Goal: Information Seeking & Learning: Learn about a topic

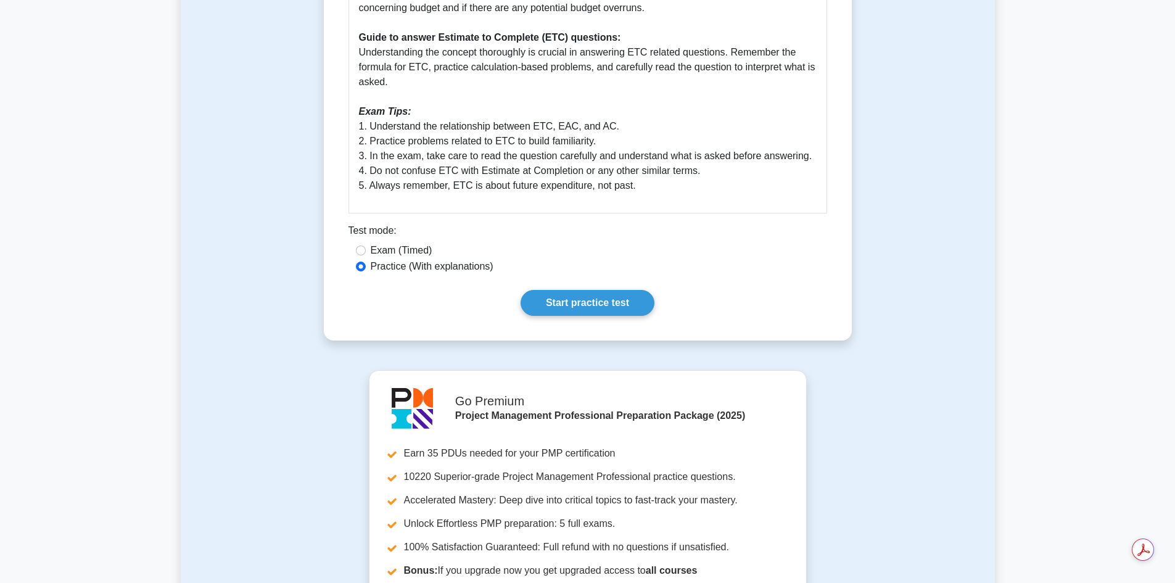
scroll to position [740, 0]
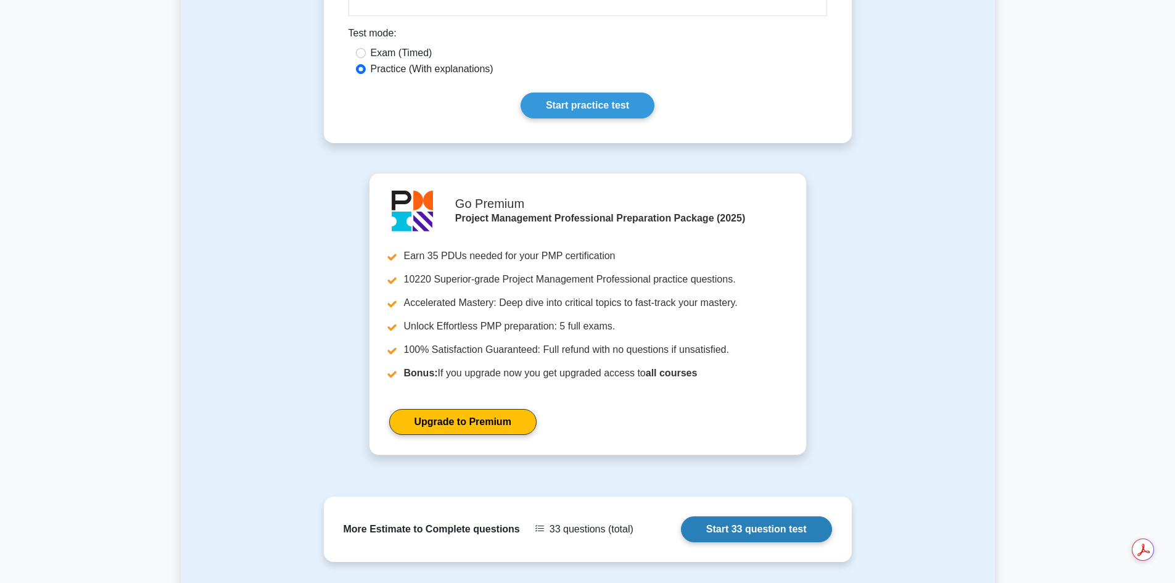
click at [742, 528] on link "Start 33 question test" at bounding box center [756, 529] width 151 height 26
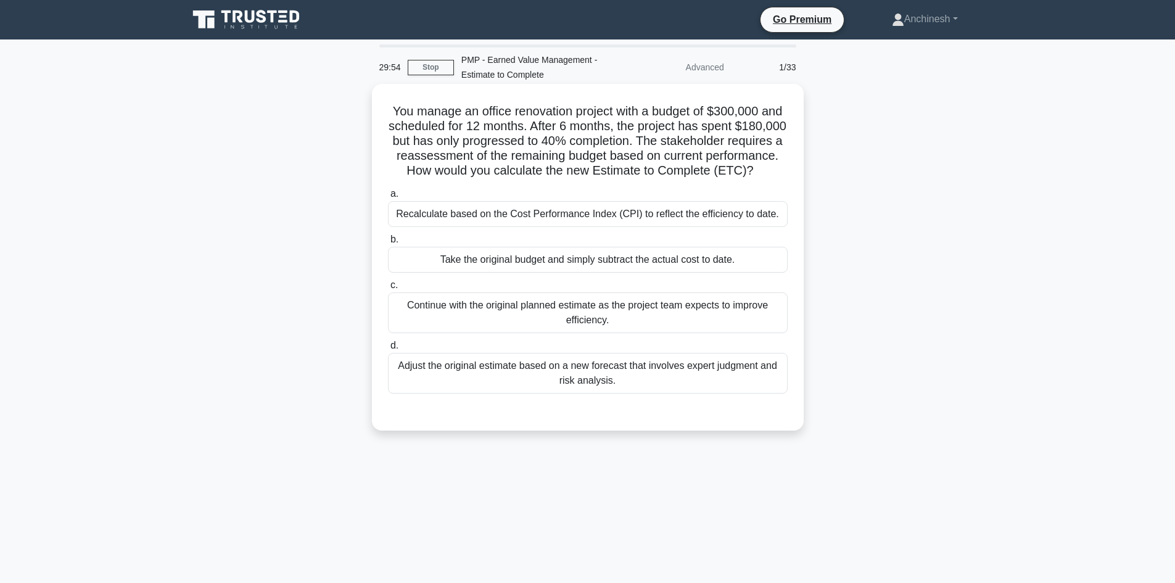
click at [567, 273] on div "Take the original budget and simply subtract the actual cost to date." at bounding box center [588, 260] width 400 height 26
click at [388, 244] on input "b. Take the original budget and simply subtract the actual cost to date." at bounding box center [388, 240] width 0 height 8
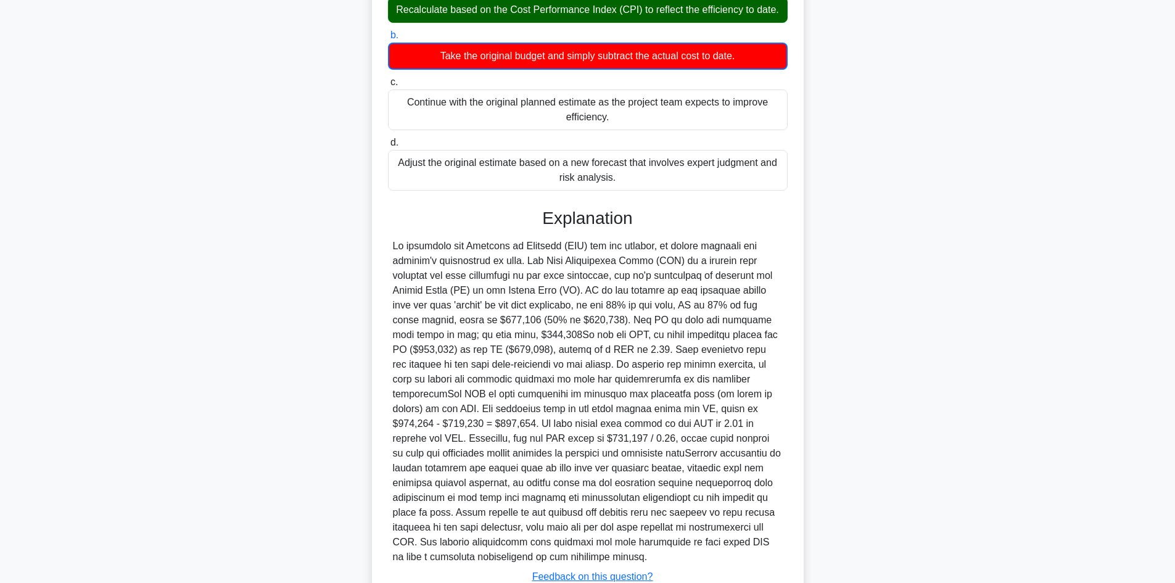
scroll to position [313, 0]
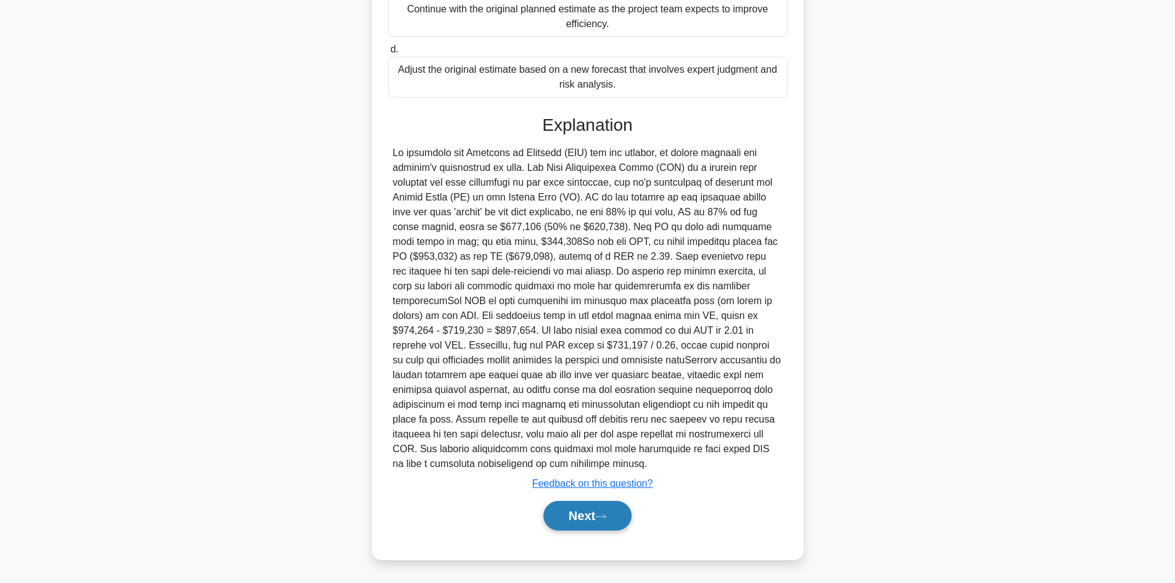
click at [581, 513] on button "Next" at bounding box center [587, 516] width 88 height 30
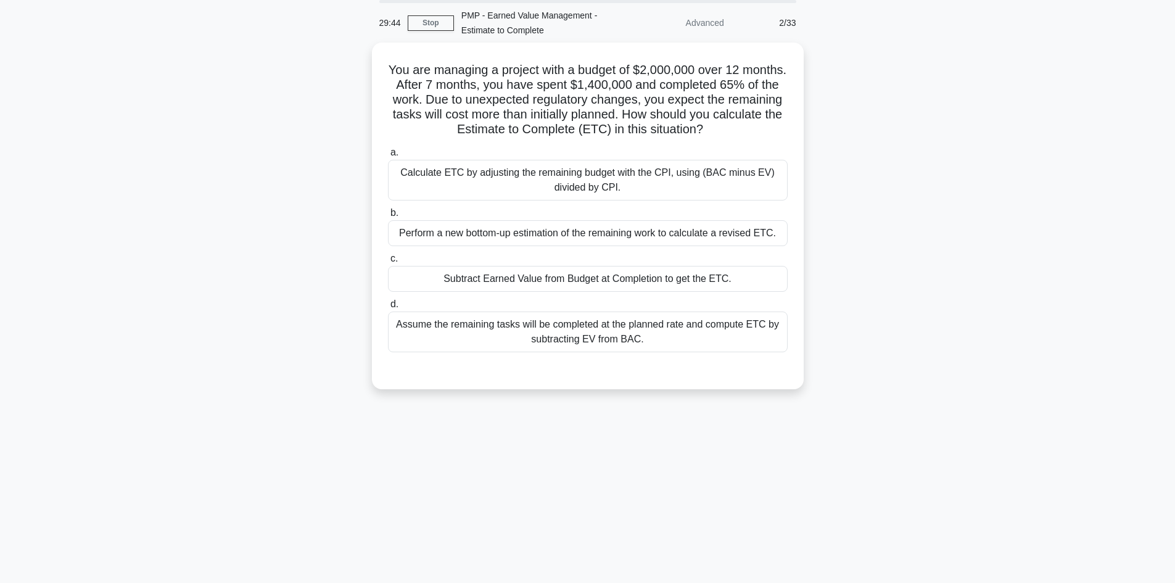
scroll to position [0, 0]
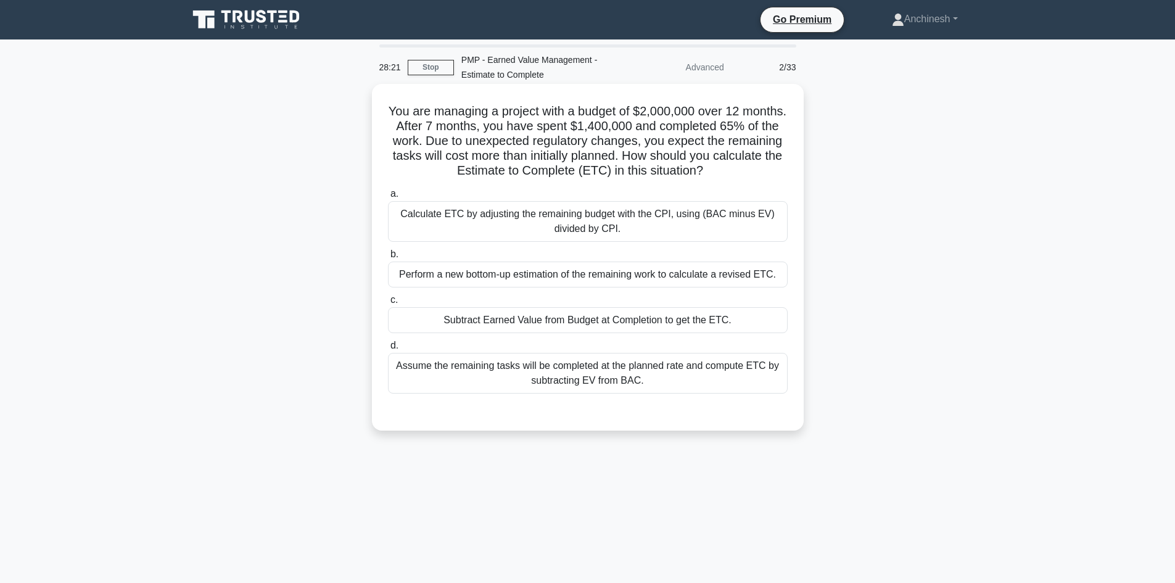
click at [528, 216] on div "Calculate ETC by adjusting the remaining budget with the CPI, using (BAC minus …" at bounding box center [588, 221] width 400 height 41
click at [388, 198] on input "a. Calculate ETC by adjusting the remaining budget with the CPI, using (BAC min…" at bounding box center [388, 194] width 0 height 8
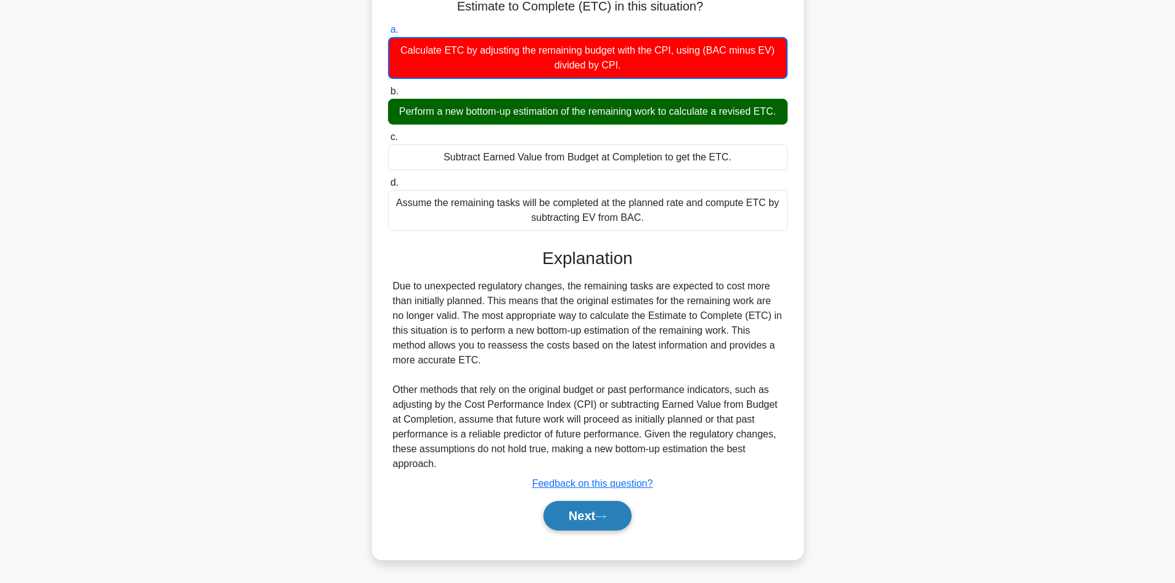
click at [585, 510] on button "Next" at bounding box center [587, 516] width 88 height 30
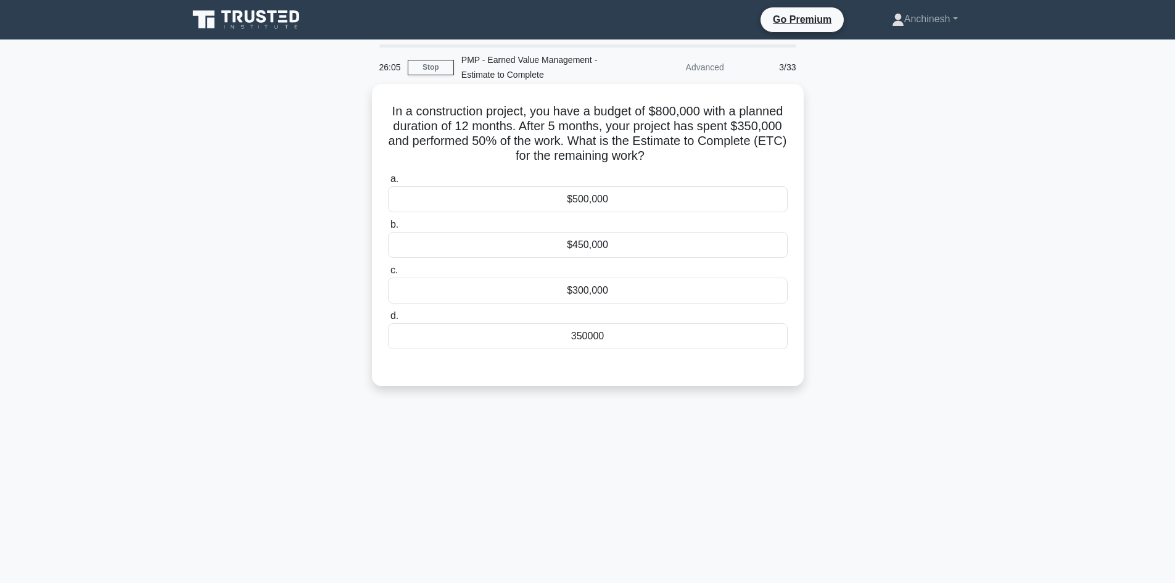
click at [614, 340] on div "350000" at bounding box center [588, 336] width 400 height 26
click at [388, 320] on input "d. 350000" at bounding box center [388, 316] width 0 height 8
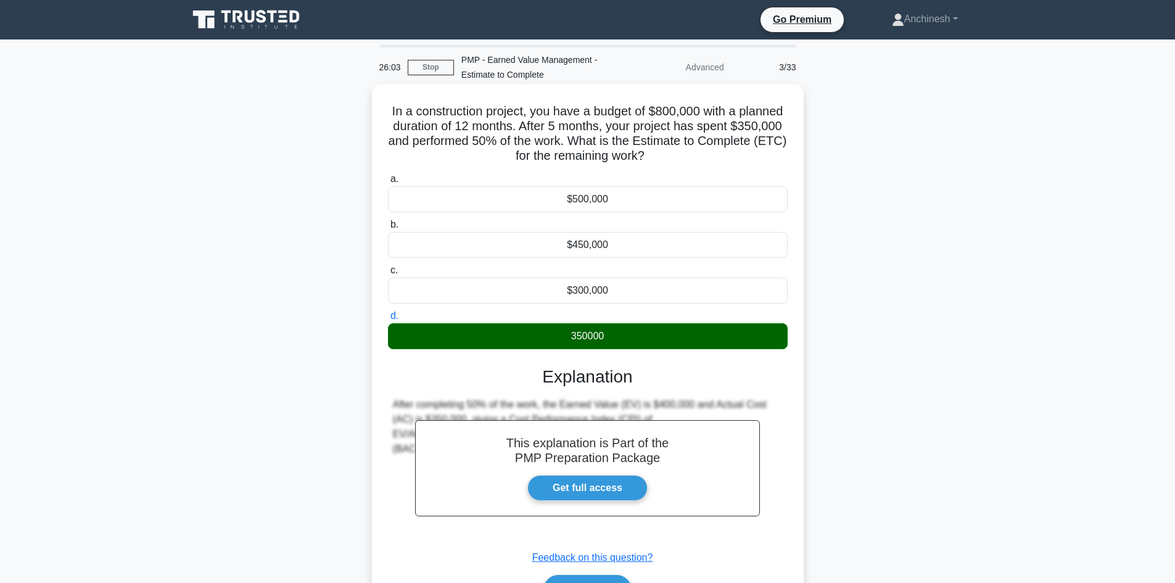
scroll to position [83, 0]
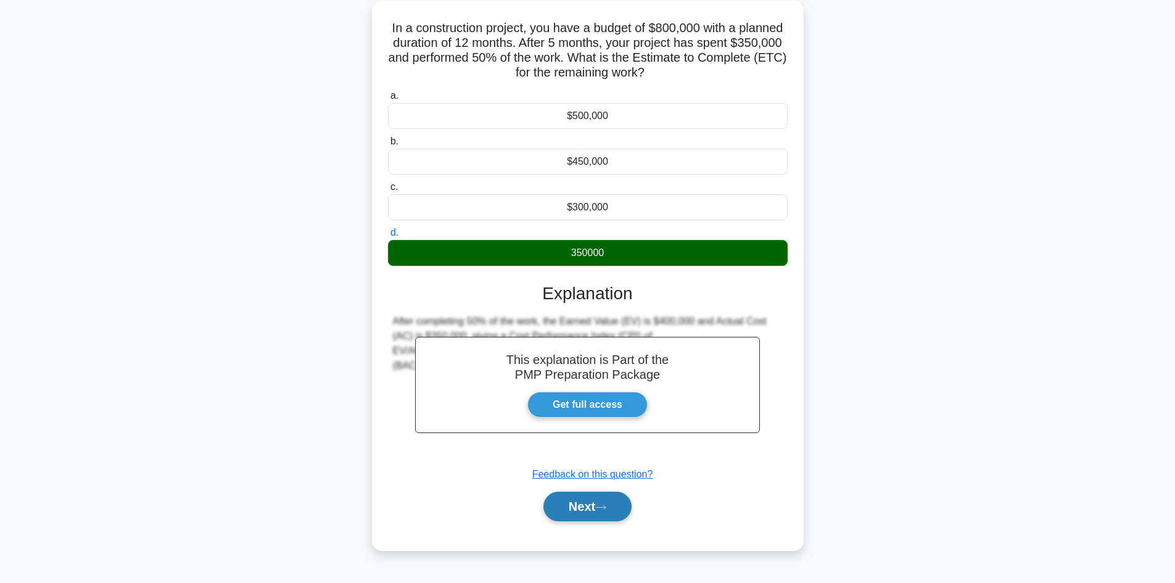
click at [576, 506] on button "Next" at bounding box center [587, 506] width 88 height 30
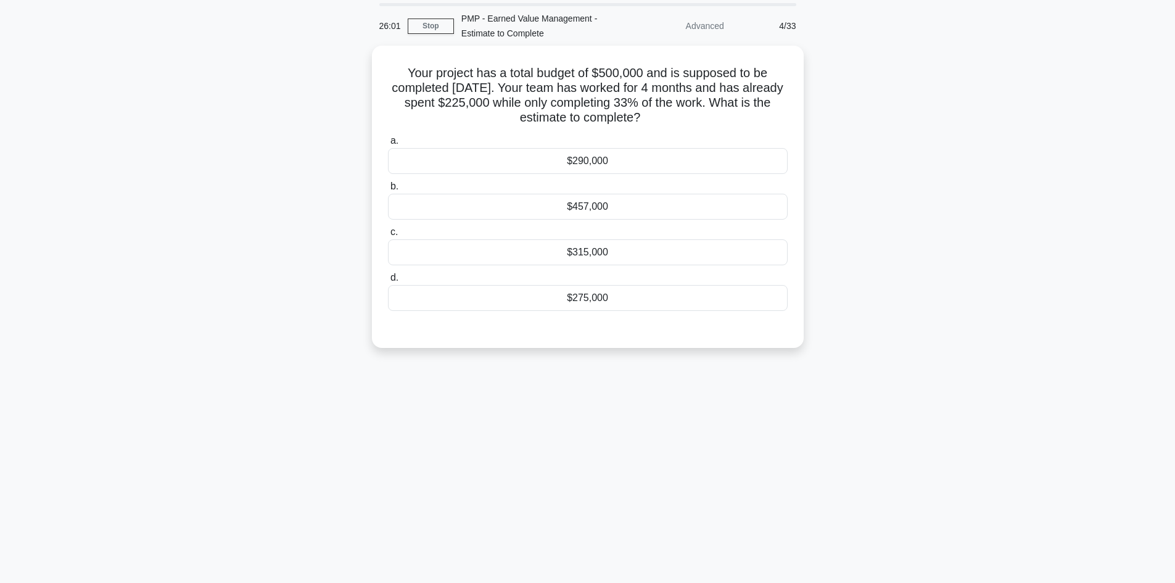
scroll to position [0, 0]
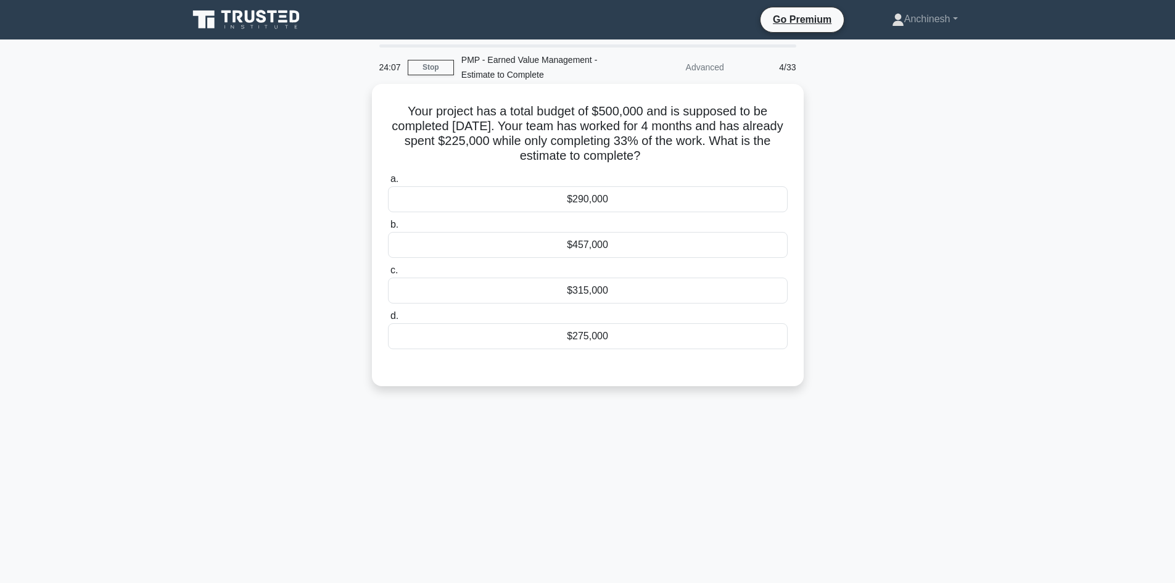
click at [601, 240] on div "$457,000" at bounding box center [588, 245] width 400 height 26
click at [388, 229] on input "b. $457,000" at bounding box center [388, 225] width 0 height 8
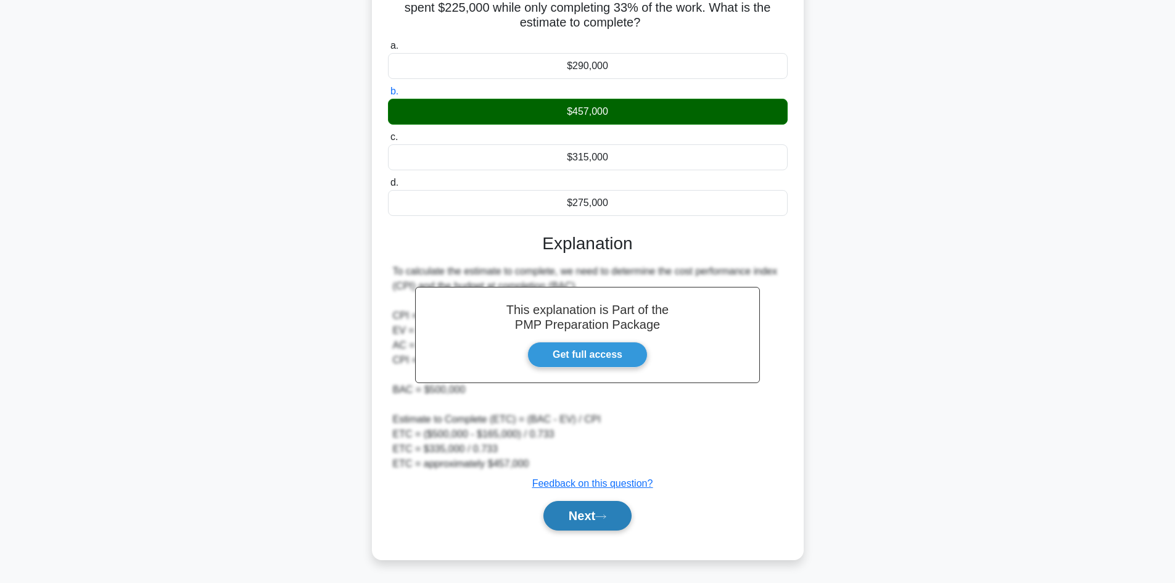
click at [581, 515] on button "Next" at bounding box center [587, 516] width 88 height 30
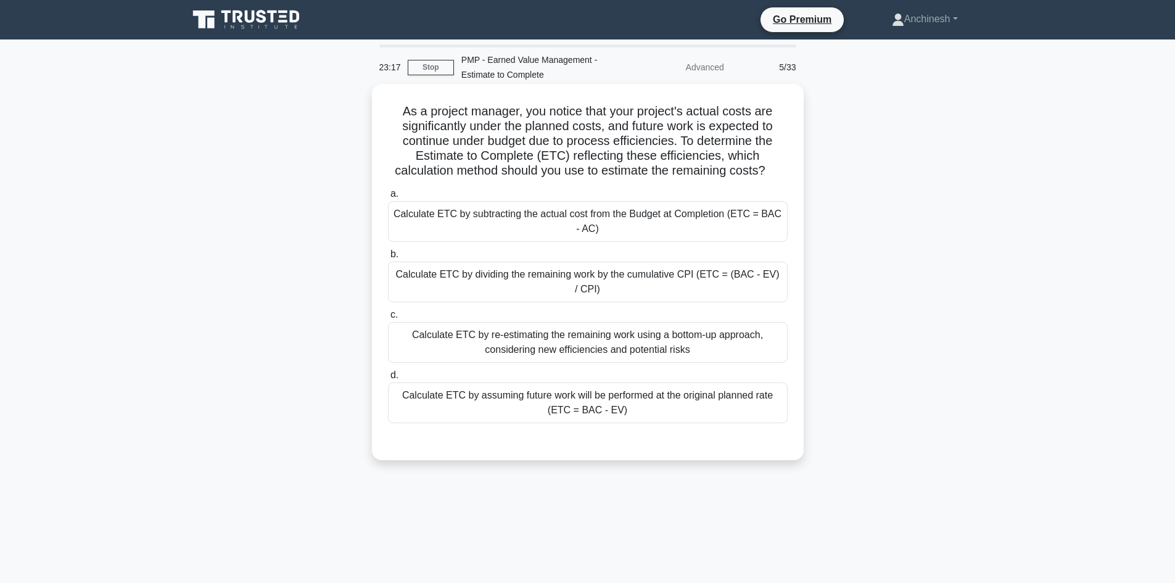
click at [570, 224] on div "Calculate ETC by subtracting the actual cost from the Budget at Completion (ETC…" at bounding box center [588, 221] width 400 height 41
click at [388, 198] on input "a. Calculate ETC by subtracting the actual cost from the Budget at Completion (…" at bounding box center [388, 194] width 0 height 8
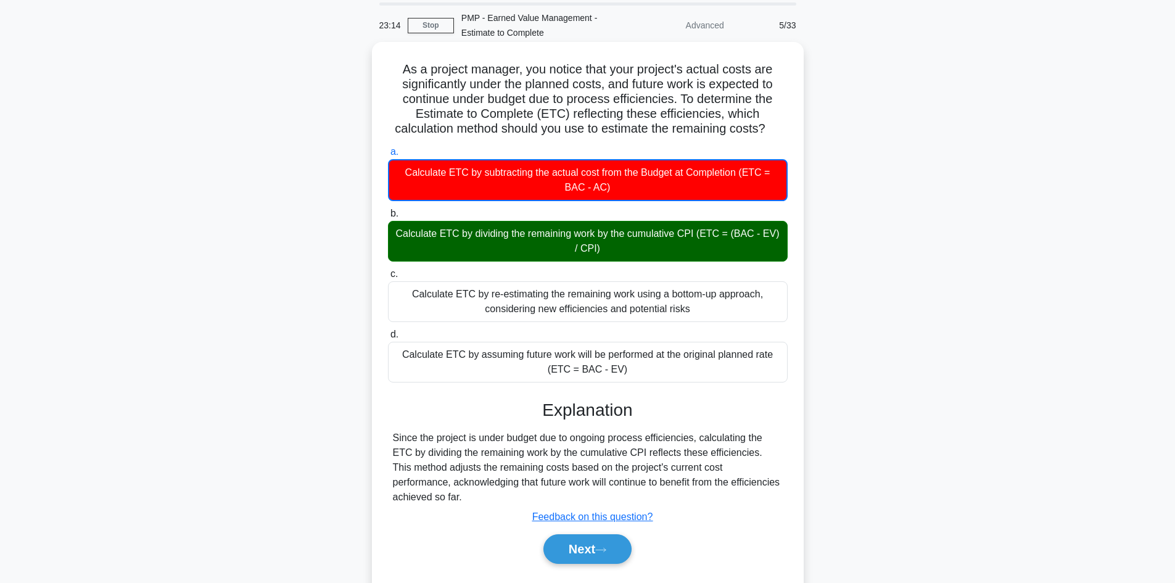
scroll to position [83, 0]
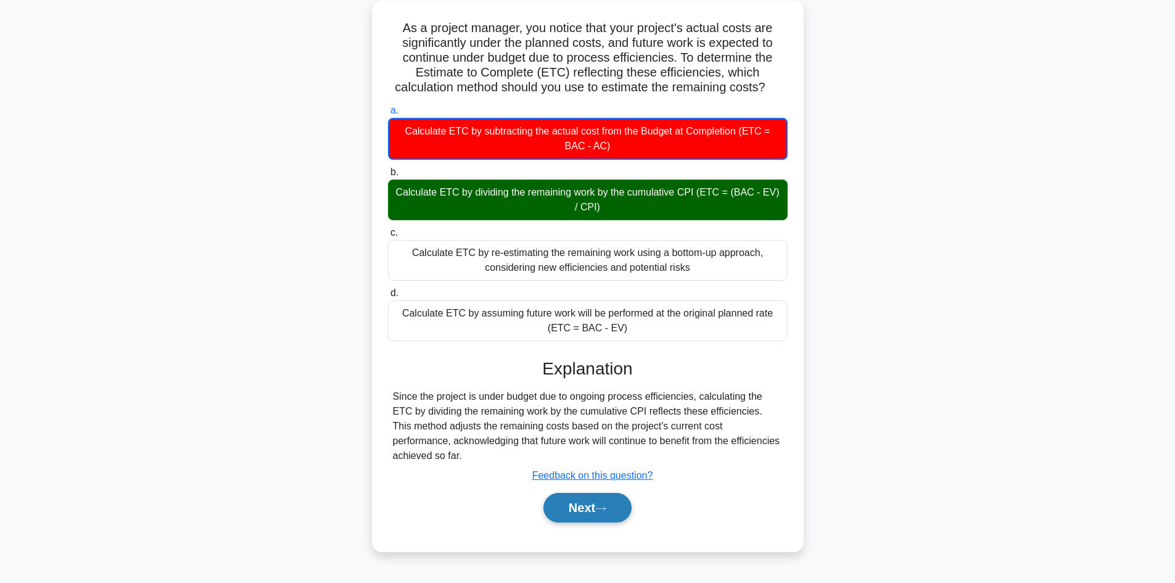
click at [581, 504] on button "Next" at bounding box center [587, 508] width 88 height 30
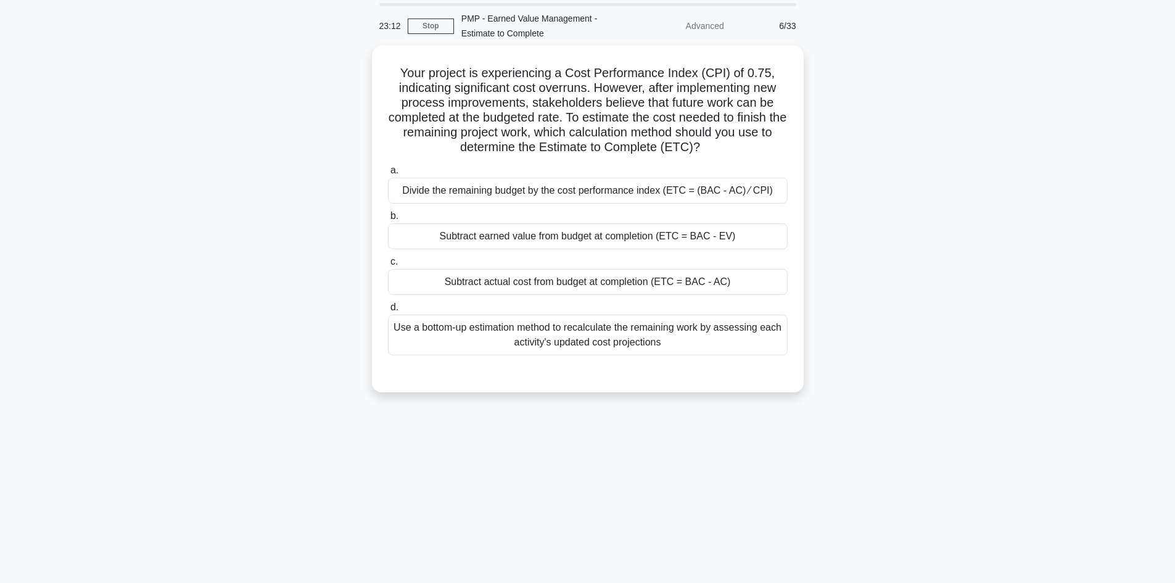
scroll to position [0, 0]
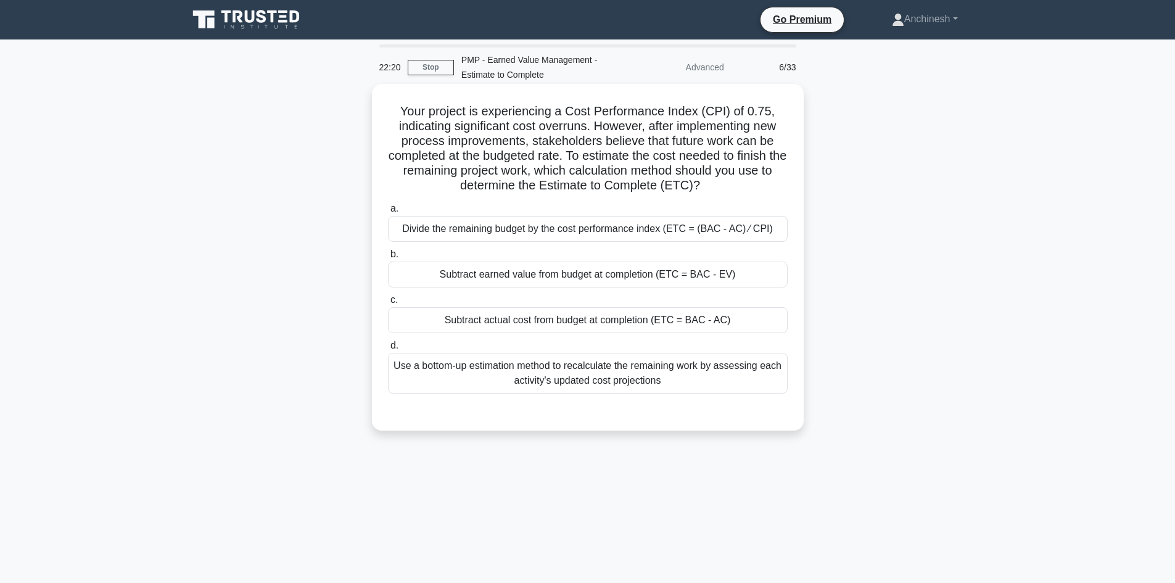
click at [580, 324] on div "Subtract actual cost from budget at completion (ETC = BAC - AC)" at bounding box center [588, 320] width 400 height 26
click at [388, 304] on input "c. Subtract actual cost from budget at completion (ETC = BAC - AC)" at bounding box center [388, 300] width 0 height 8
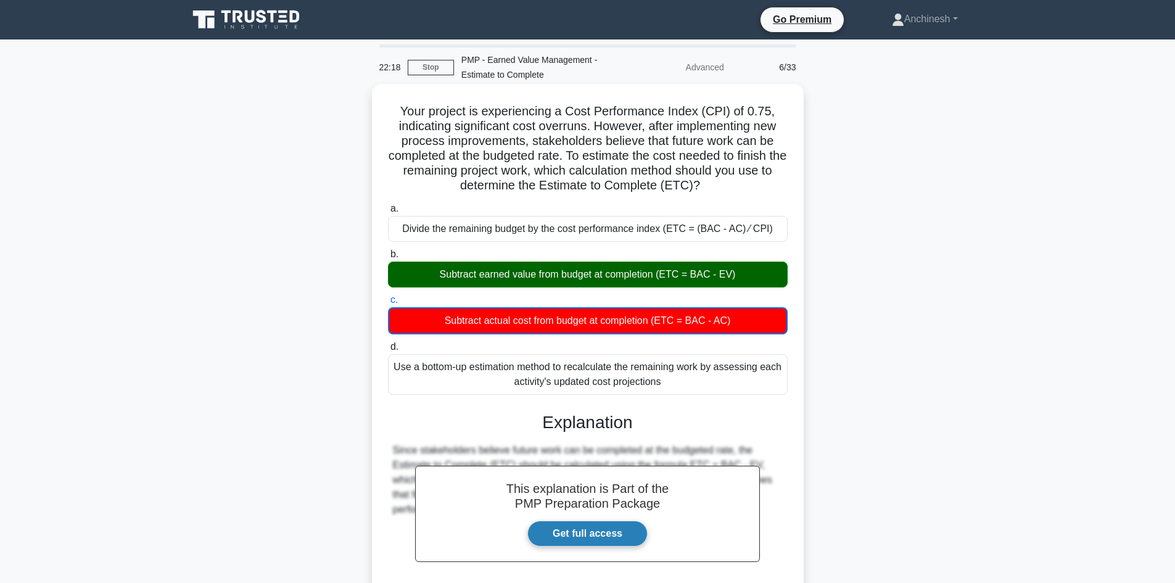
scroll to position [120, 0]
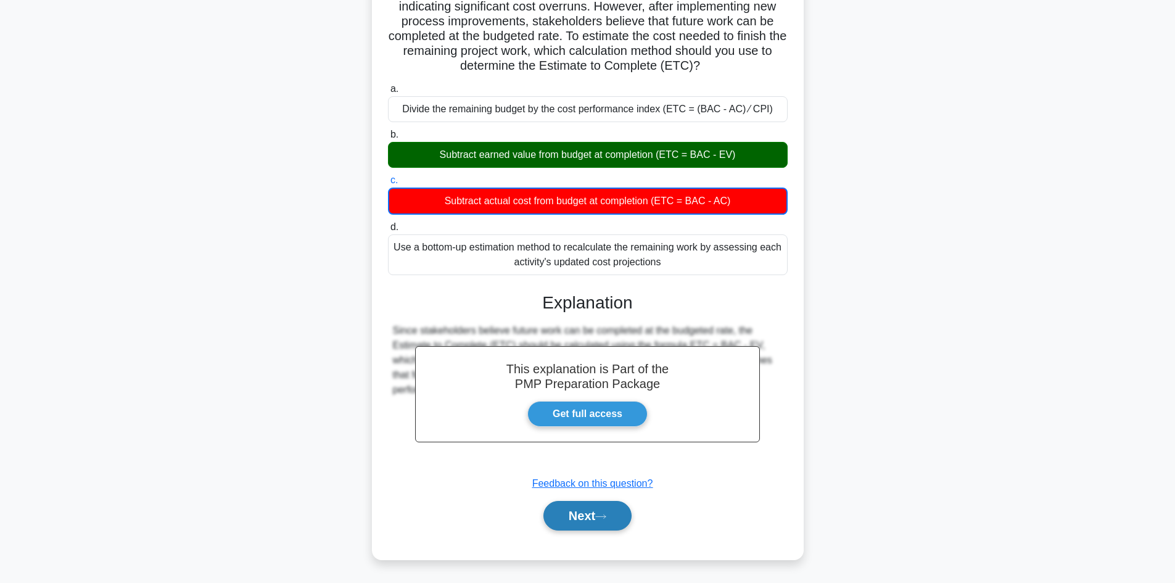
click at [581, 519] on button "Next" at bounding box center [587, 516] width 88 height 30
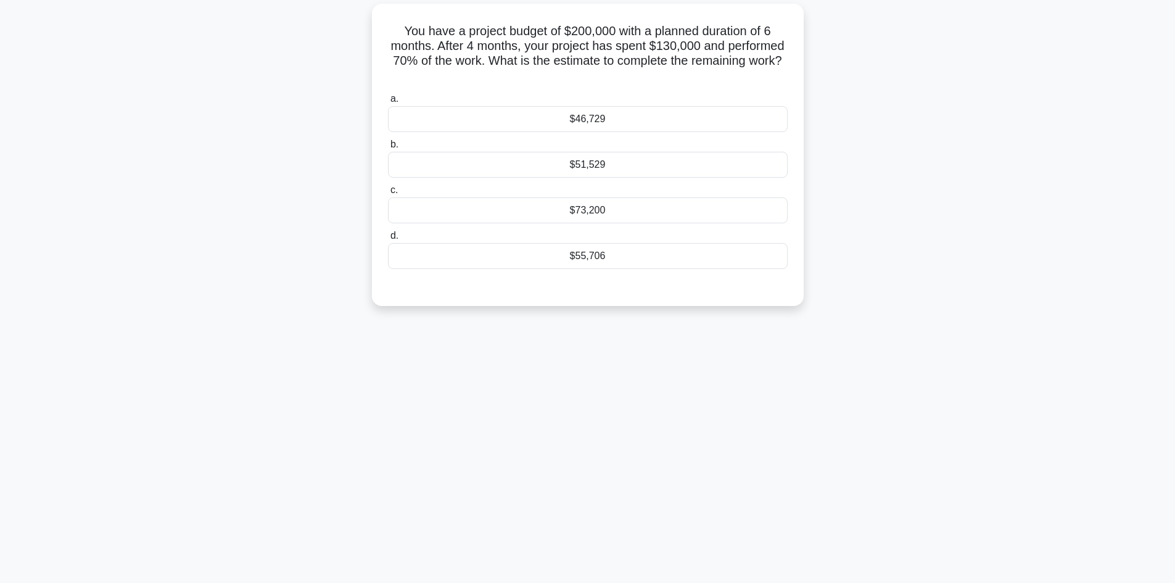
scroll to position [0, 0]
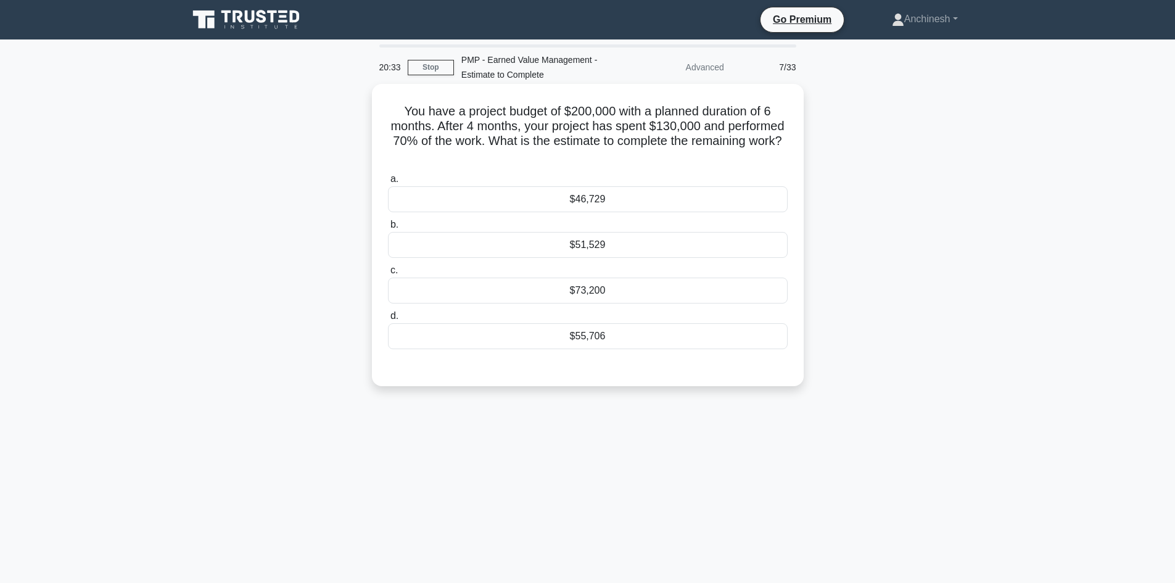
click at [609, 335] on div "$55,706" at bounding box center [588, 336] width 400 height 26
click at [388, 320] on input "d. $55,706" at bounding box center [388, 316] width 0 height 8
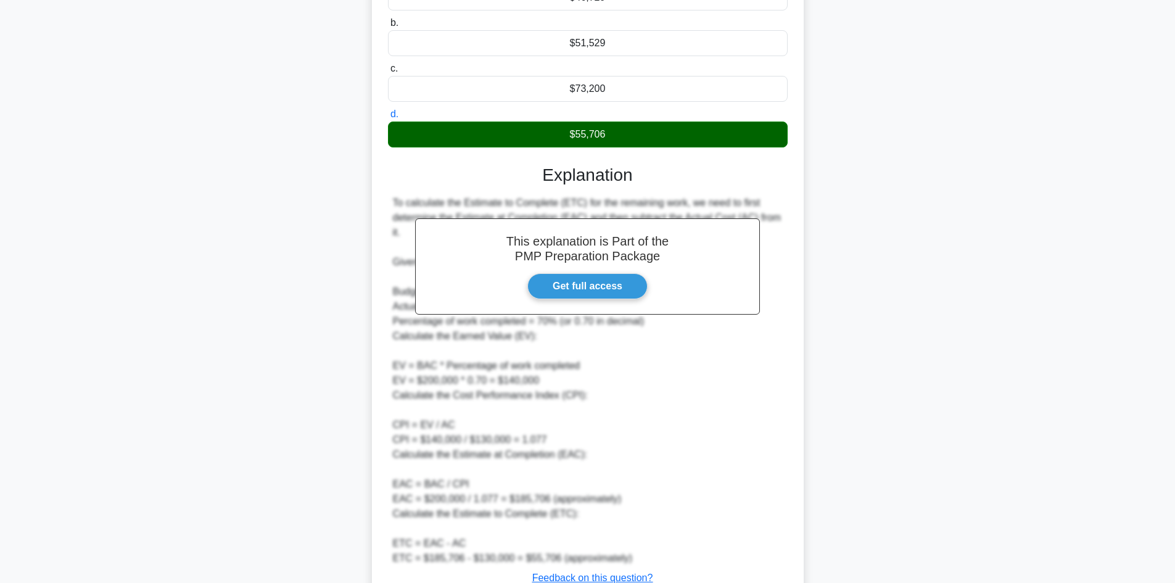
scroll to position [247, 0]
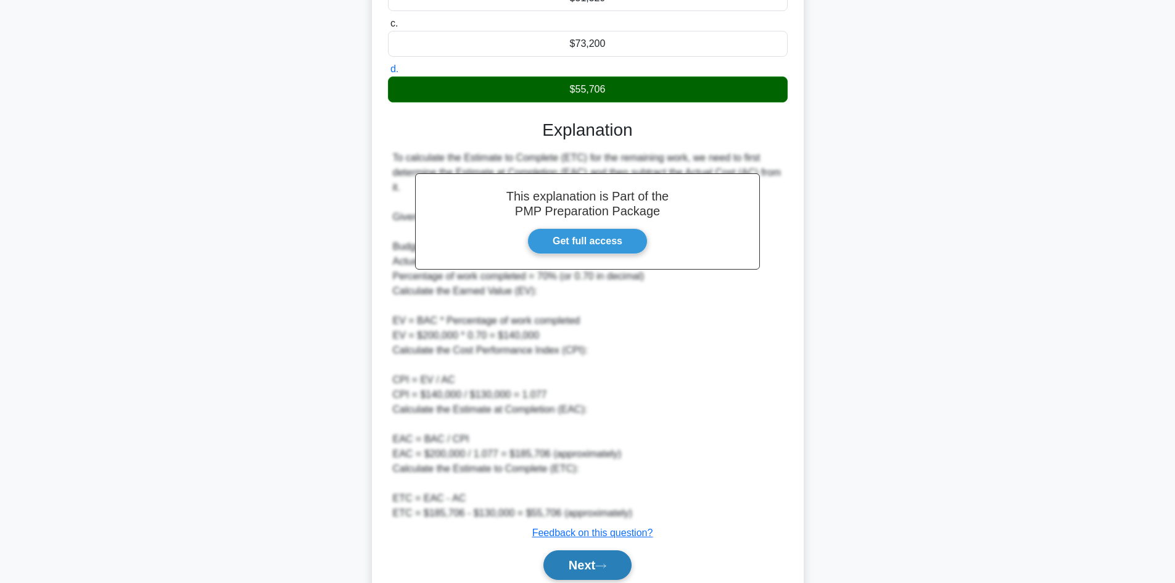
click at [586, 560] on button "Next" at bounding box center [587, 565] width 88 height 30
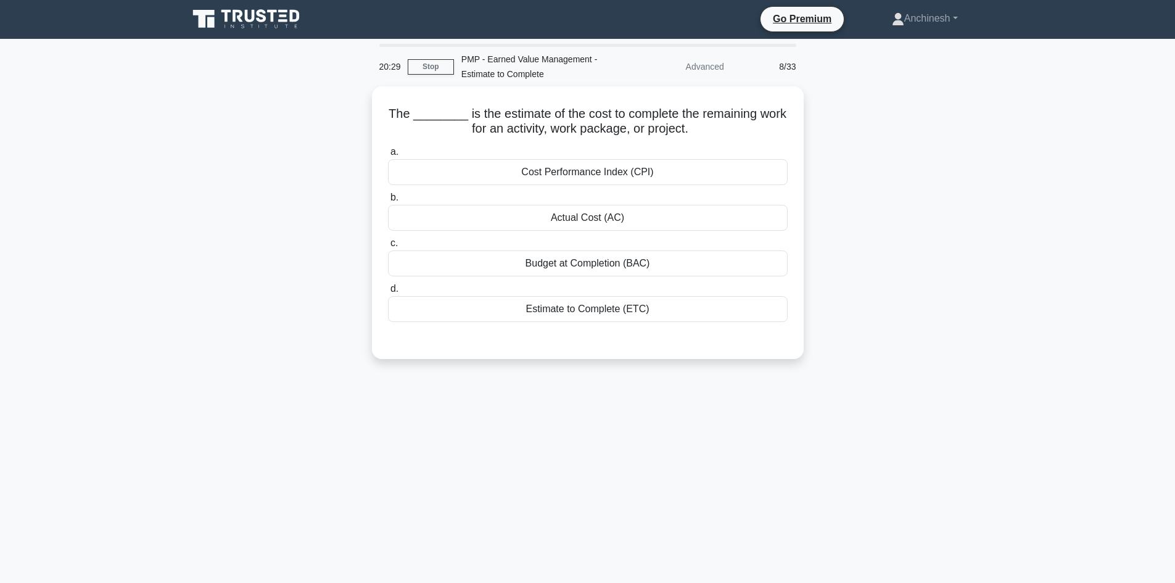
scroll to position [0, 0]
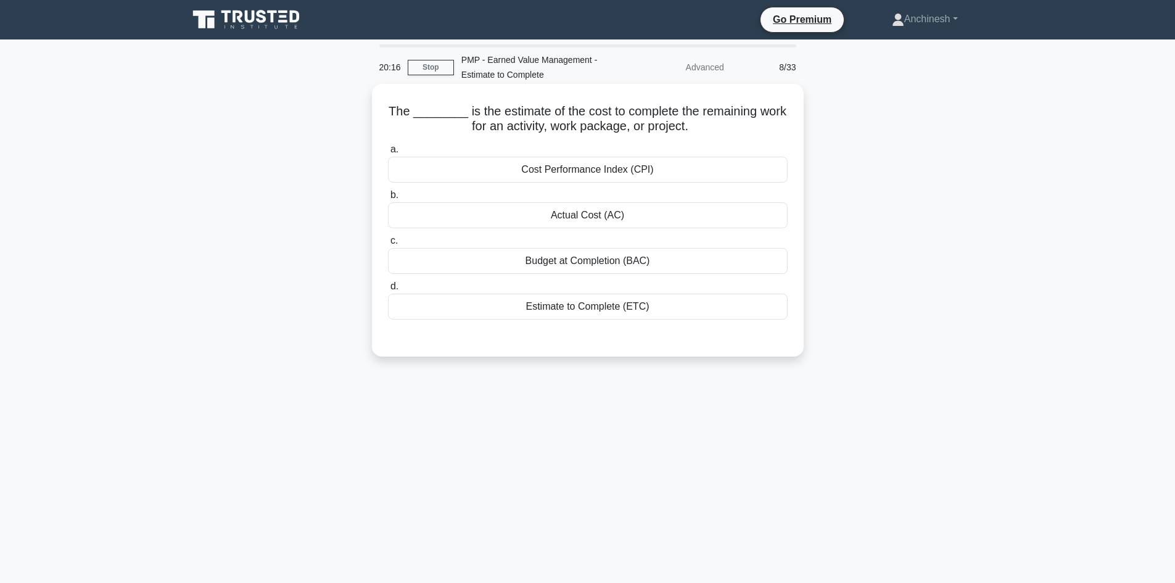
click at [596, 300] on div "Estimate to Complete (ETC)" at bounding box center [588, 307] width 400 height 26
click at [388, 290] on input "d. Estimate to Complete (ETC)" at bounding box center [388, 286] width 0 height 8
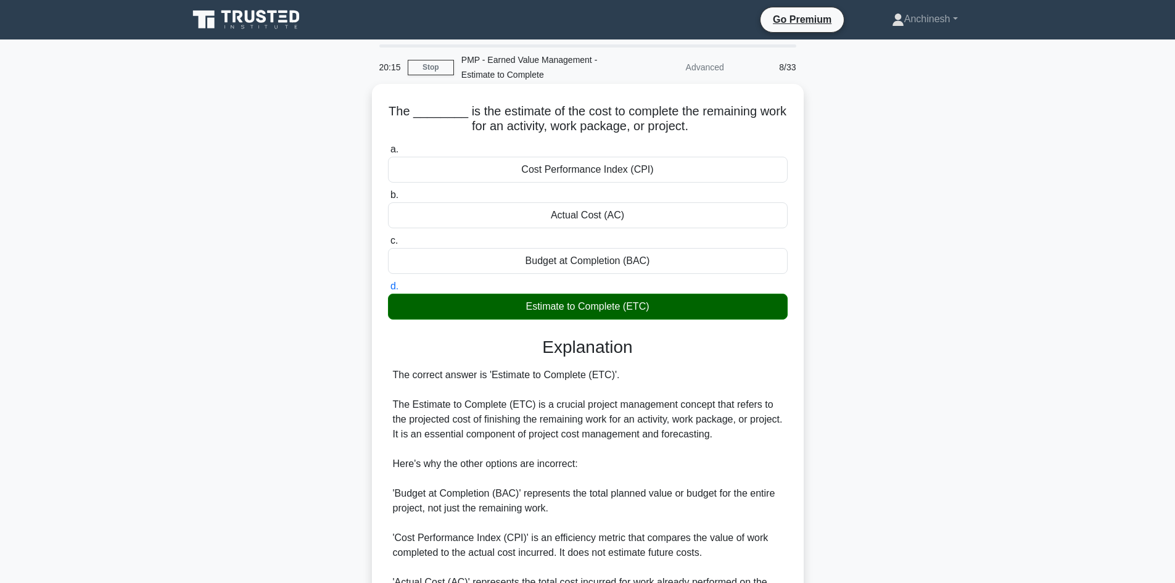
scroll to position [178, 0]
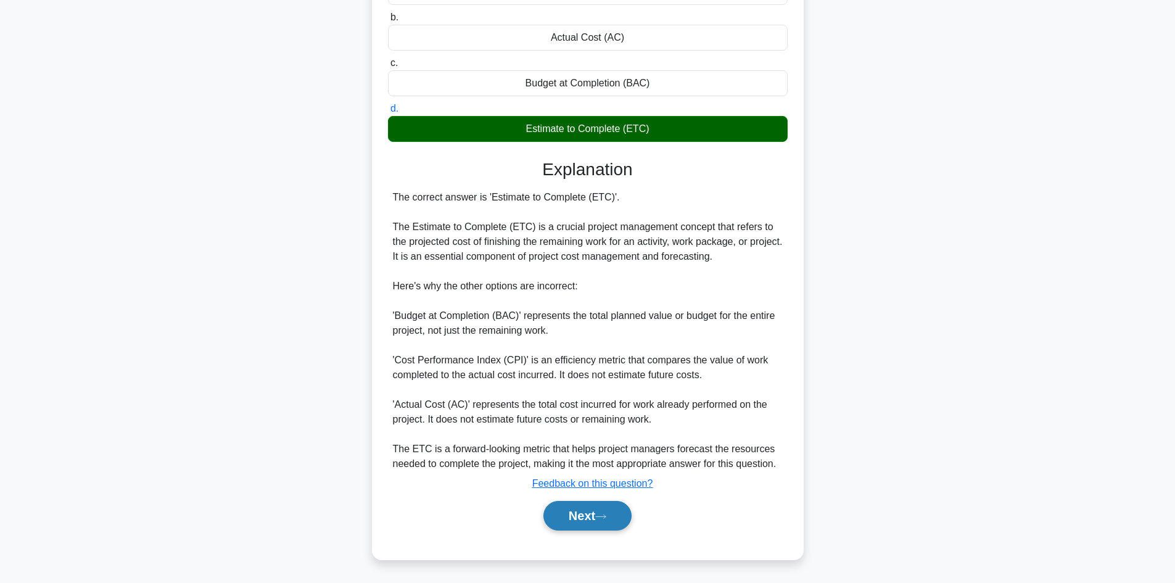
drag, startPoint x: 565, startPoint y: 511, endPoint x: 572, endPoint y: 511, distance: 6.8
click at [565, 512] on button "Next" at bounding box center [587, 516] width 88 height 30
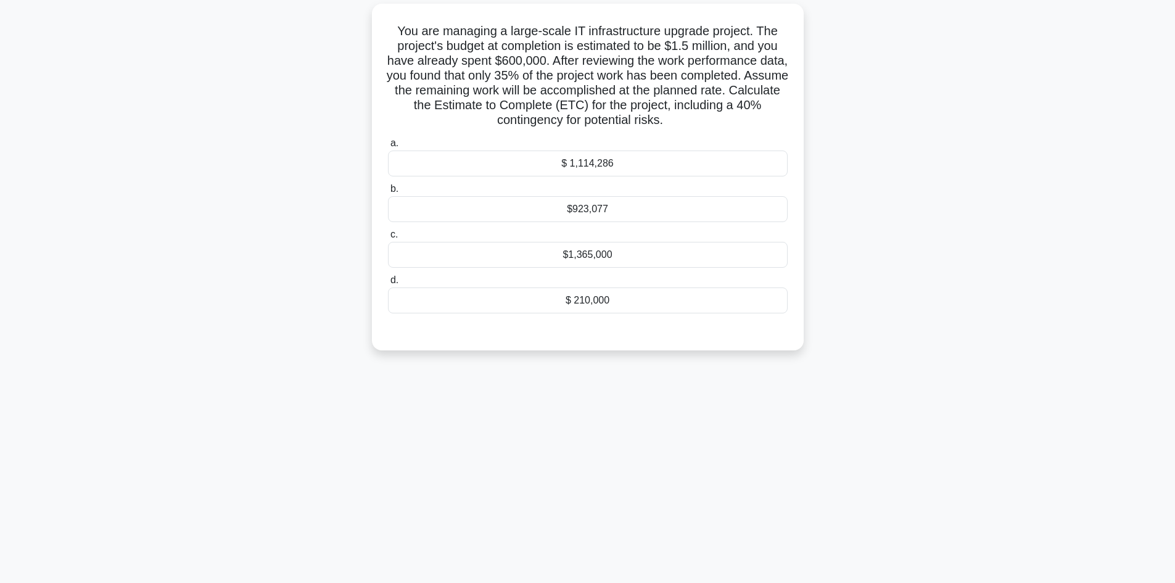
scroll to position [0, 0]
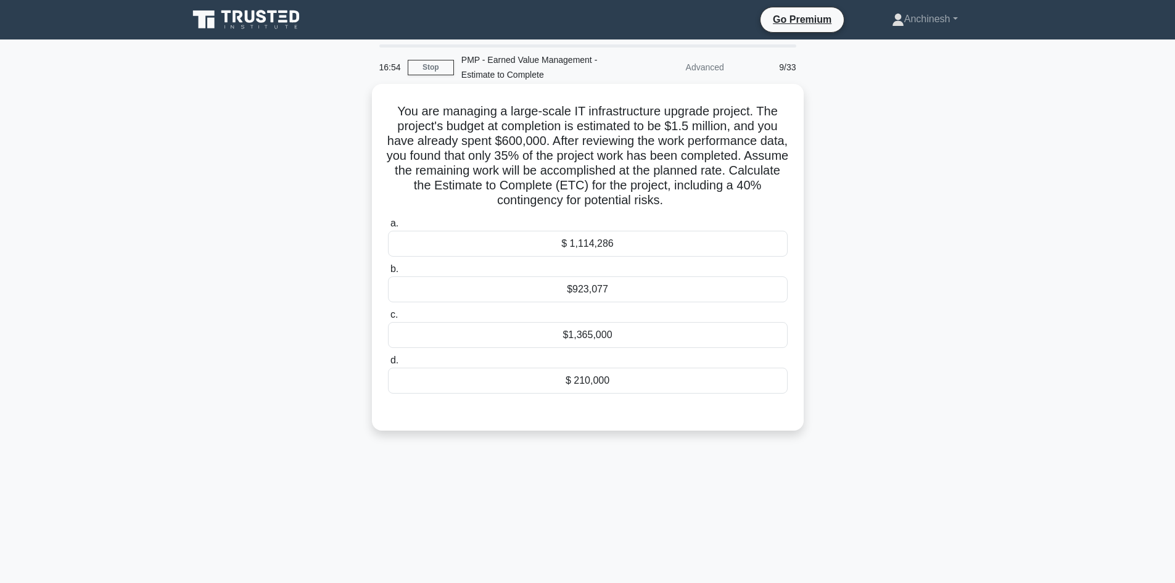
click at [585, 250] on div "$ 1,114,286" at bounding box center [588, 244] width 400 height 26
click at [388, 228] on input "a. $ 1,114,286" at bounding box center [388, 224] width 0 height 8
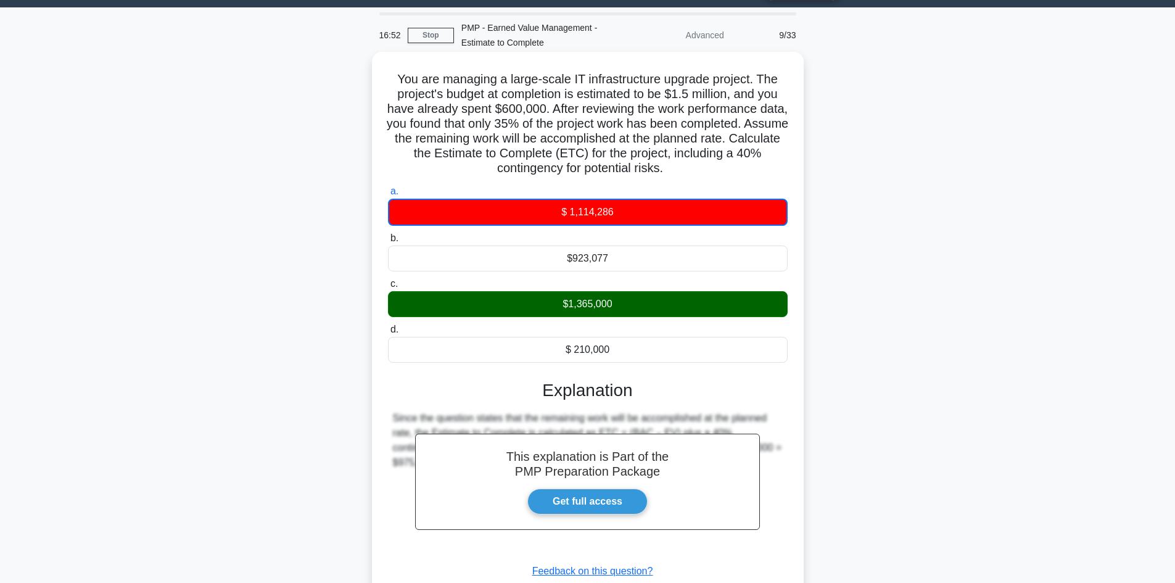
scroll to position [120, 0]
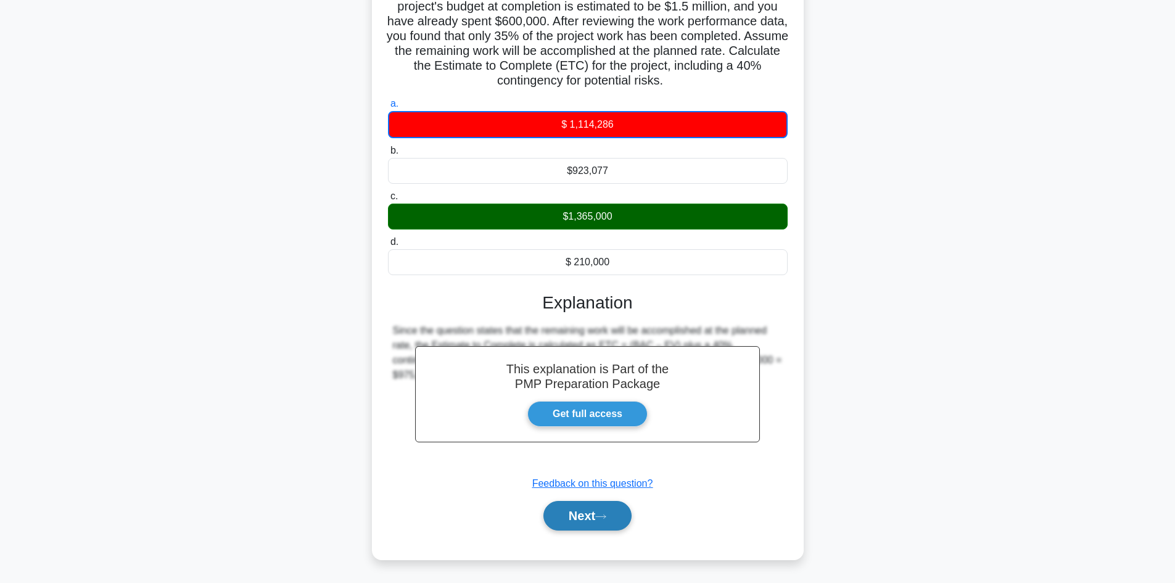
click at [578, 515] on button "Next" at bounding box center [587, 516] width 88 height 30
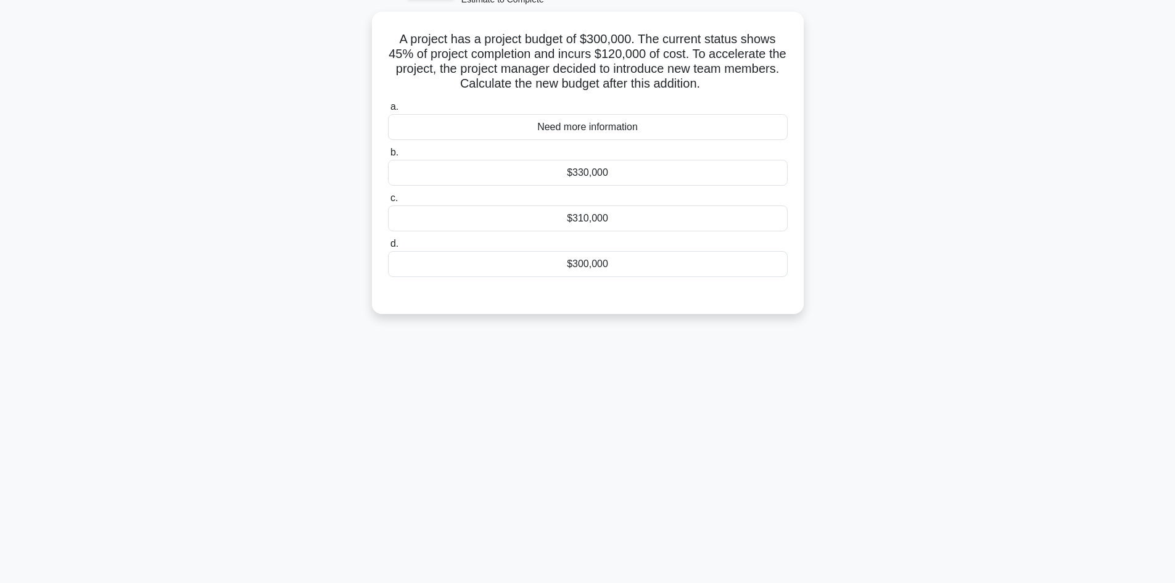
scroll to position [0, 0]
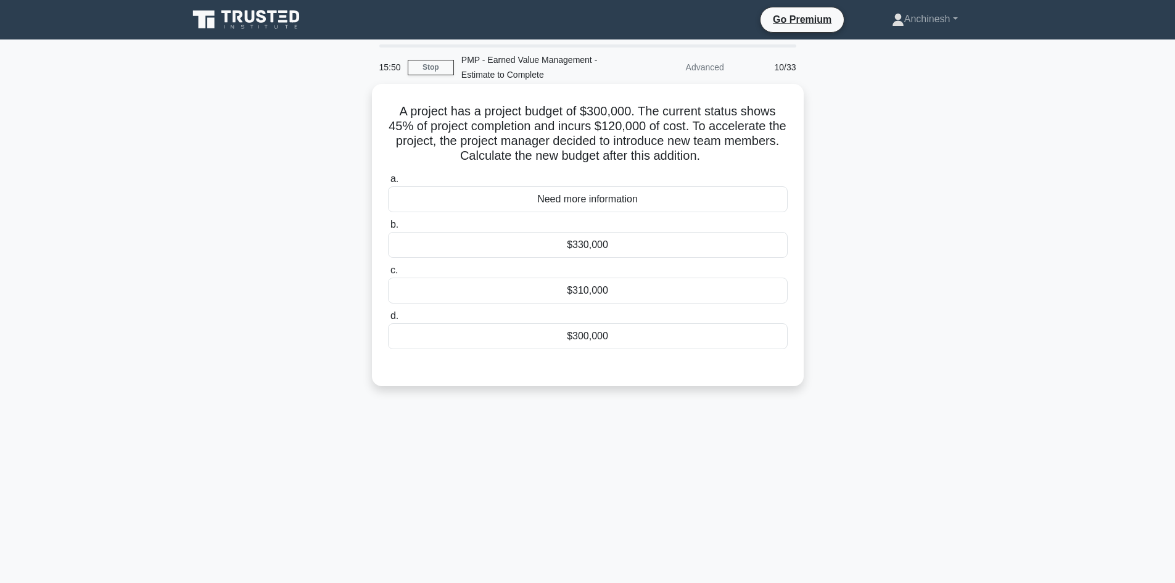
click at [585, 203] on div "Need more information" at bounding box center [588, 199] width 400 height 26
click at [388, 183] on input "a. Need more information" at bounding box center [388, 179] width 0 height 8
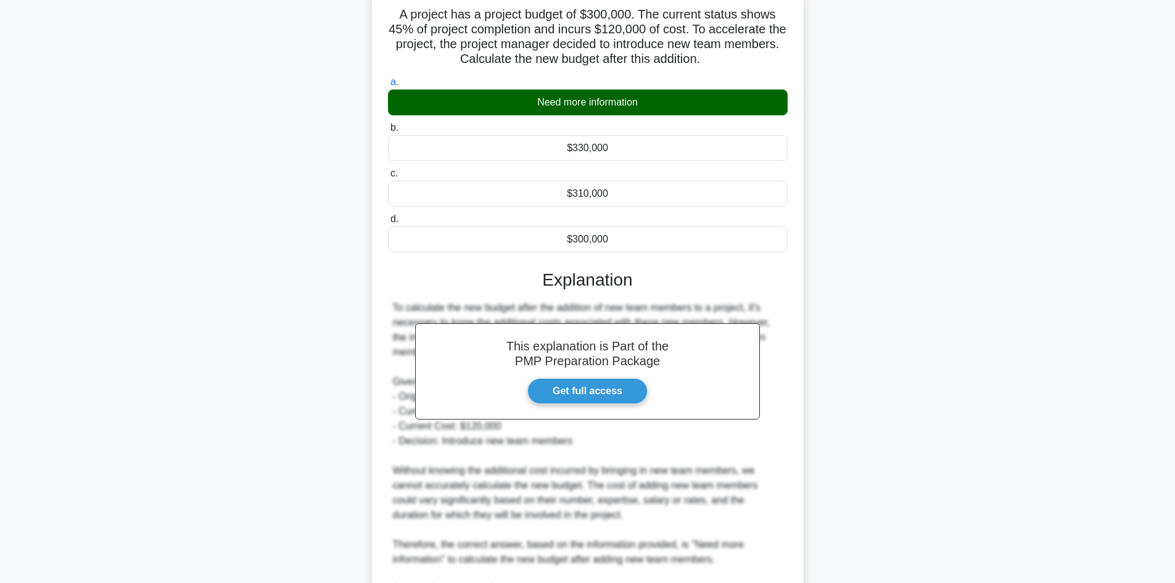
scroll to position [223, 0]
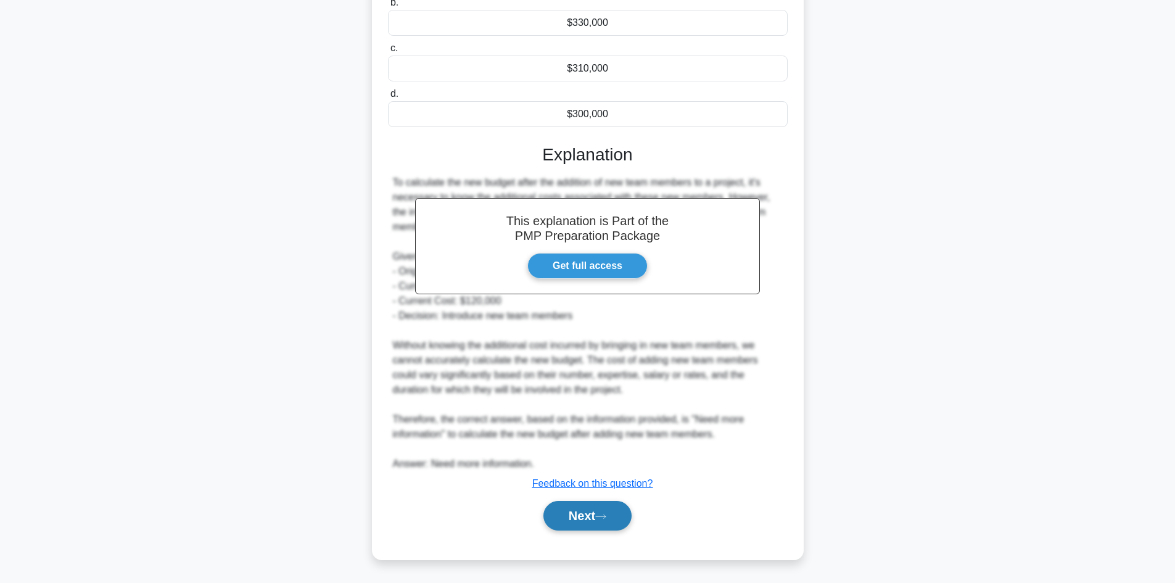
click at [593, 514] on button "Next" at bounding box center [587, 516] width 88 height 30
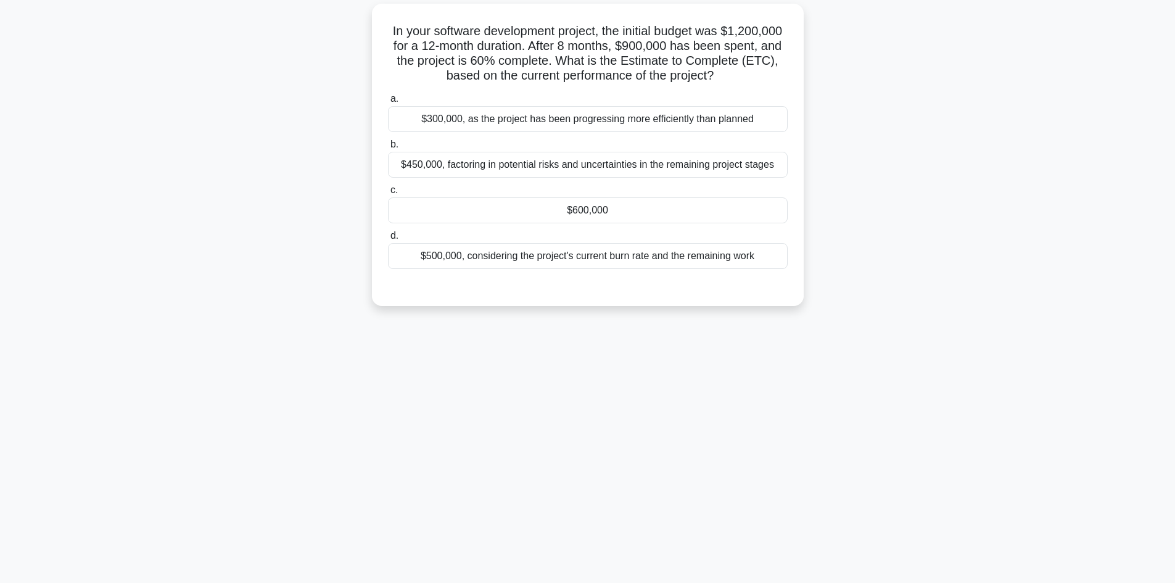
scroll to position [0, 0]
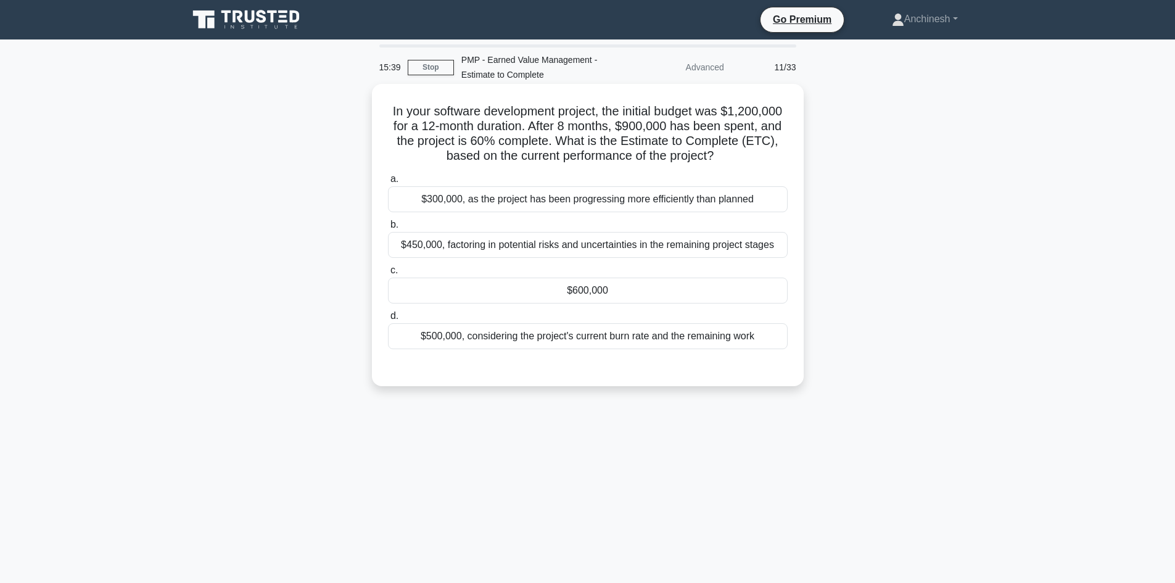
click at [594, 290] on div "$600,000" at bounding box center [588, 290] width 400 height 26
click at [388, 274] on input "c. $600,000" at bounding box center [388, 270] width 0 height 8
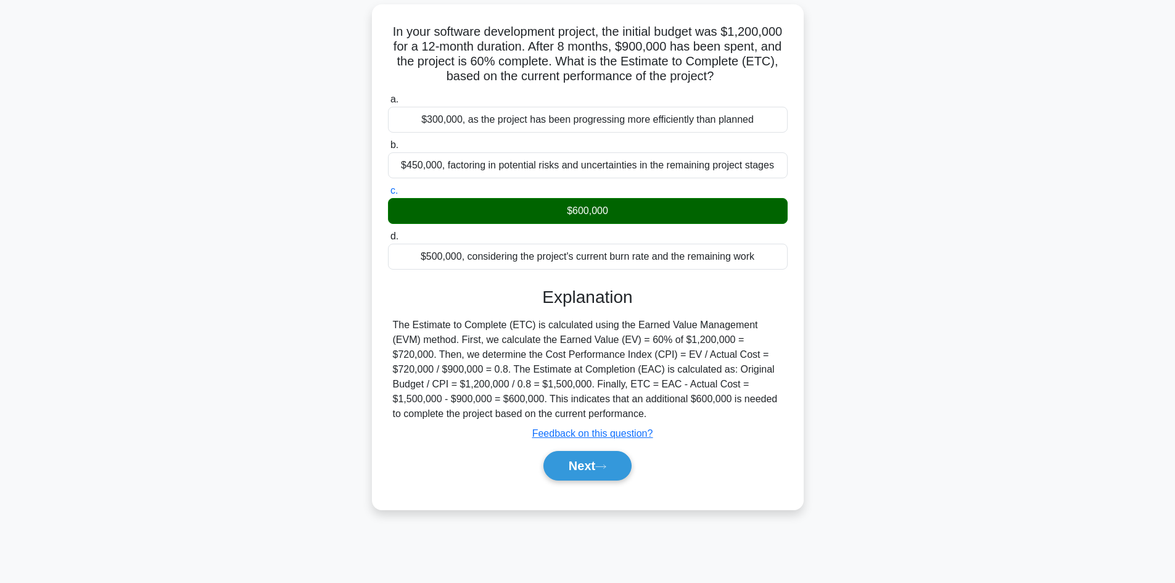
scroll to position [83, 0]
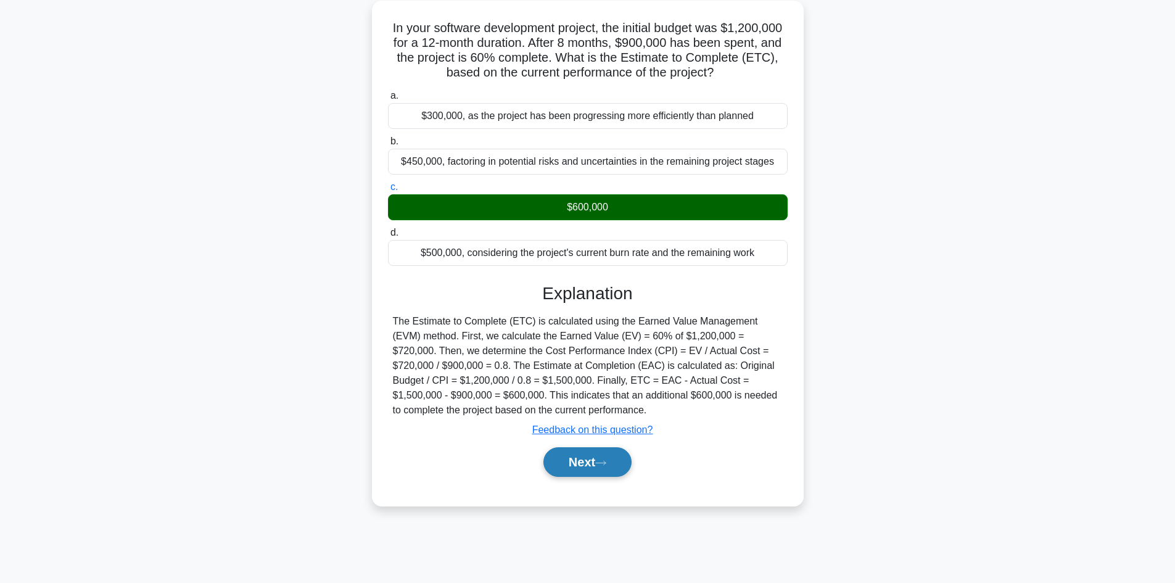
click at [591, 451] on button "Next" at bounding box center [587, 462] width 88 height 30
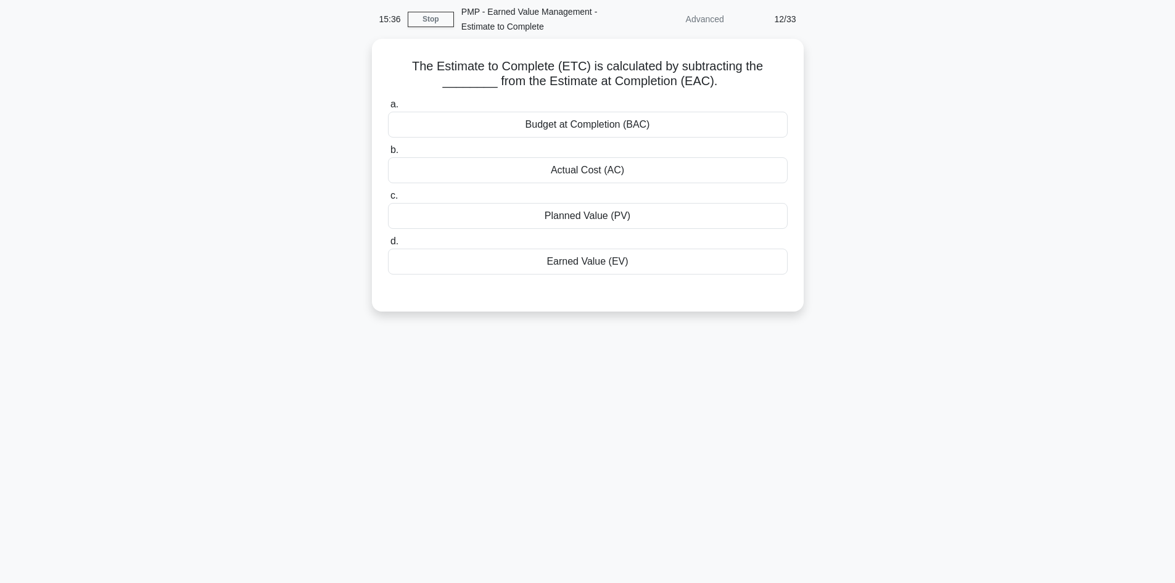
scroll to position [0, 0]
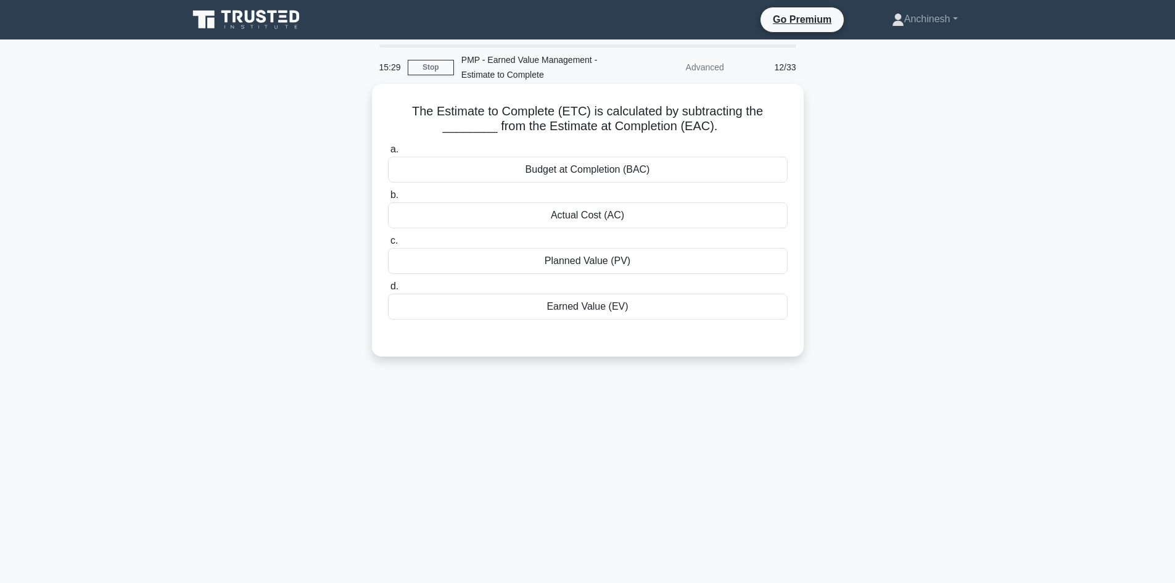
click at [586, 226] on div "Actual Cost (AC)" at bounding box center [588, 215] width 400 height 26
click at [388, 199] on input "b. Actual Cost (AC)" at bounding box center [388, 195] width 0 height 8
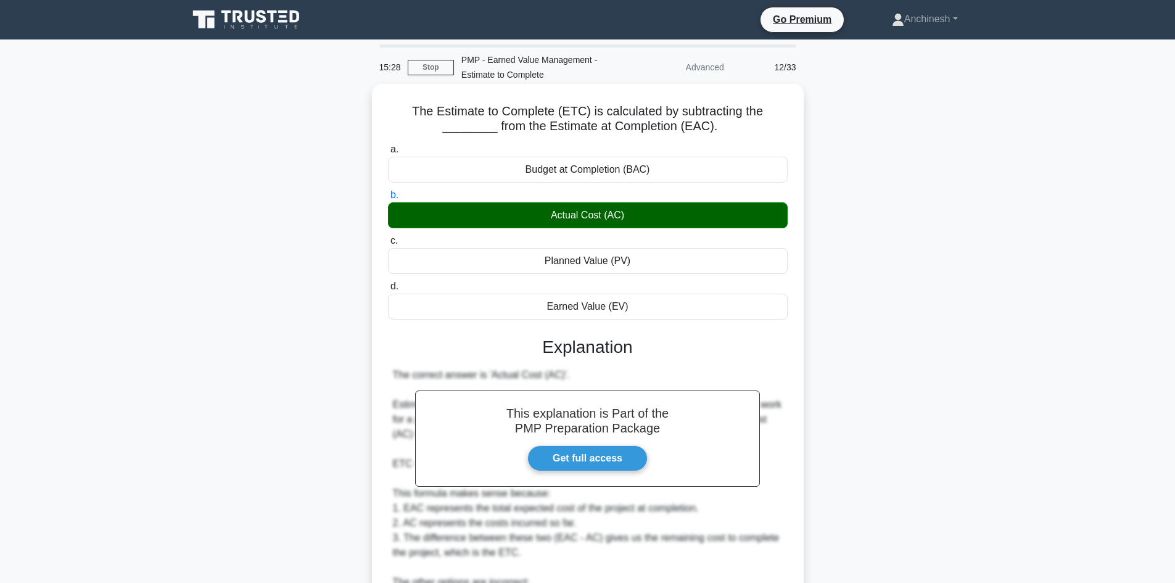
scroll to position [252, 0]
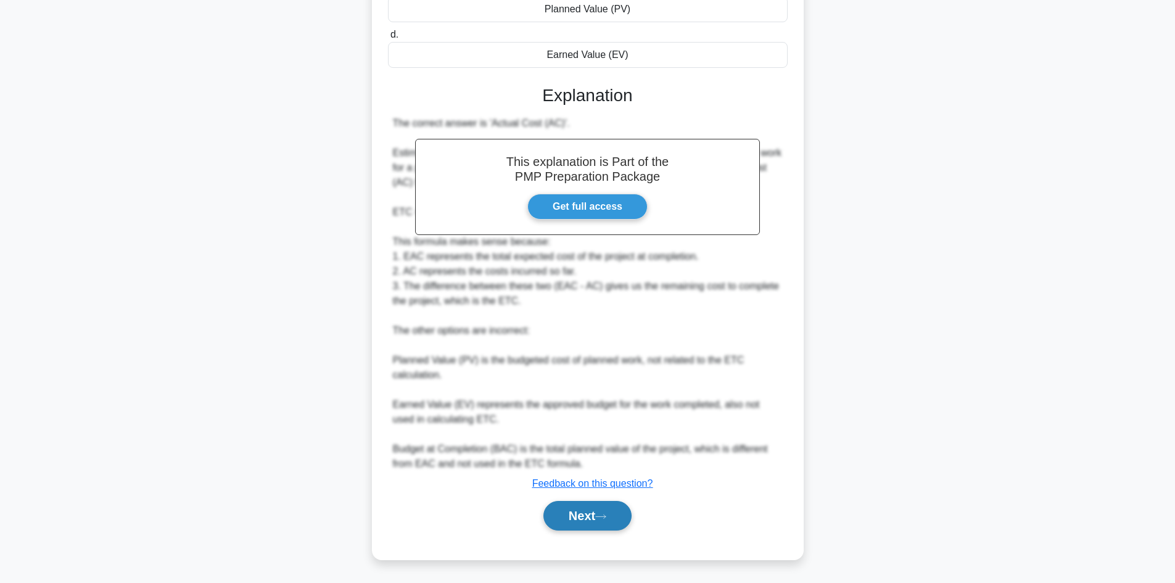
click at [580, 512] on button "Next" at bounding box center [587, 516] width 88 height 30
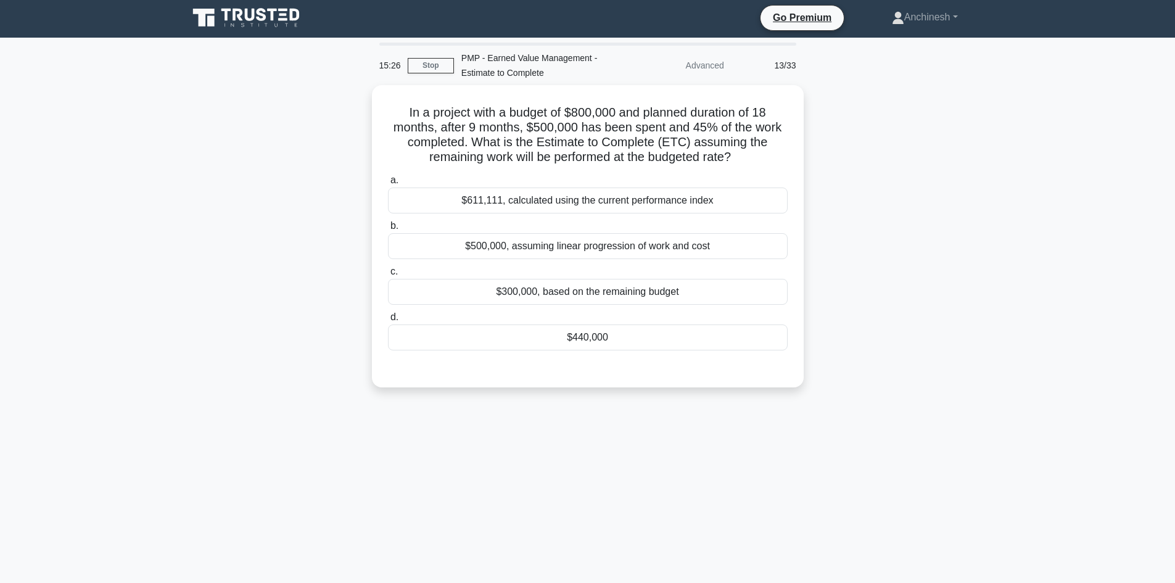
scroll to position [0, 0]
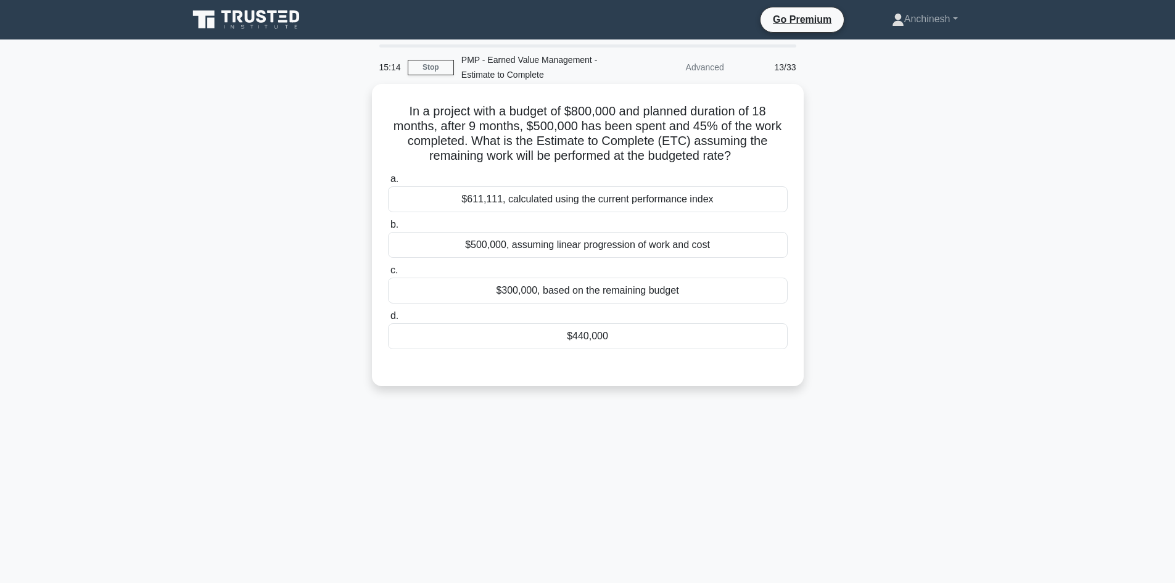
click at [585, 343] on div "$440,000" at bounding box center [588, 336] width 400 height 26
click at [388, 320] on input "d. $440,000" at bounding box center [388, 316] width 0 height 8
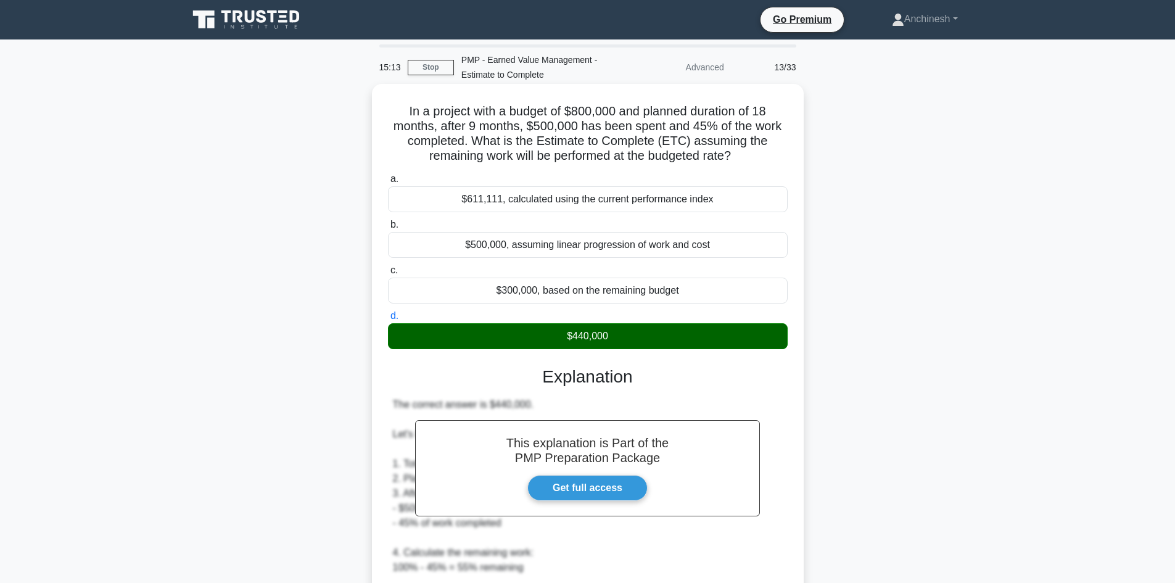
scroll to position [370, 0]
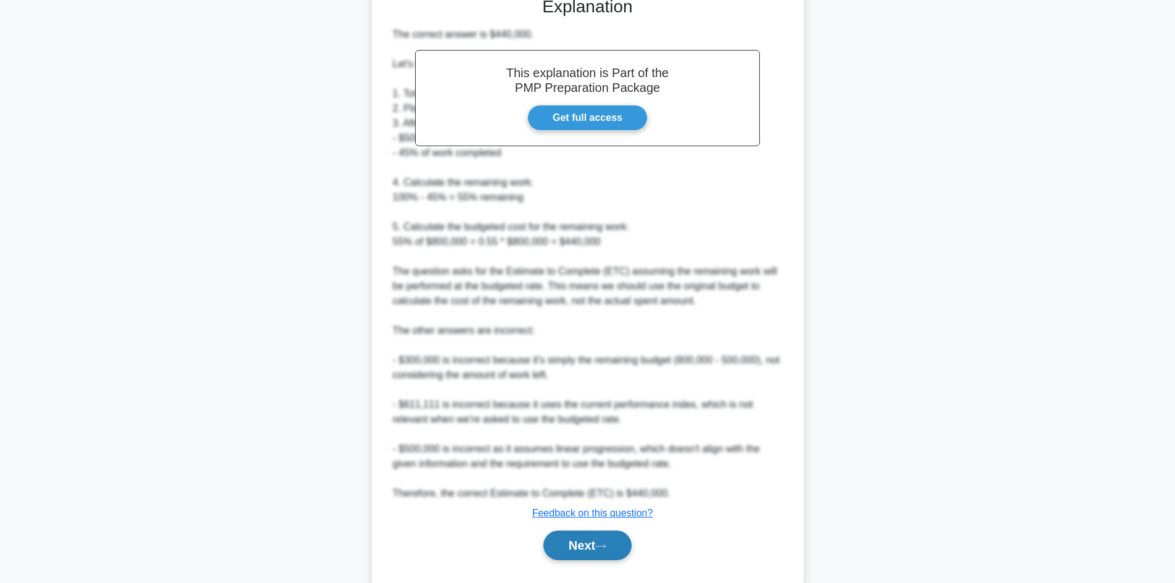
click at [575, 545] on button "Next" at bounding box center [587, 545] width 88 height 30
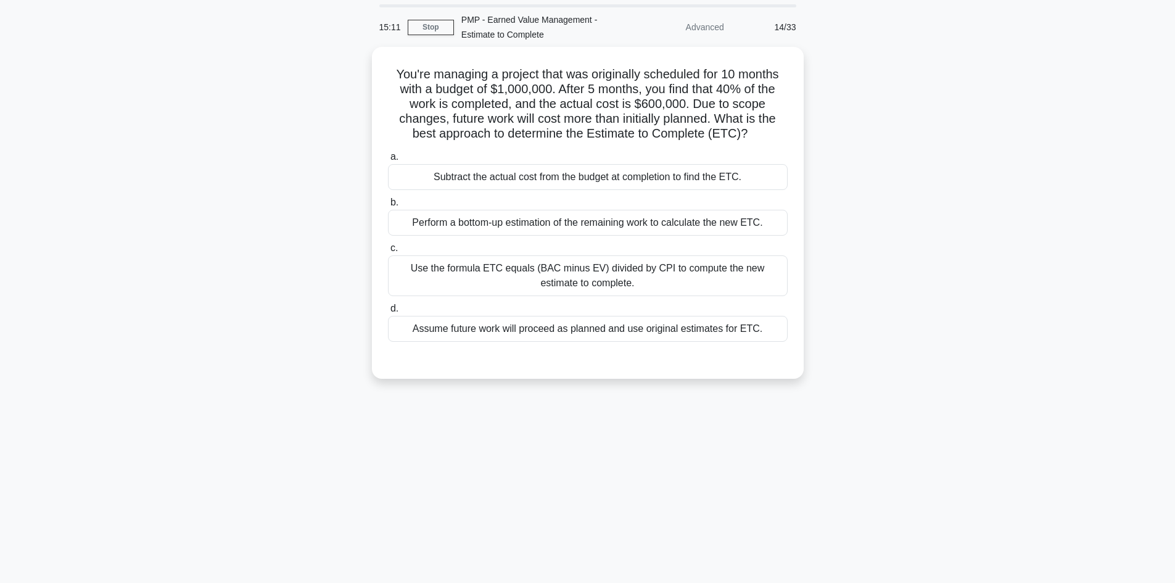
scroll to position [0, 0]
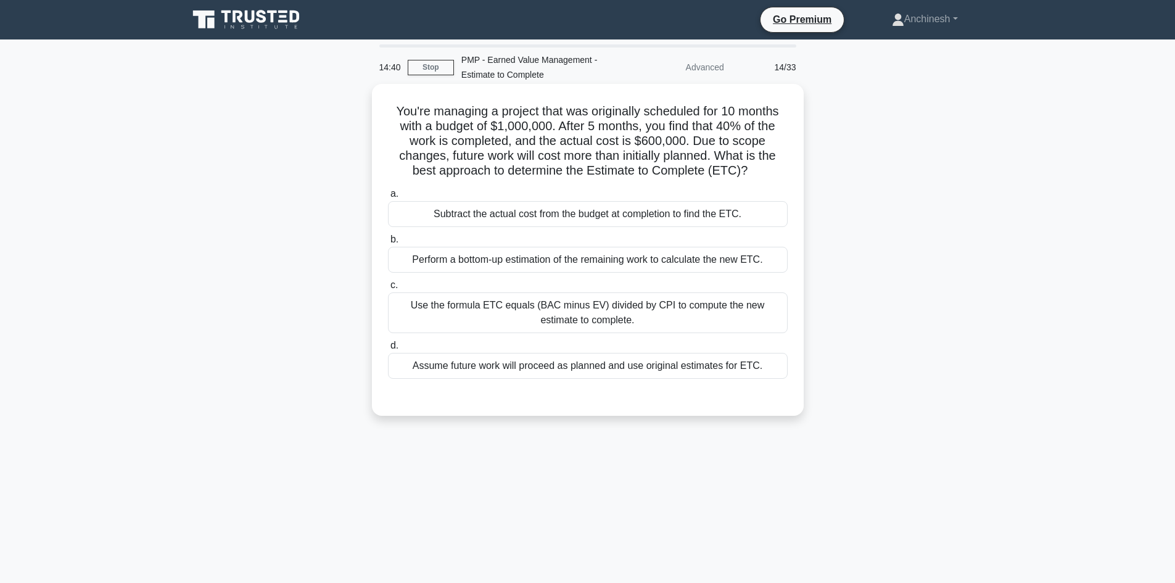
click at [580, 261] on div "Perform a bottom-up estimation of the remaining work to calculate the new ETC." at bounding box center [588, 260] width 400 height 26
click at [388, 244] on input "b. Perform a bottom-up estimation of the remaining work to calculate the new ET…" at bounding box center [388, 240] width 0 height 8
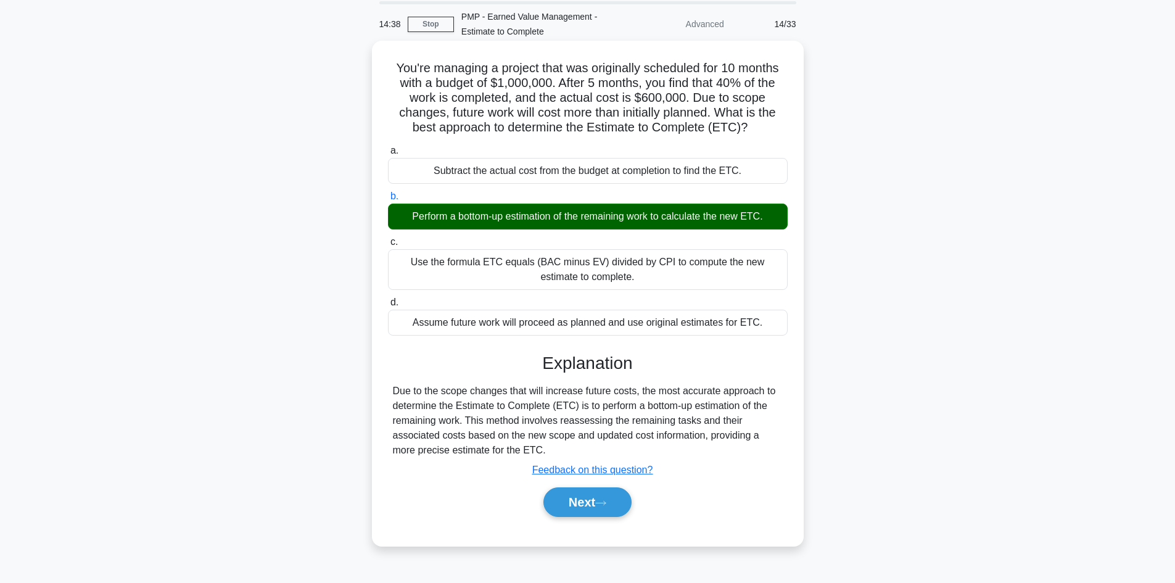
scroll to position [83, 0]
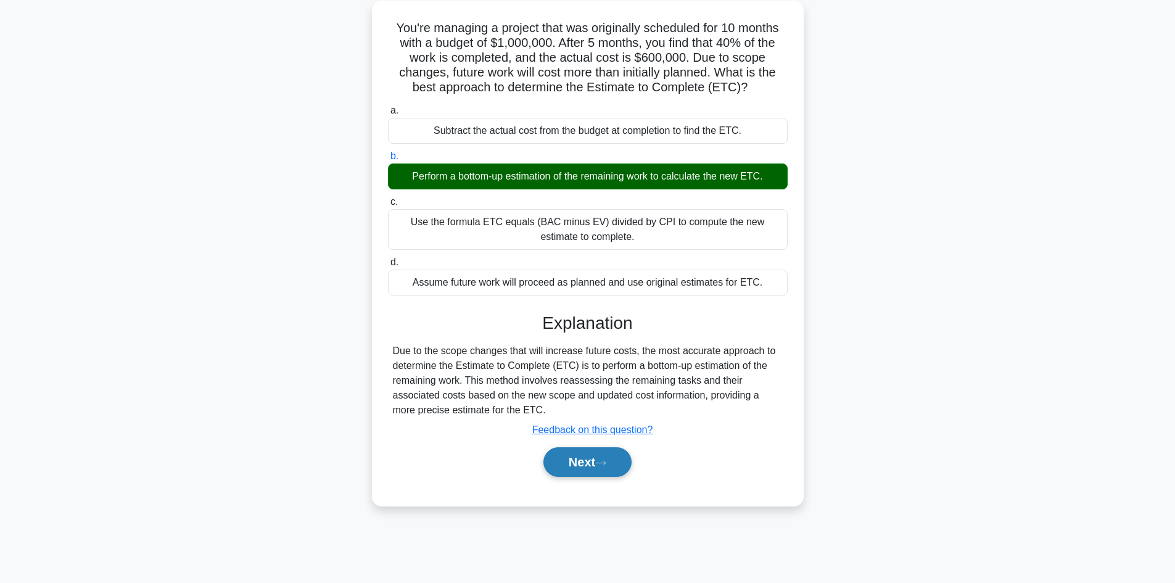
click at [574, 457] on button "Next" at bounding box center [587, 462] width 88 height 30
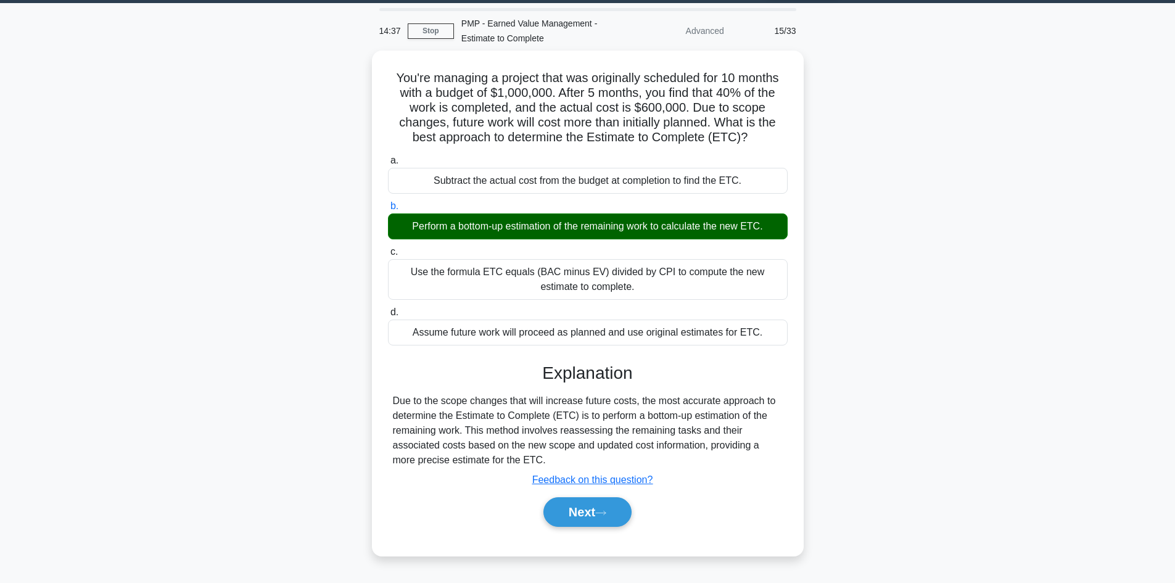
scroll to position [0, 0]
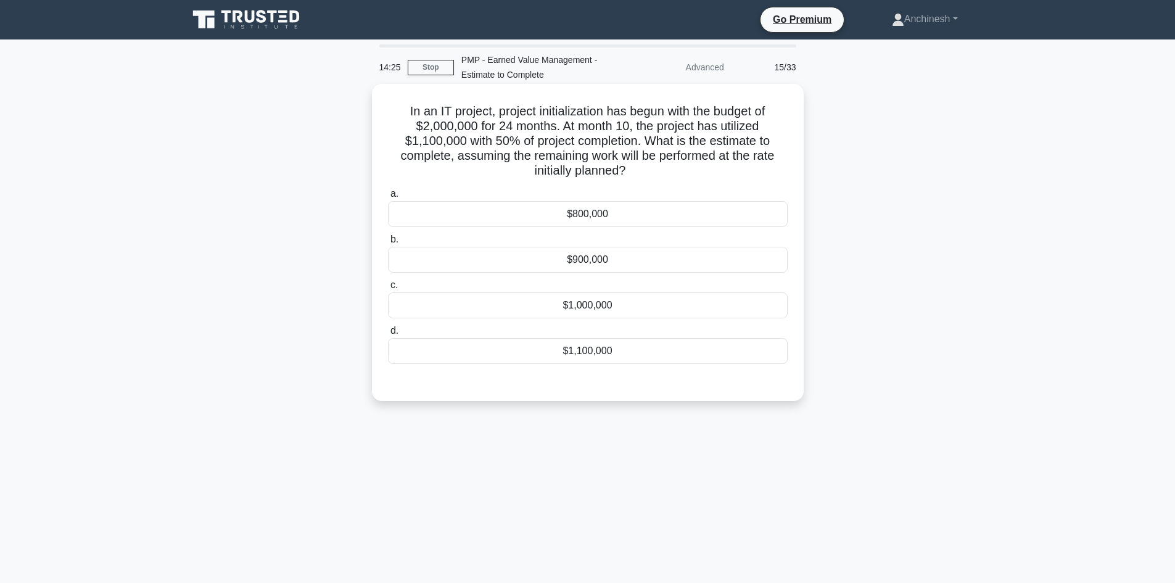
click at [580, 313] on div "$1,000,000" at bounding box center [588, 305] width 400 height 26
click at [388, 289] on input "c. $1,000,000" at bounding box center [388, 285] width 0 height 8
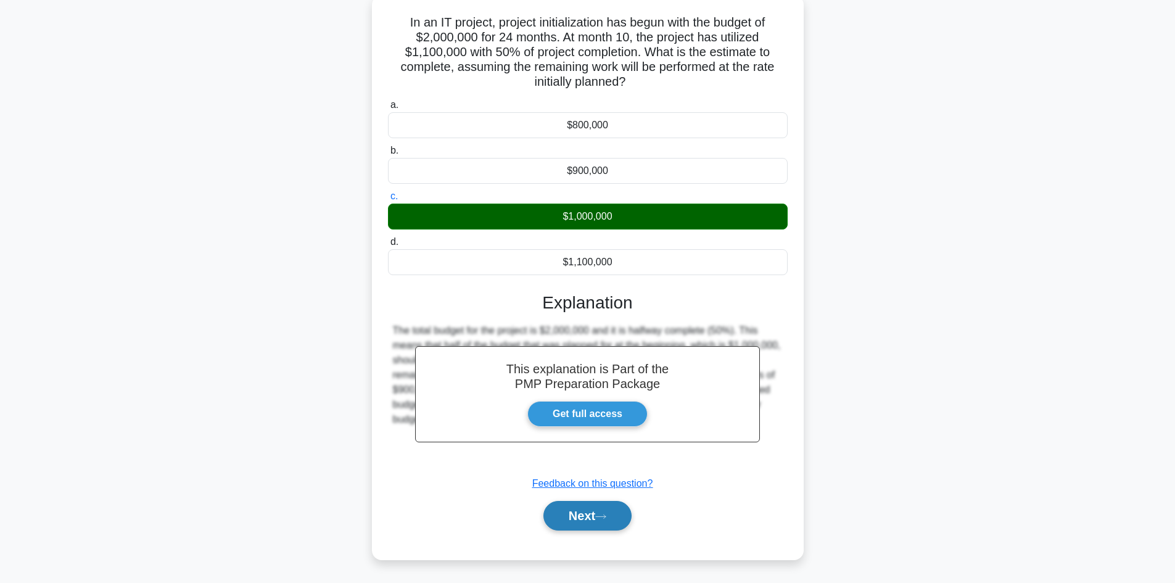
click at [574, 519] on button "Next" at bounding box center [587, 516] width 88 height 30
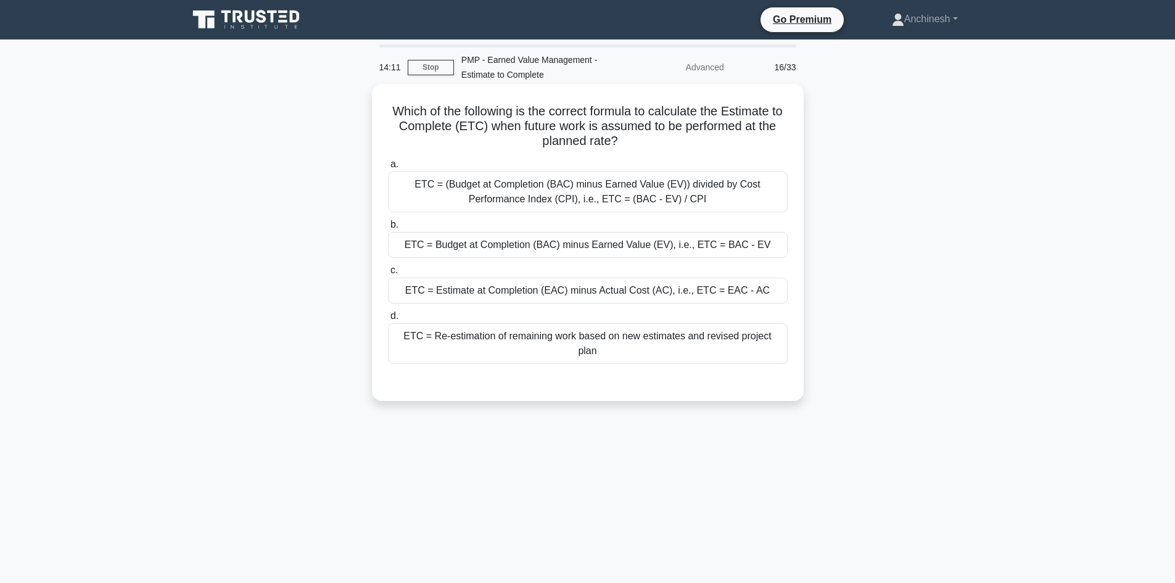
click at [689, 292] on div "ETC = Estimate at Completion (EAC) minus Actual Cost (AC), i.e., ETC = EAC - AC" at bounding box center [588, 290] width 400 height 26
click at [388, 274] on input "c. ETC = Estimate at Completion (EAC) minus Actual Cost (AC), i.e., ETC = EAC -…" at bounding box center [388, 270] width 0 height 8
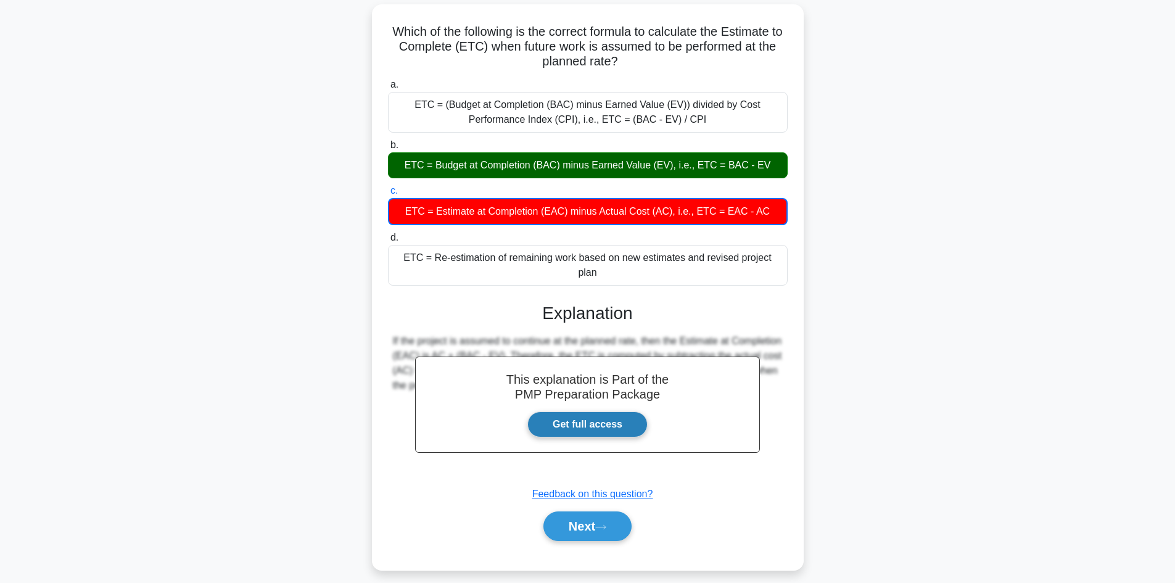
scroll to position [83, 0]
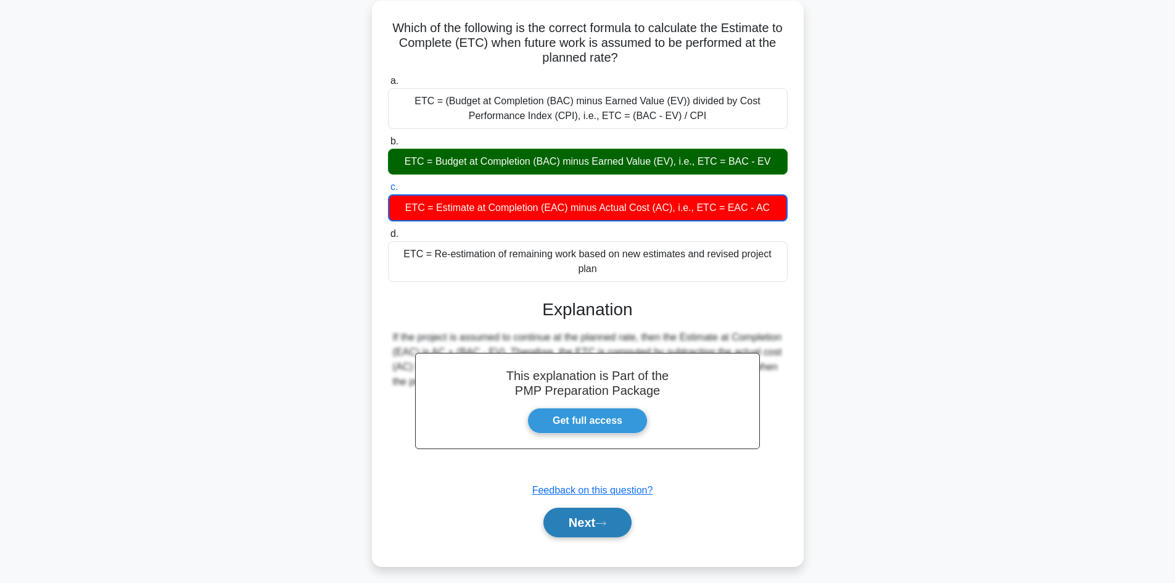
click at [585, 514] on button "Next" at bounding box center [587, 522] width 88 height 30
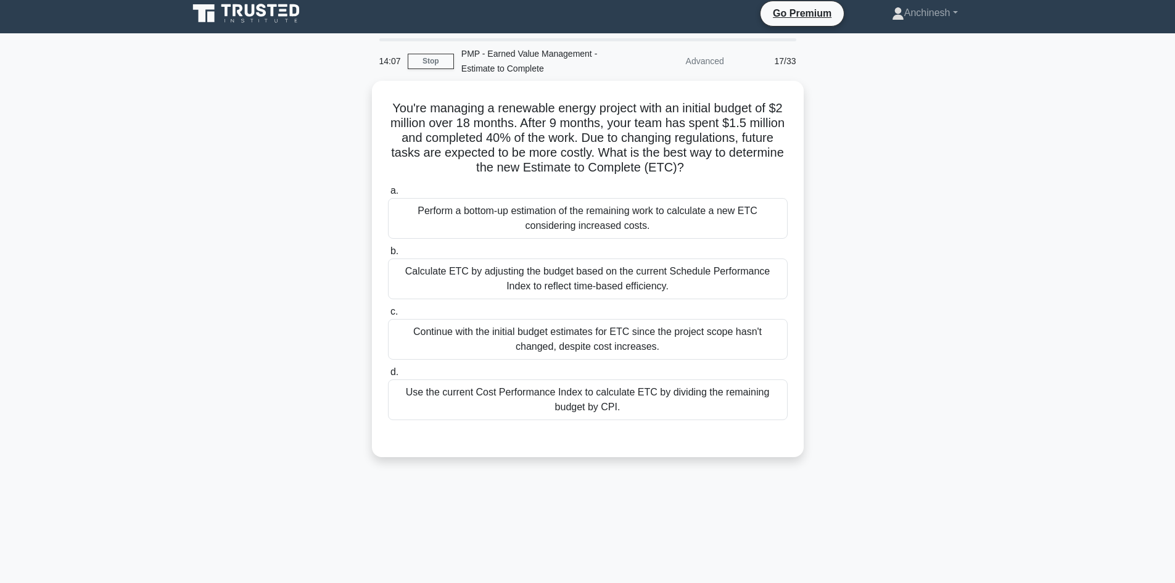
scroll to position [0, 0]
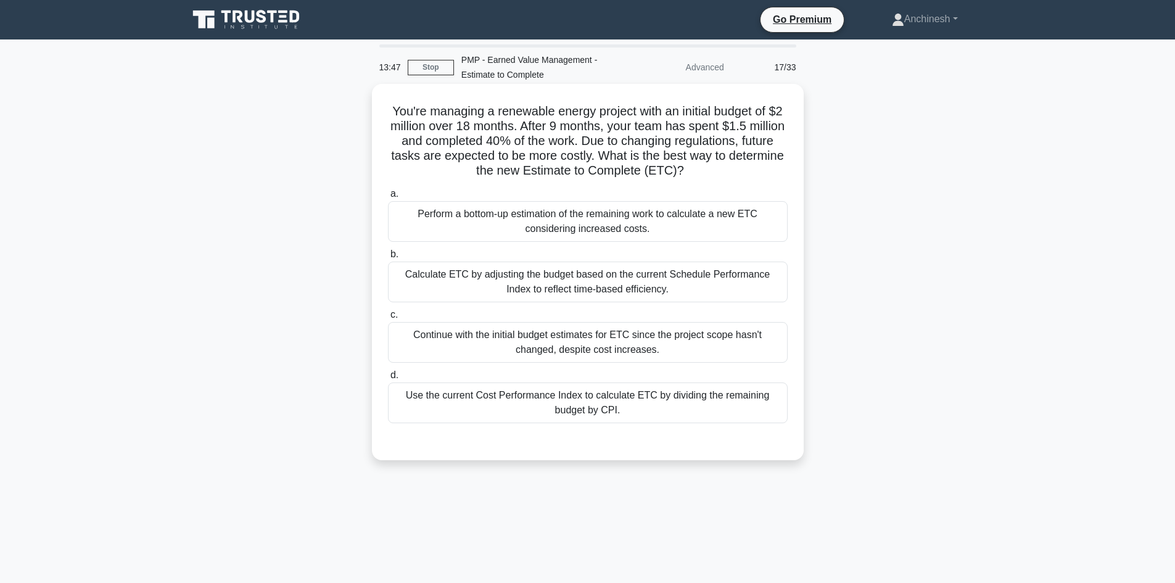
click at [592, 277] on div "Calculate ETC by adjusting the budget based on the current Schedule Performance…" at bounding box center [588, 281] width 400 height 41
click at [388, 258] on input "b. Calculate ETC by adjusting the budget based on the current Schedule Performa…" at bounding box center [388, 254] width 0 height 8
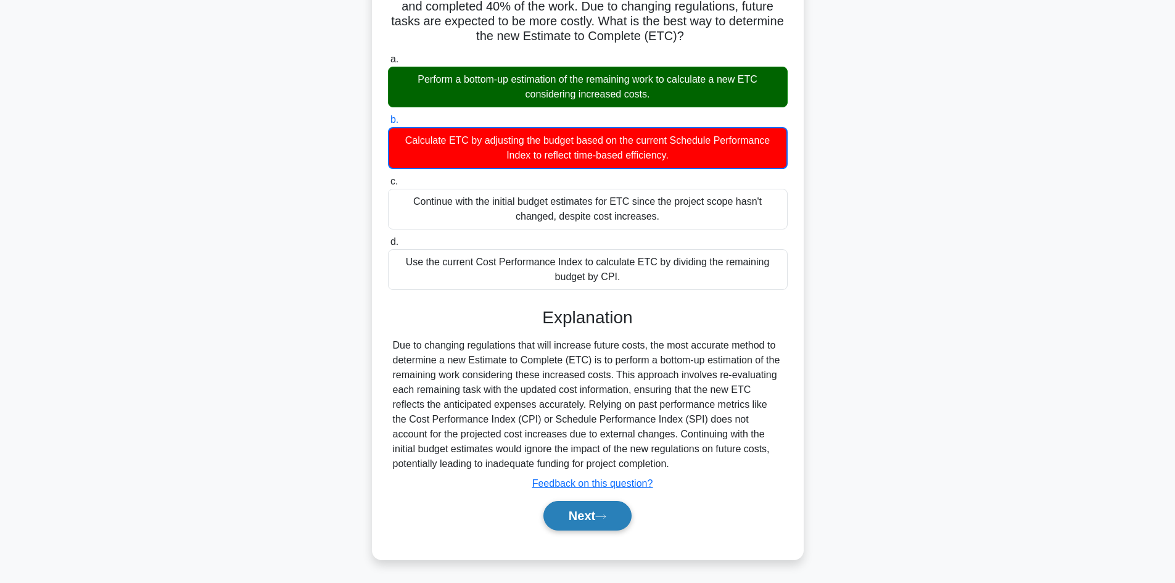
click at [588, 512] on button "Next" at bounding box center [587, 516] width 88 height 30
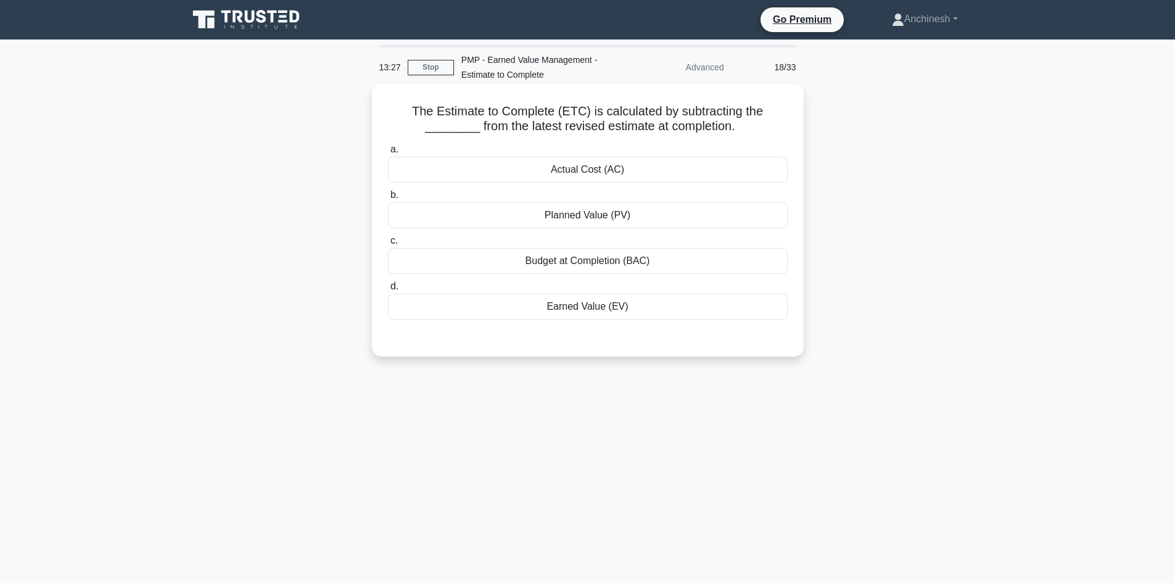
click at [593, 176] on div "Actual Cost (AC)" at bounding box center [588, 170] width 400 height 26
click at [388, 154] on input "a. Actual Cost (AC)" at bounding box center [388, 150] width 0 height 8
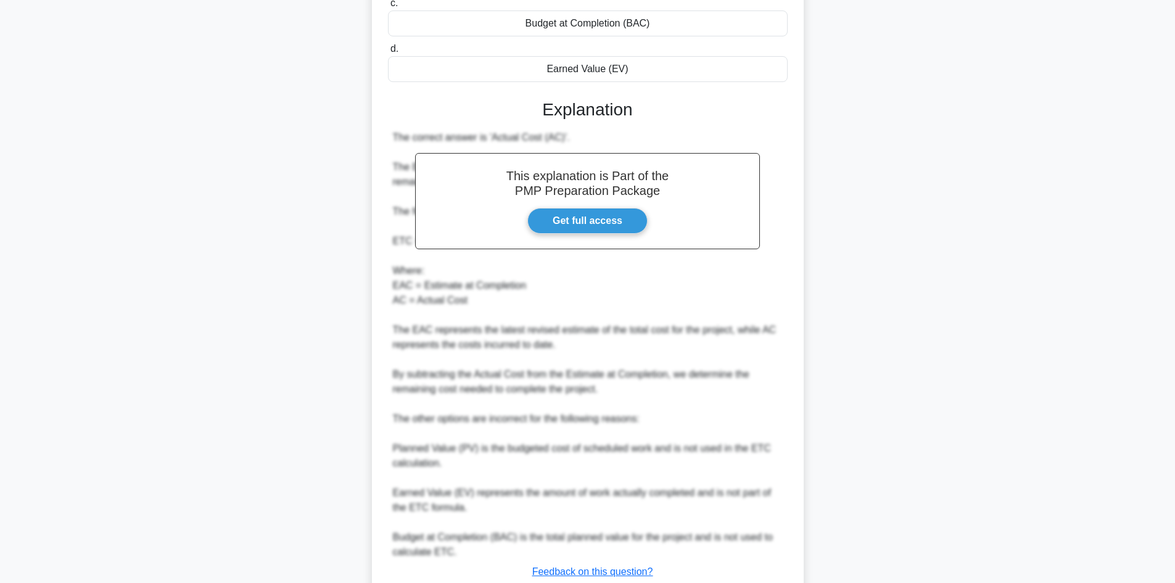
scroll to position [326, 0]
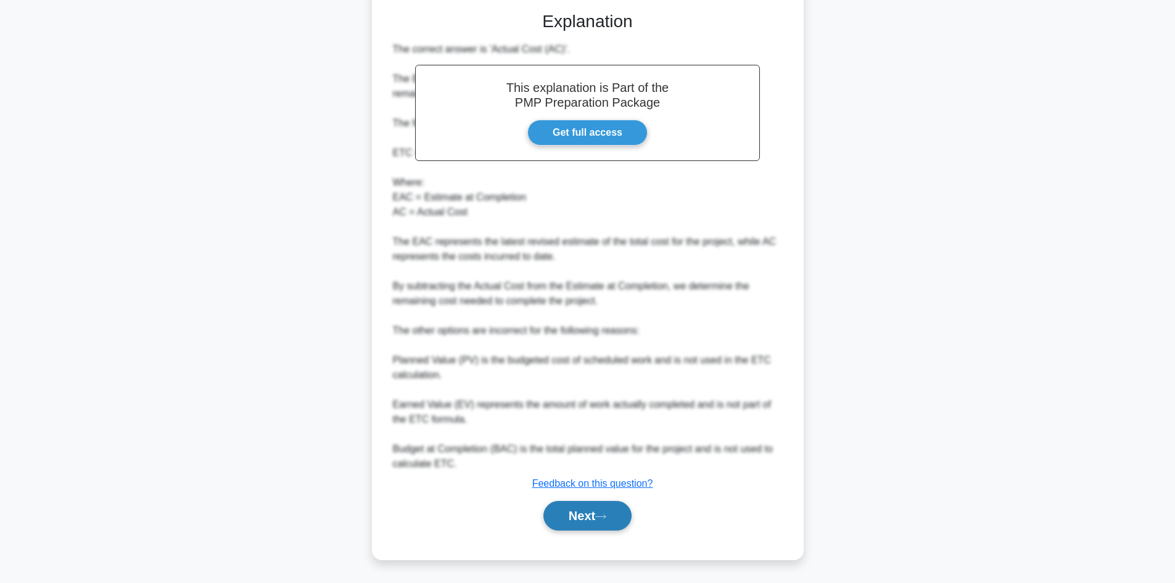
click at [578, 512] on button "Next" at bounding box center [587, 516] width 88 height 30
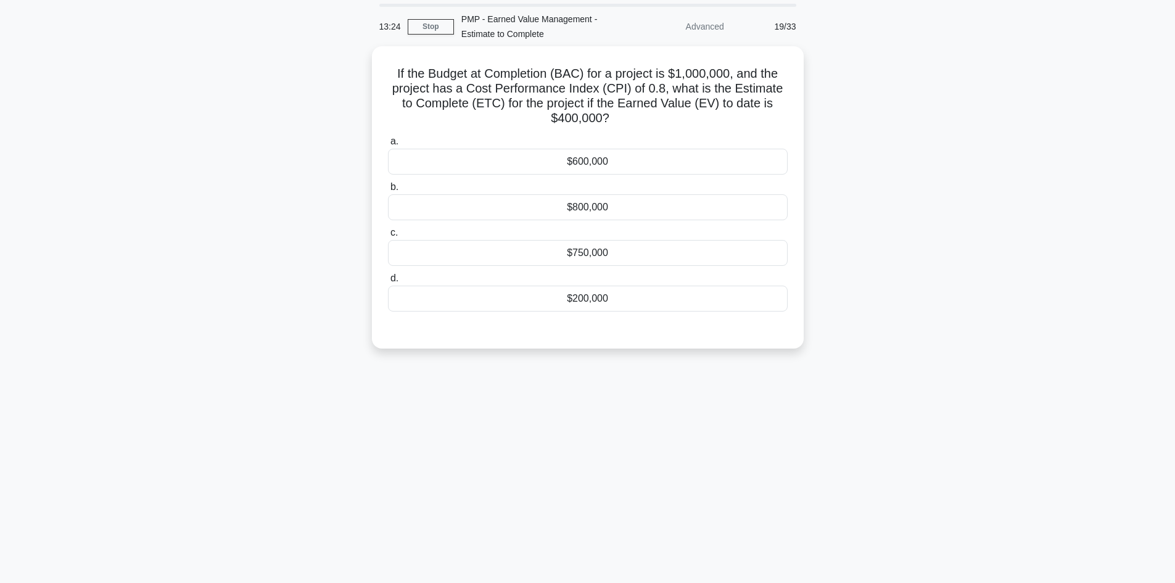
scroll to position [0, 0]
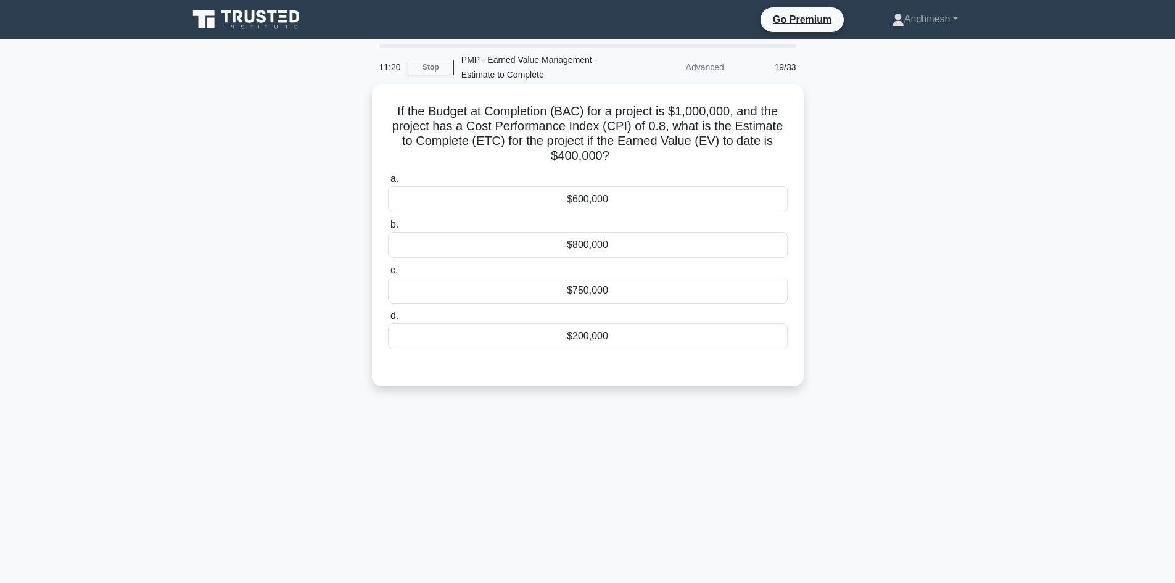
click at [602, 297] on div "$750,000" at bounding box center [588, 290] width 400 height 26
click at [582, 287] on div "$750,000" at bounding box center [588, 290] width 400 height 26
click at [388, 274] on input "c. $750,000" at bounding box center [388, 270] width 0 height 8
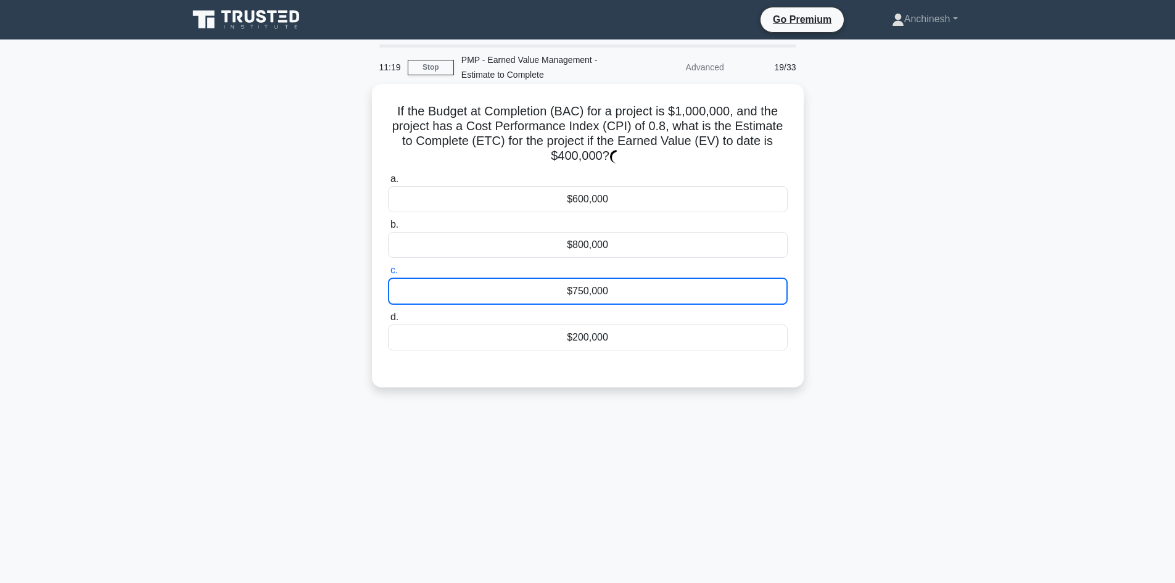
click at [580, 289] on div "$750,000" at bounding box center [588, 290] width 400 height 27
click at [388, 274] on input "c. $750,000" at bounding box center [388, 270] width 0 height 8
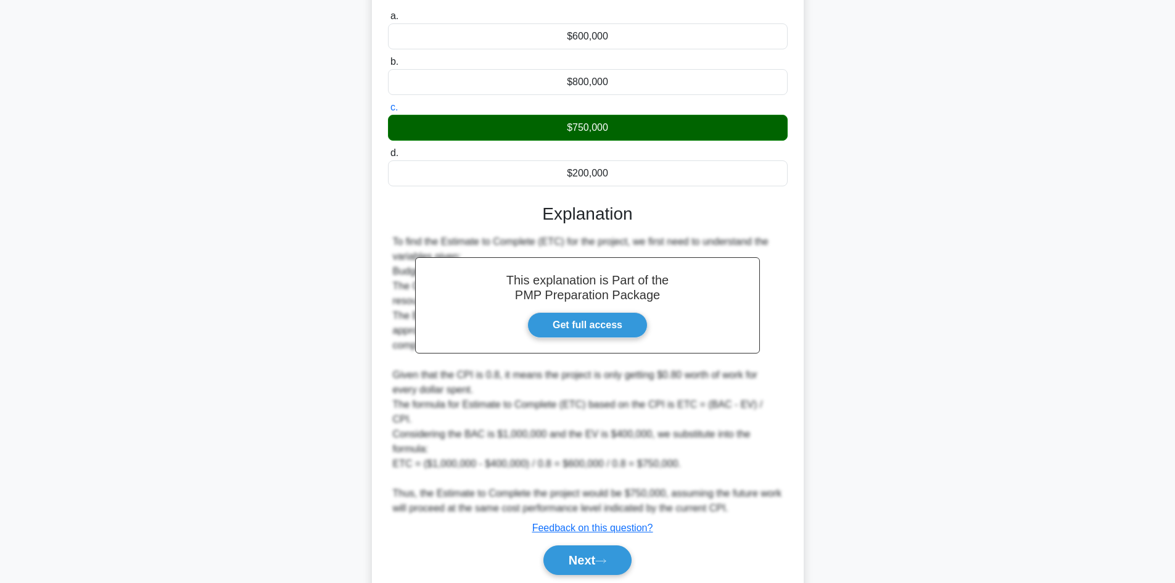
scroll to position [163, 0]
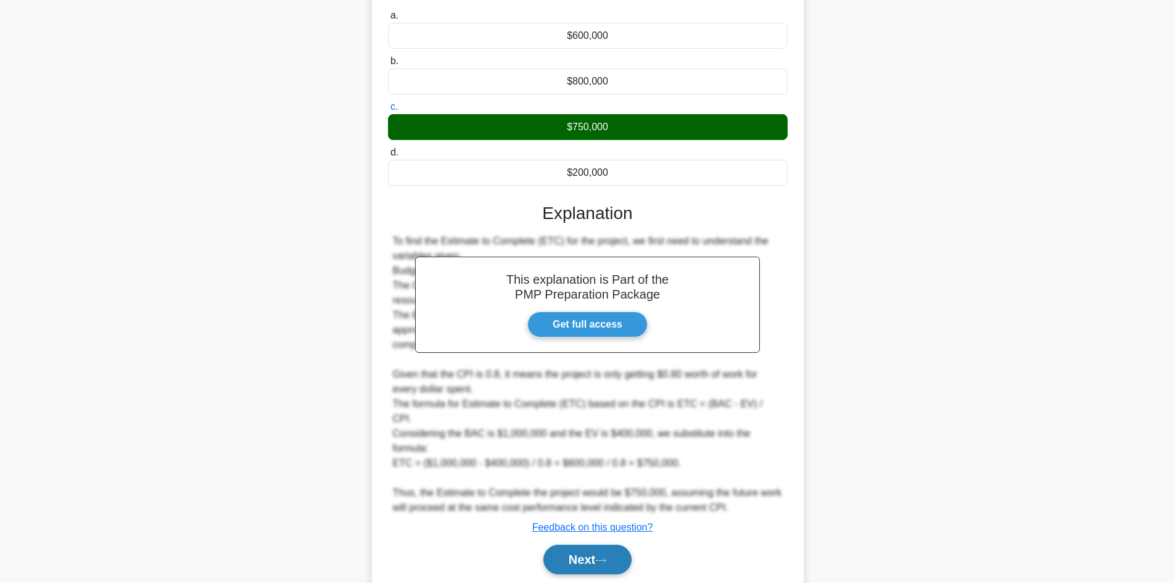
click at [569, 544] on button "Next" at bounding box center [587, 559] width 88 height 30
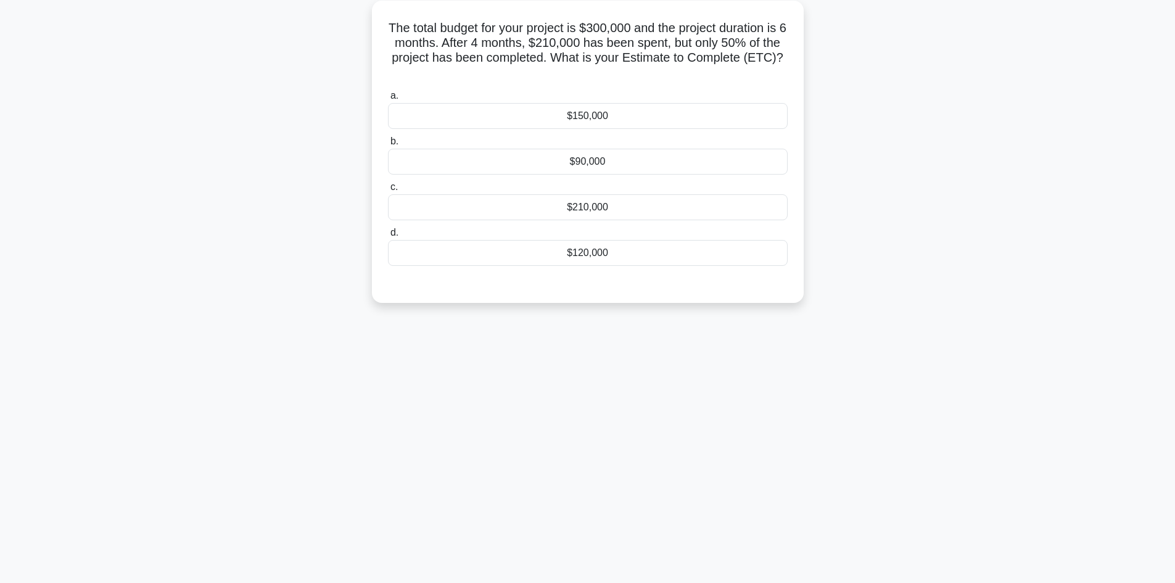
click at [582, 116] on div "$150,000" at bounding box center [588, 116] width 400 height 26
click at [388, 100] on input "a. $150,000" at bounding box center [388, 96] width 0 height 8
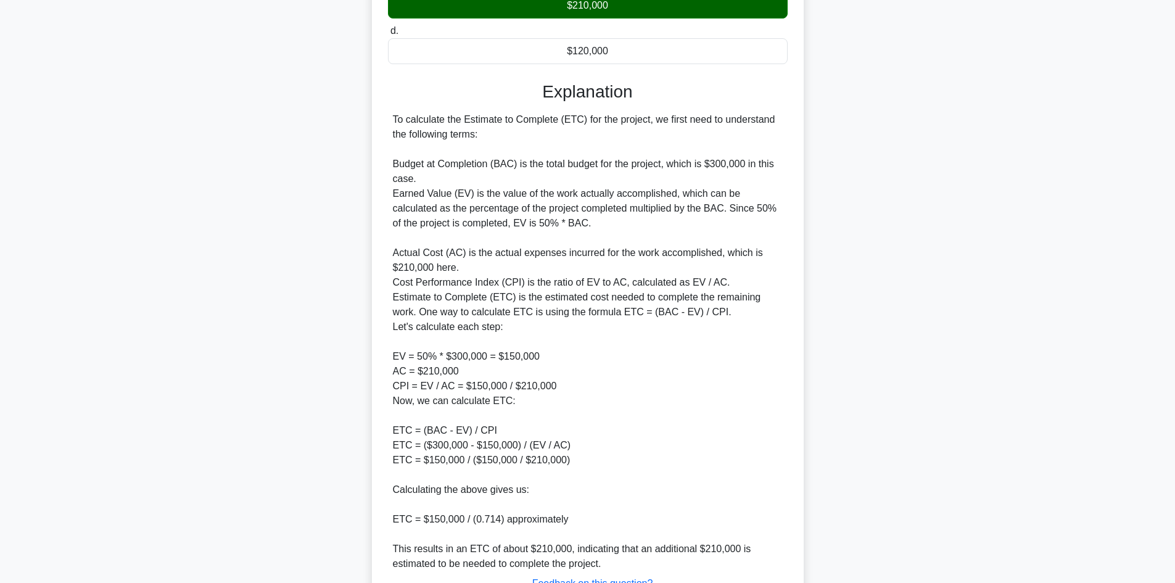
scroll to position [387, 0]
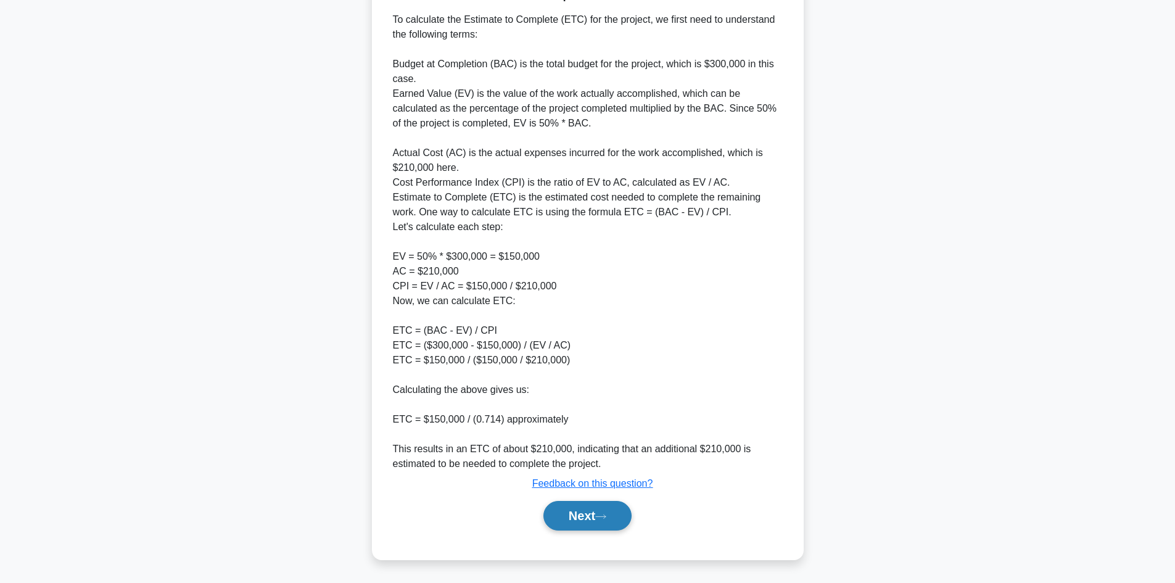
click at [566, 512] on button "Next" at bounding box center [587, 516] width 88 height 30
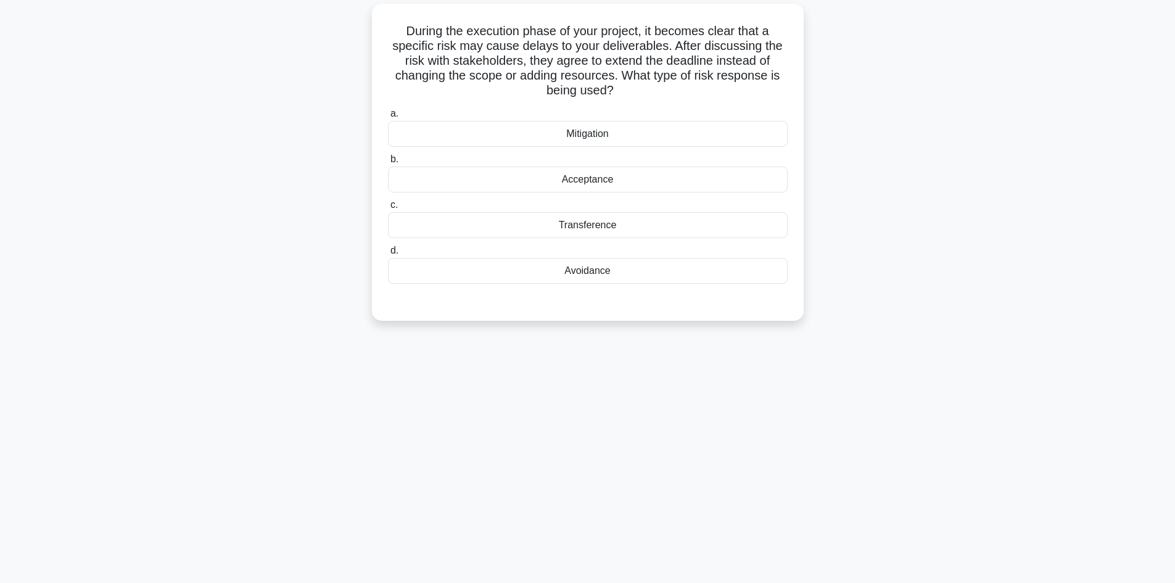
scroll to position [0, 0]
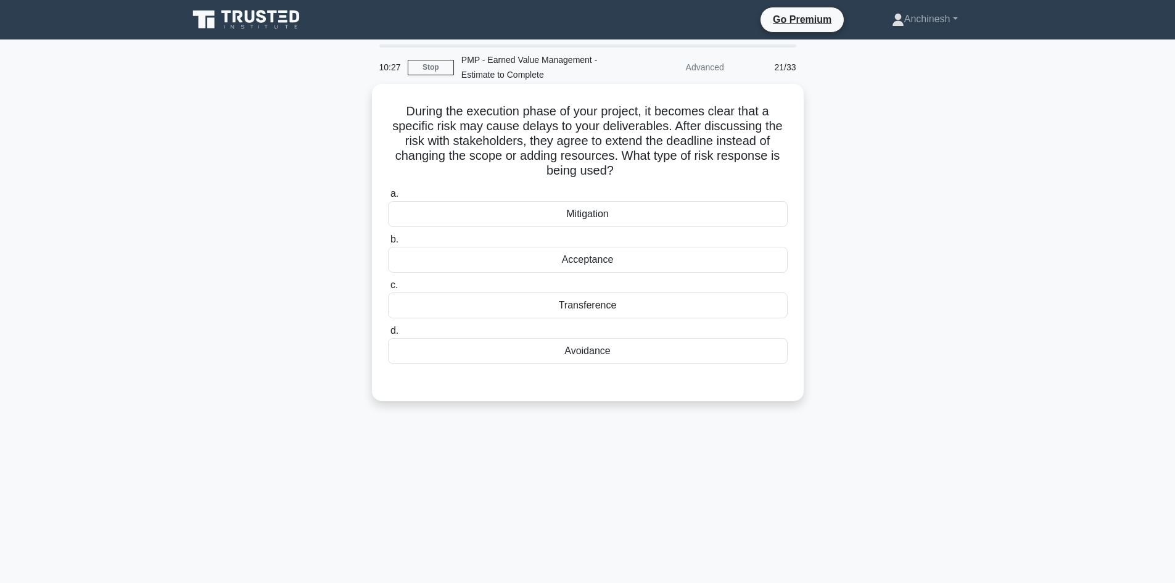
click at [572, 350] on div "Avoidance" at bounding box center [588, 351] width 400 height 26
click at [388, 335] on input "d. Avoidance" at bounding box center [388, 331] width 0 height 8
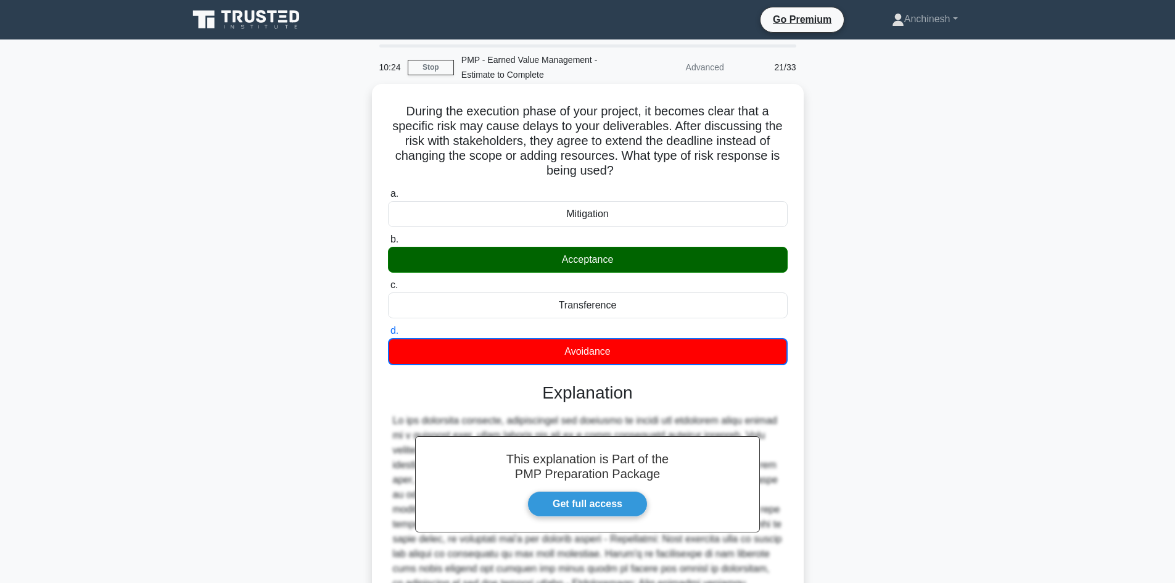
scroll to position [179, 0]
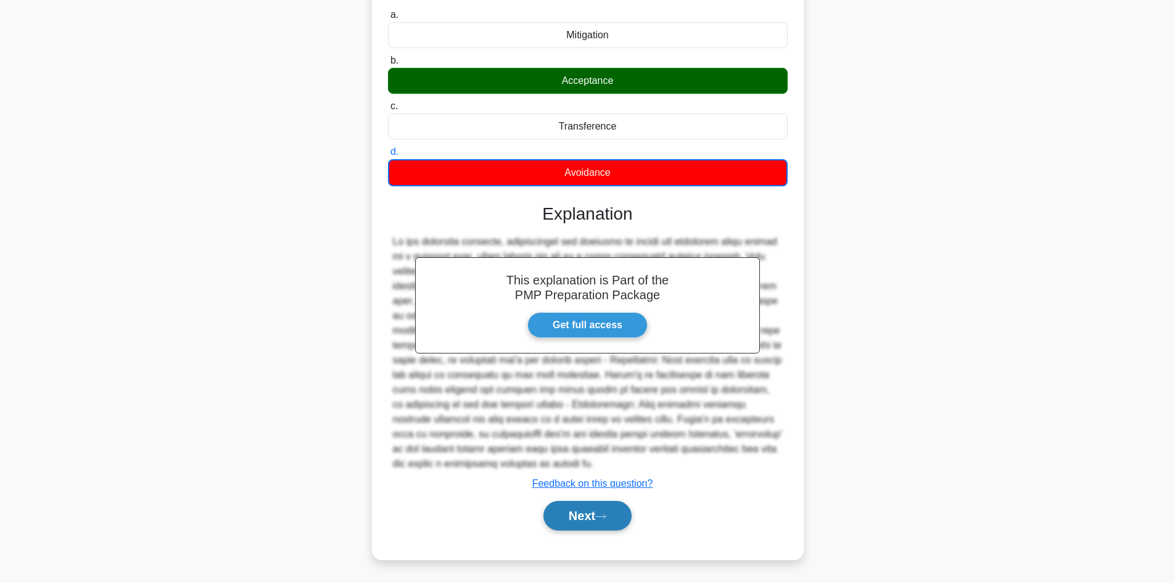
click at [578, 512] on button "Next" at bounding box center [587, 516] width 88 height 30
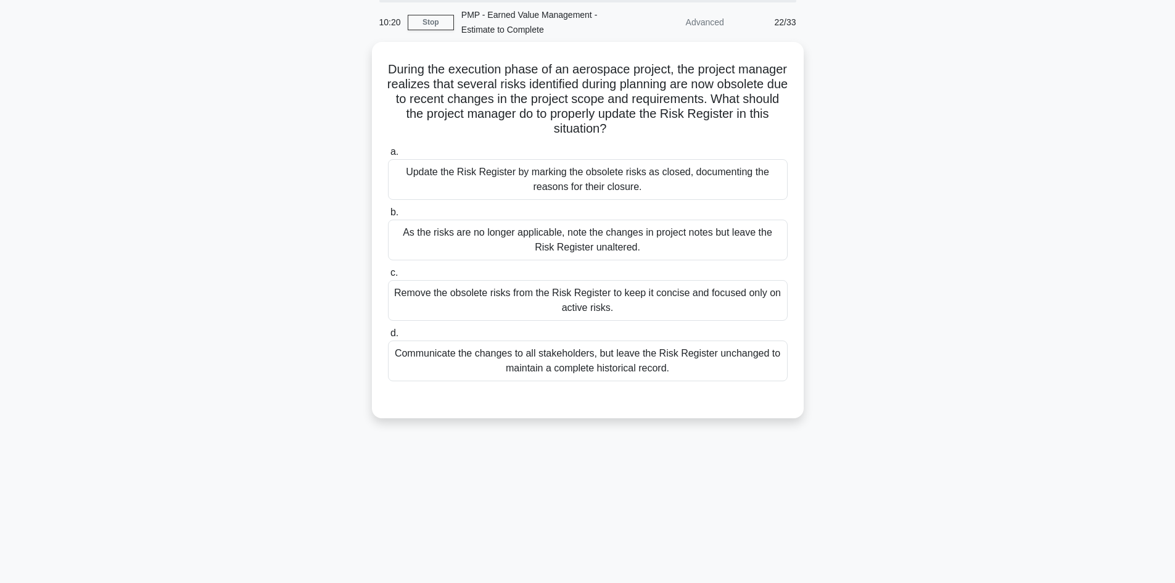
scroll to position [0, 0]
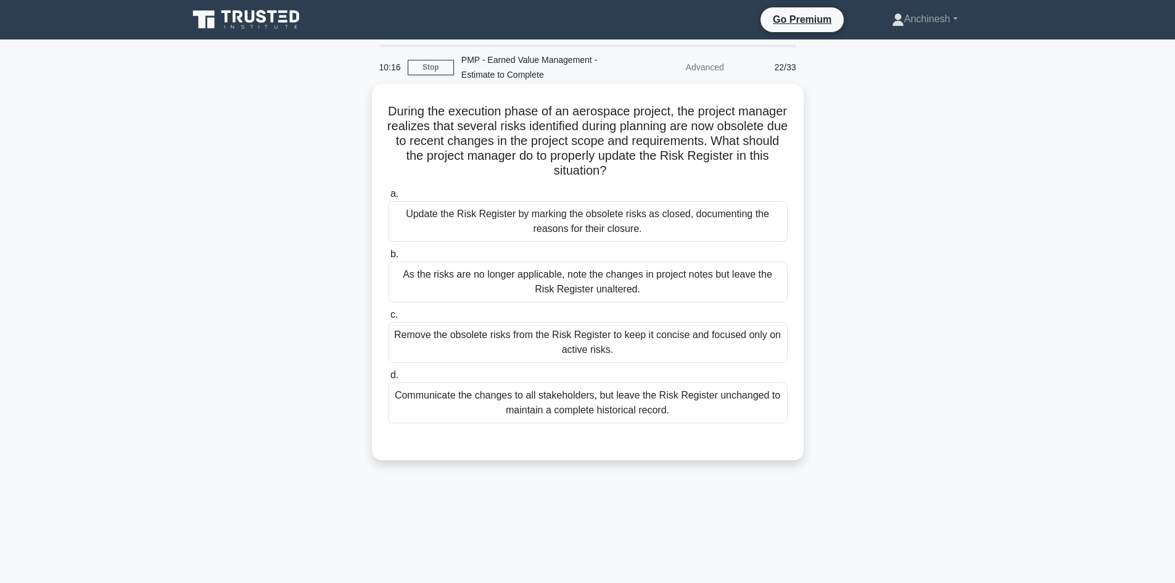
click at [562, 297] on div "As the risks are no longer applicable, note the changes in project notes but le…" at bounding box center [588, 281] width 400 height 41
click at [388, 258] on input "b. As the risks are no longer applicable, note the changes in project notes but…" at bounding box center [388, 254] width 0 height 8
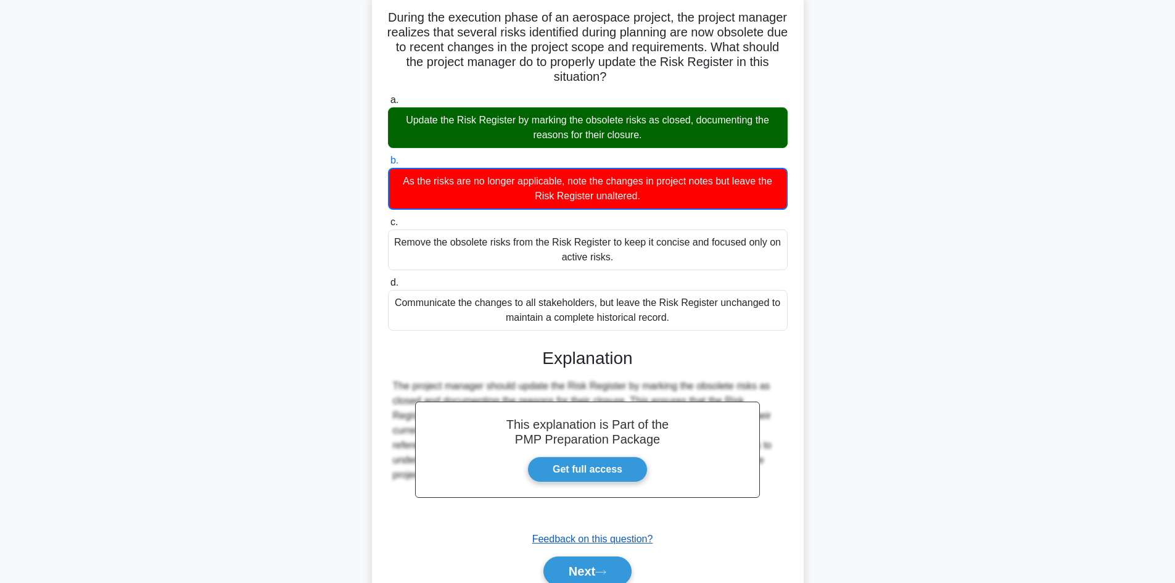
scroll to position [150, 0]
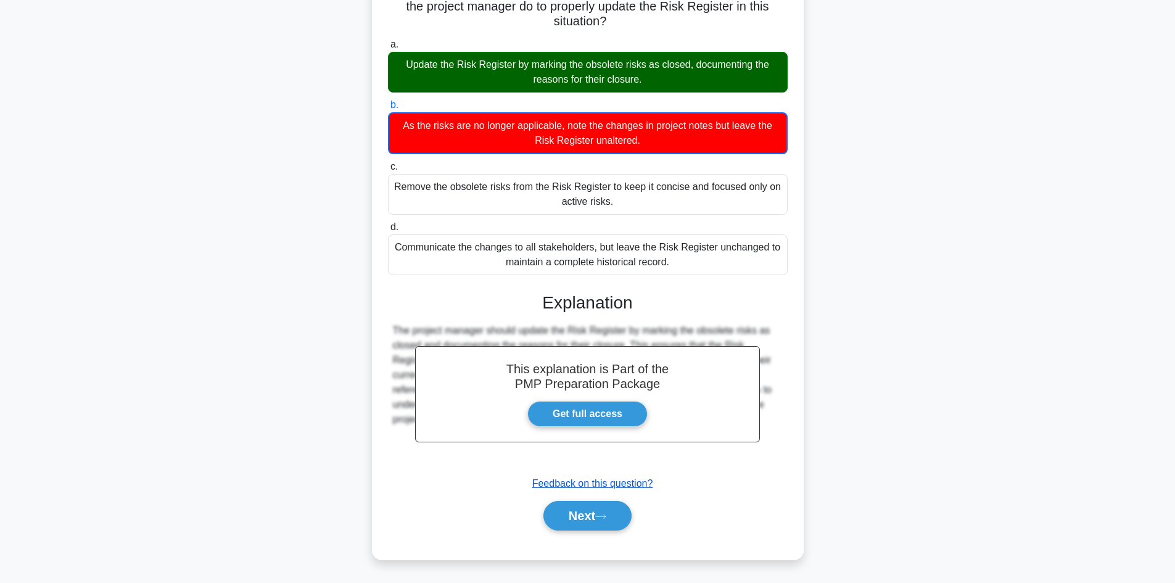
click at [581, 533] on div "Next" at bounding box center [588, 515] width 400 height 39
click at [583, 511] on button "Next" at bounding box center [587, 516] width 88 height 30
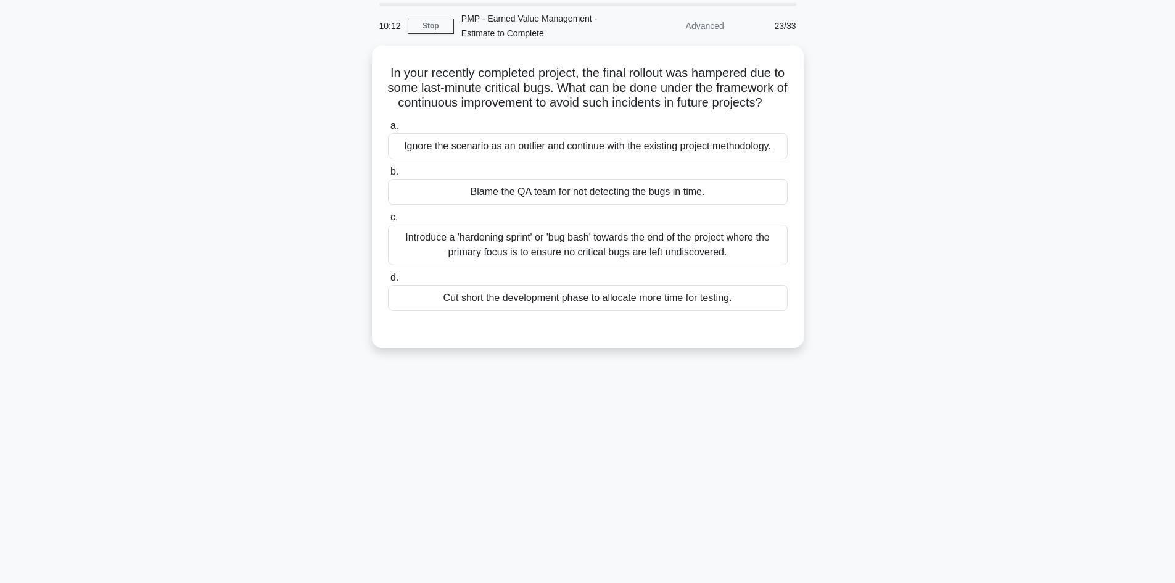
scroll to position [0, 0]
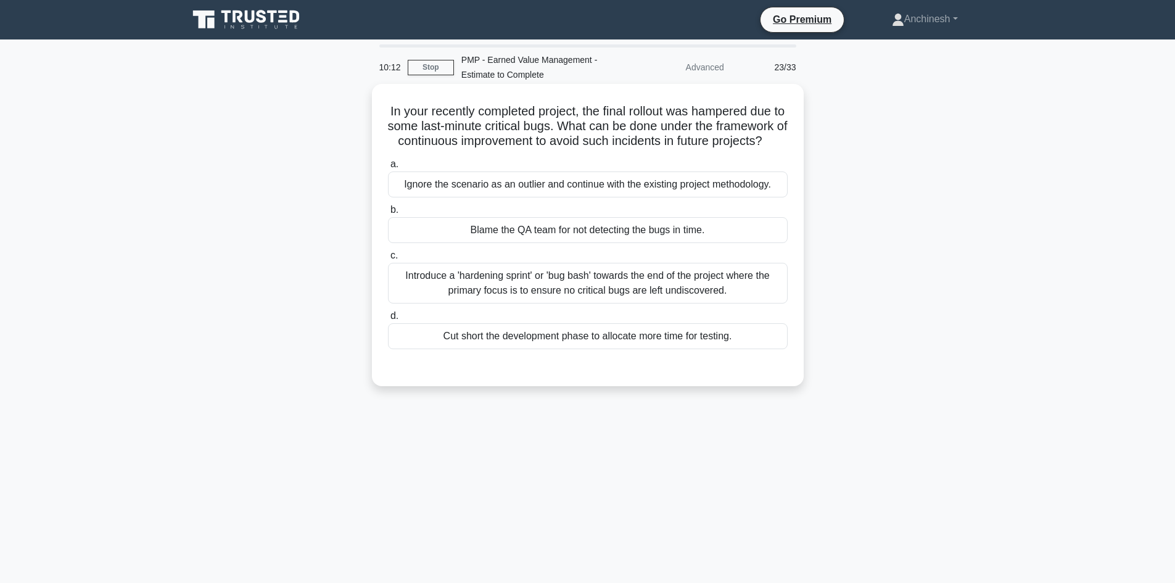
click at [585, 302] on div "Introduce a 'hardening sprint' or 'bug bash' towards the end of the project whe…" at bounding box center [588, 283] width 400 height 41
click at [388, 260] on input "c. Introduce a 'hardening sprint' or 'bug bash' towards the end of the project …" at bounding box center [388, 256] width 0 height 8
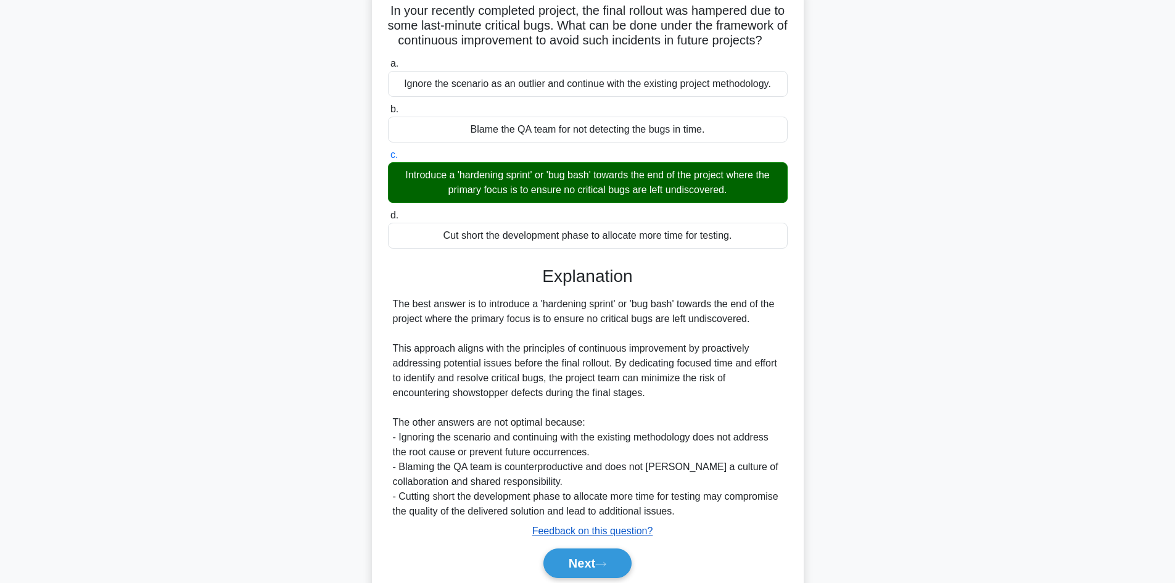
scroll to position [163, 0]
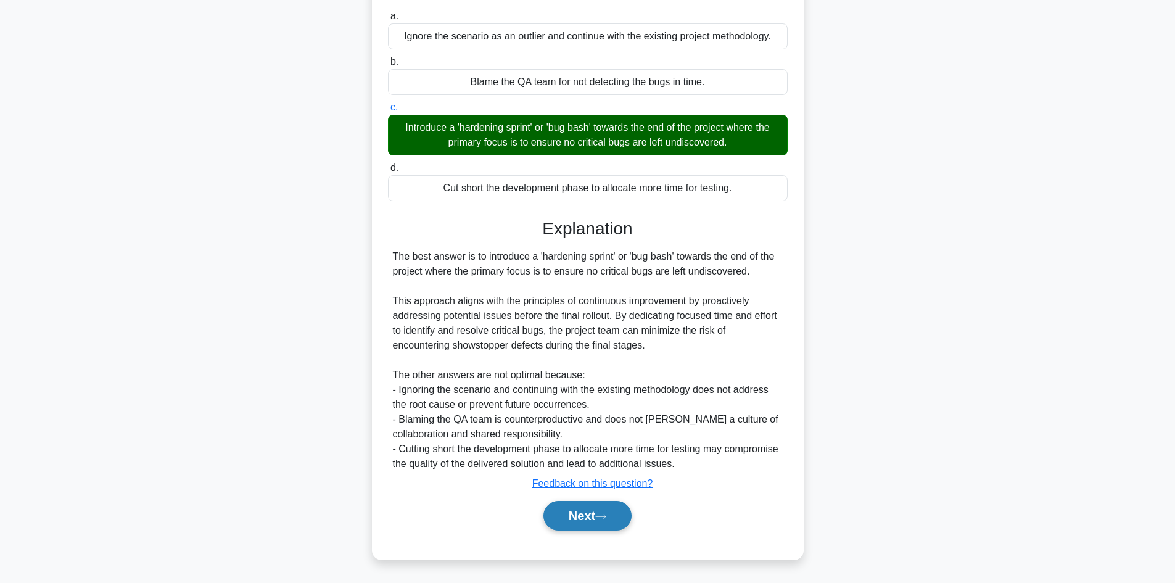
click at [588, 516] on button "Next" at bounding box center [587, 516] width 88 height 30
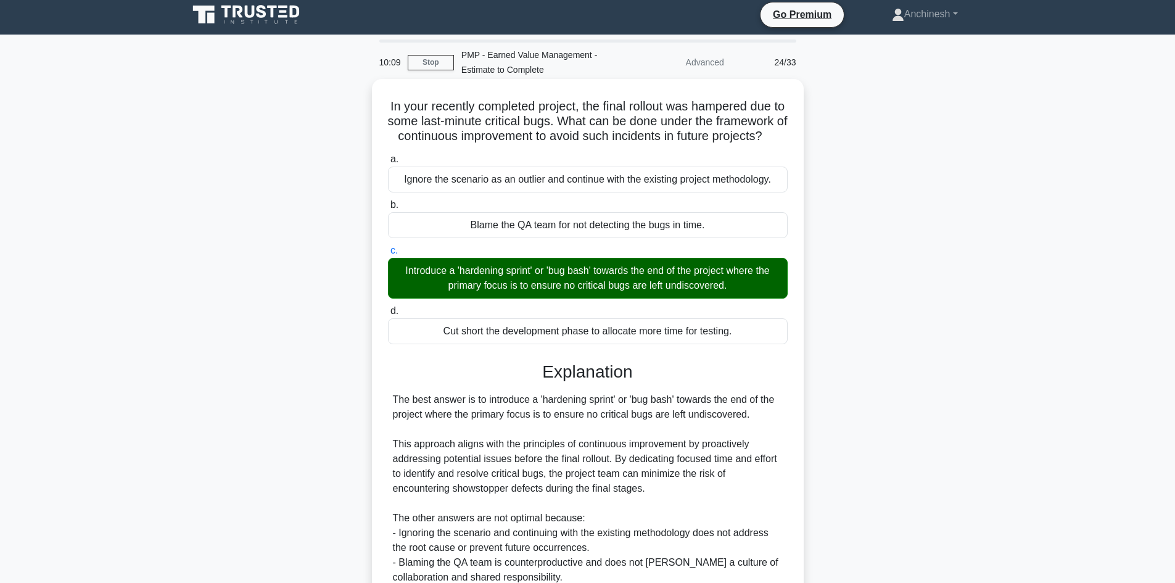
scroll to position [0, 0]
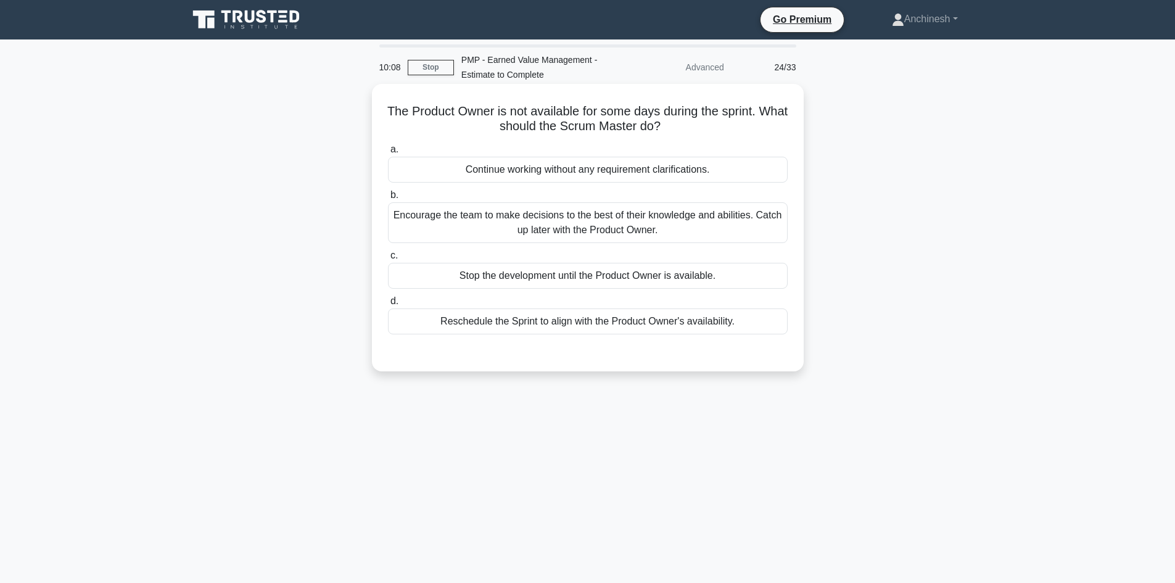
click at [596, 285] on div "Stop the development until the Product Owner is available." at bounding box center [588, 276] width 400 height 26
click at [388, 260] on input "c. Stop the development until the Product Owner is available." at bounding box center [388, 256] width 0 height 8
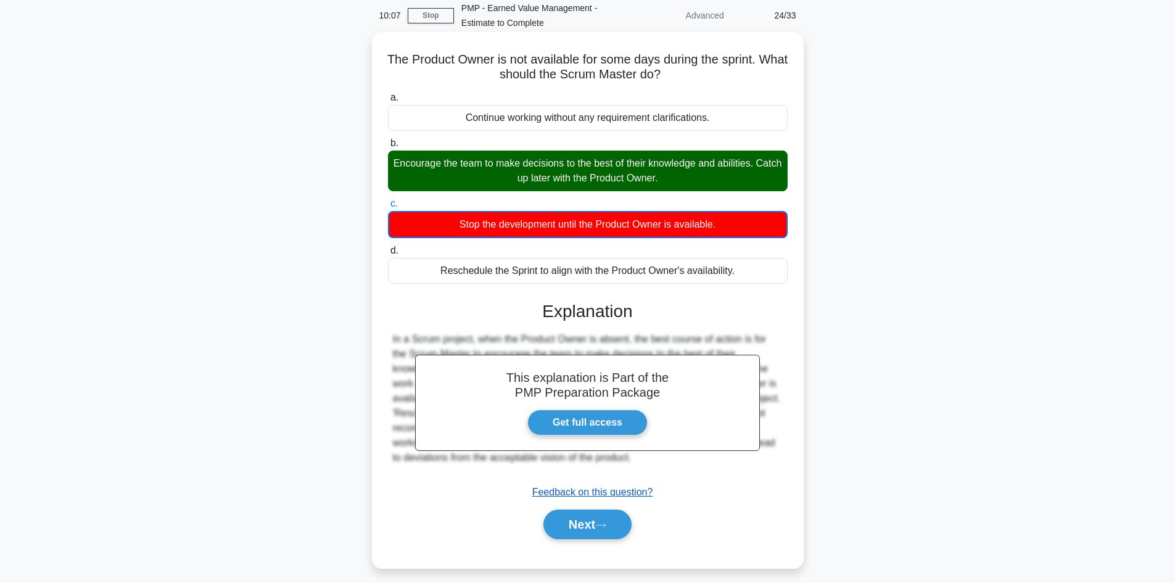
scroll to position [83, 0]
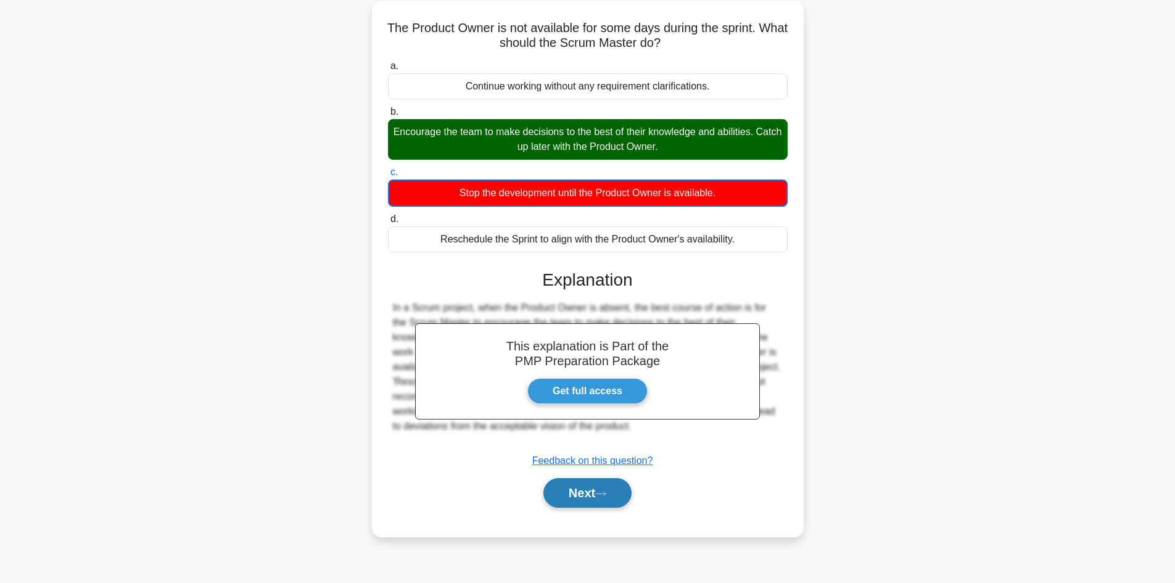
click at [568, 495] on button "Next" at bounding box center [587, 493] width 88 height 30
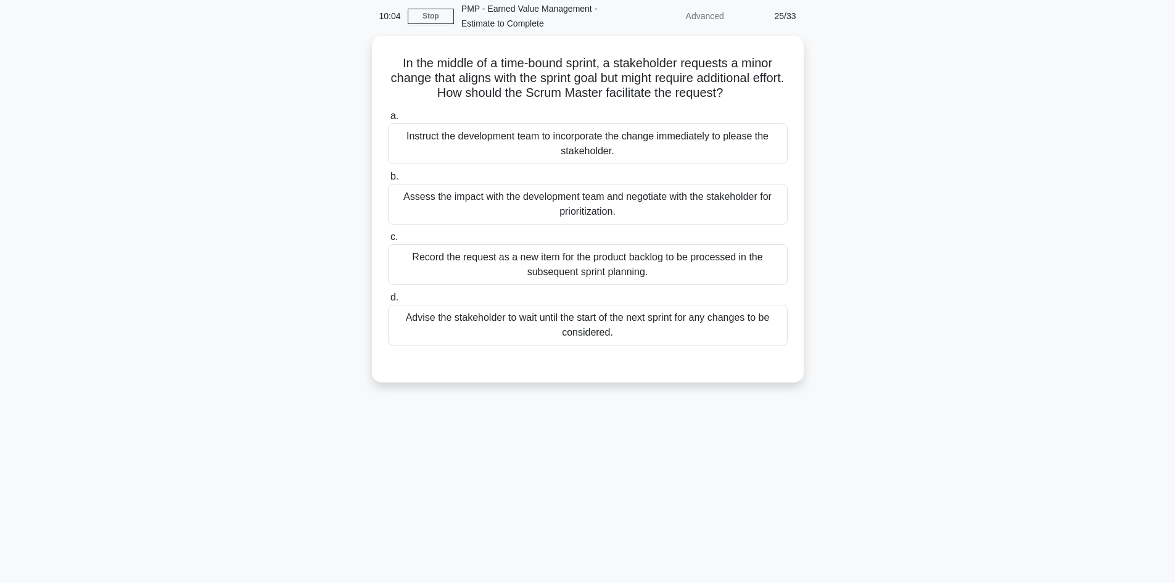
scroll to position [0, 0]
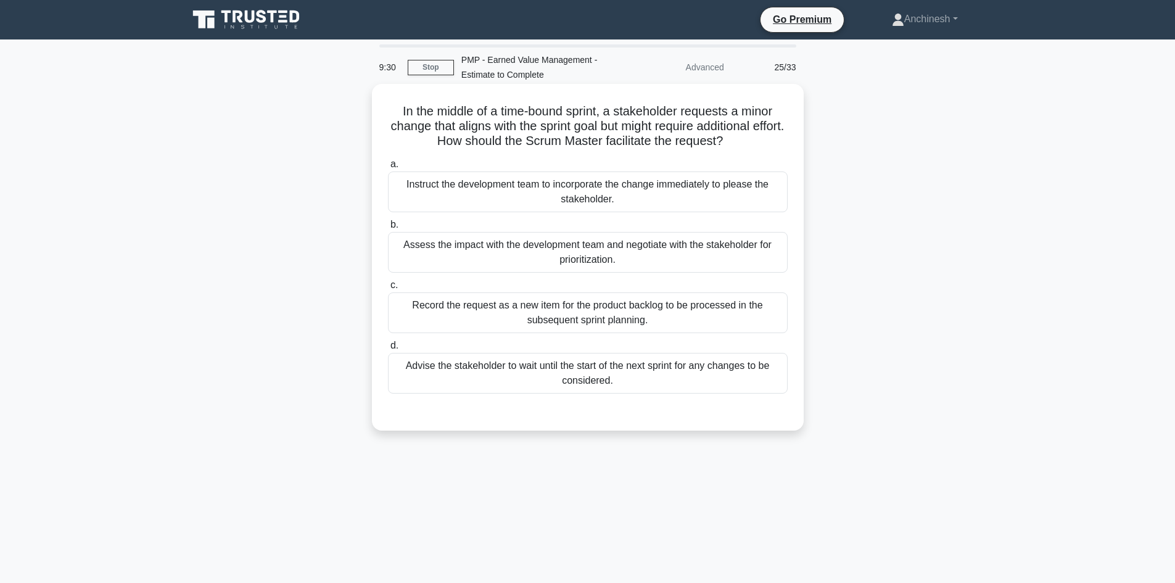
click at [575, 252] on div "Assess the impact with the development team and negotiate with the stakeholder …" at bounding box center [588, 252] width 400 height 41
click at [388, 229] on input "b. Assess the impact with the development team and negotiate with the stakehold…" at bounding box center [388, 225] width 0 height 8
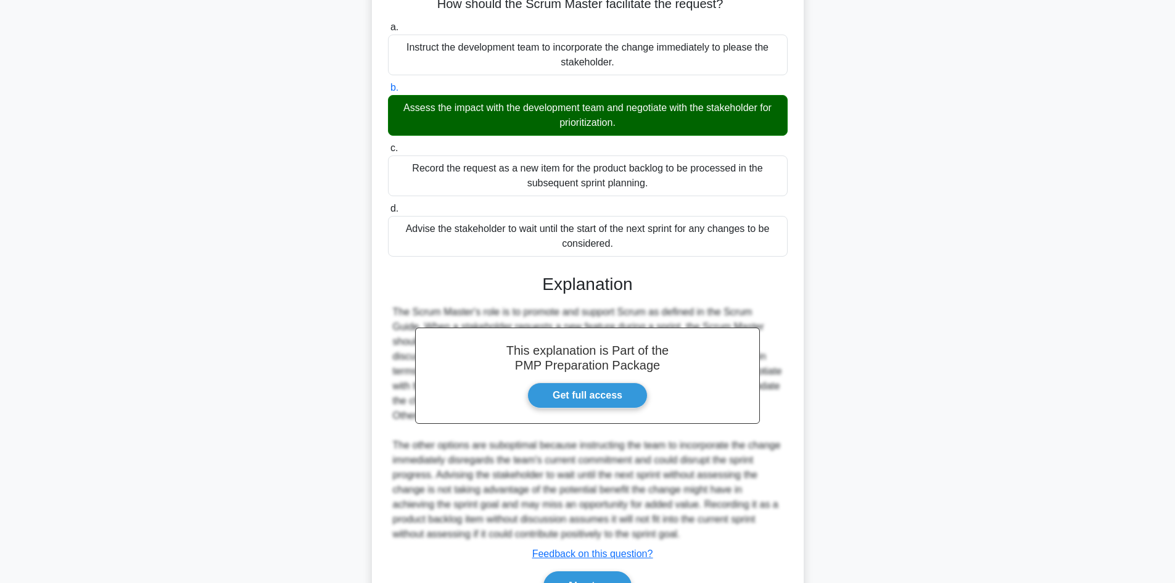
scroll to position [208, 0]
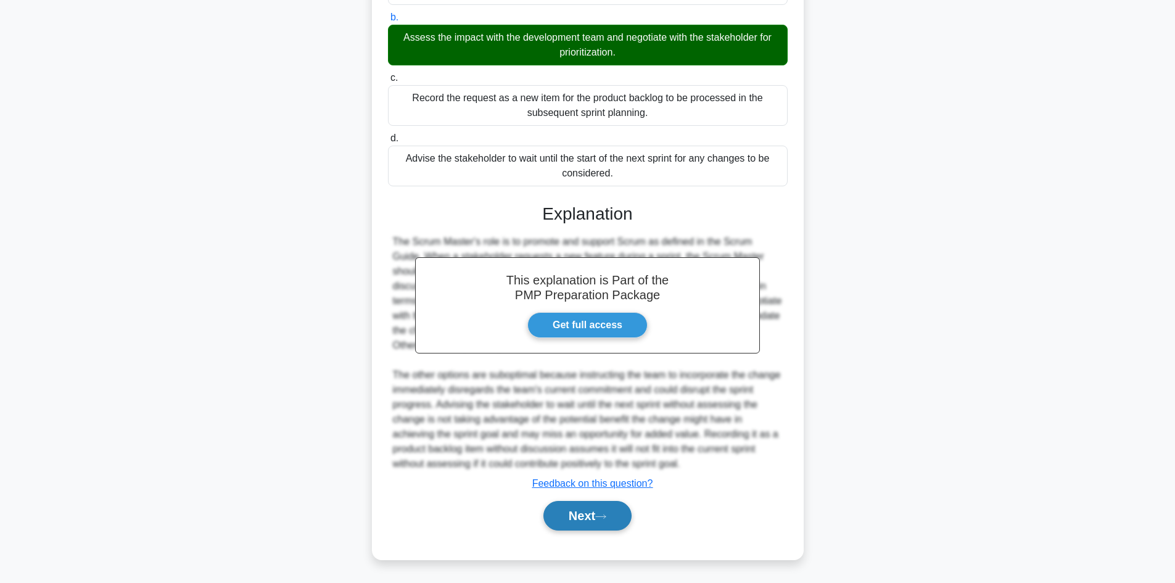
click at [586, 510] on button "Next" at bounding box center [587, 516] width 88 height 30
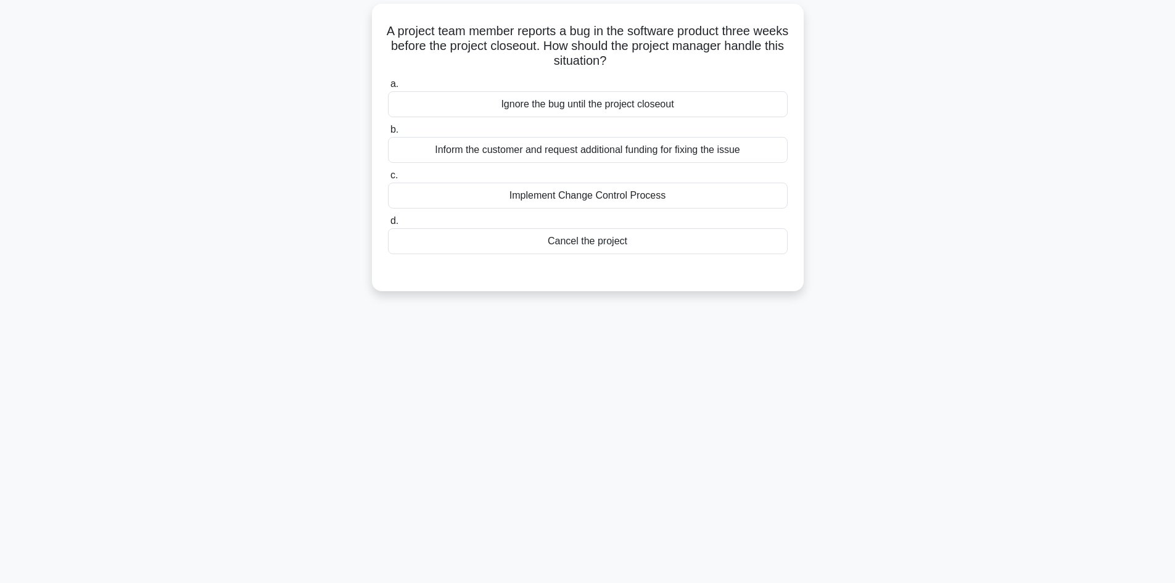
scroll to position [0, 0]
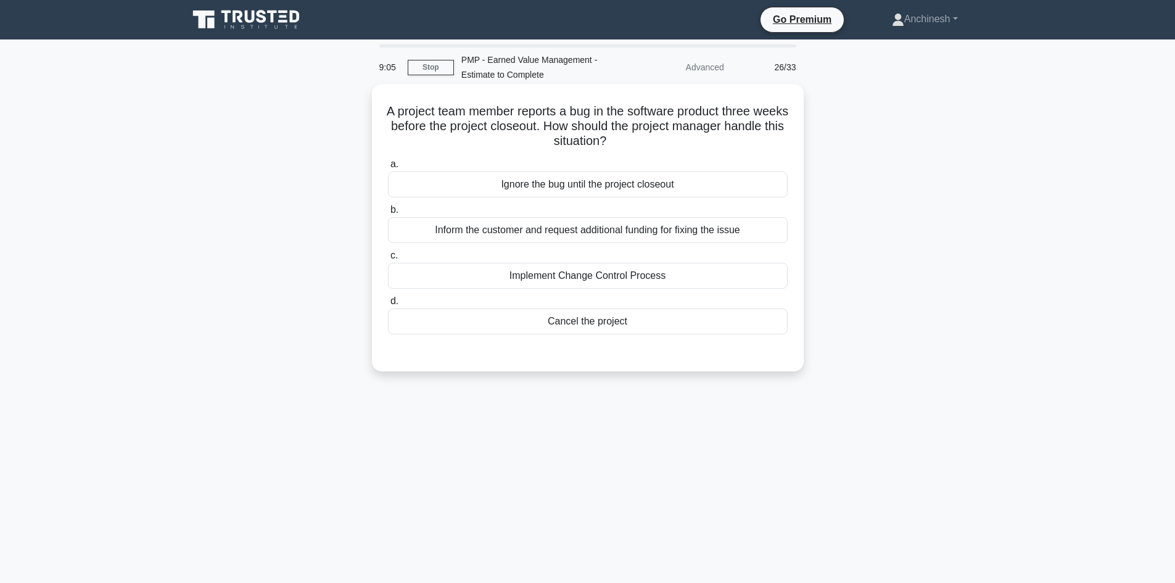
click at [589, 279] on div "Implement Change Control Process" at bounding box center [588, 276] width 400 height 26
click at [388, 260] on input "c. Implement Change Control Process" at bounding box center [388, 256] width 0 height 8
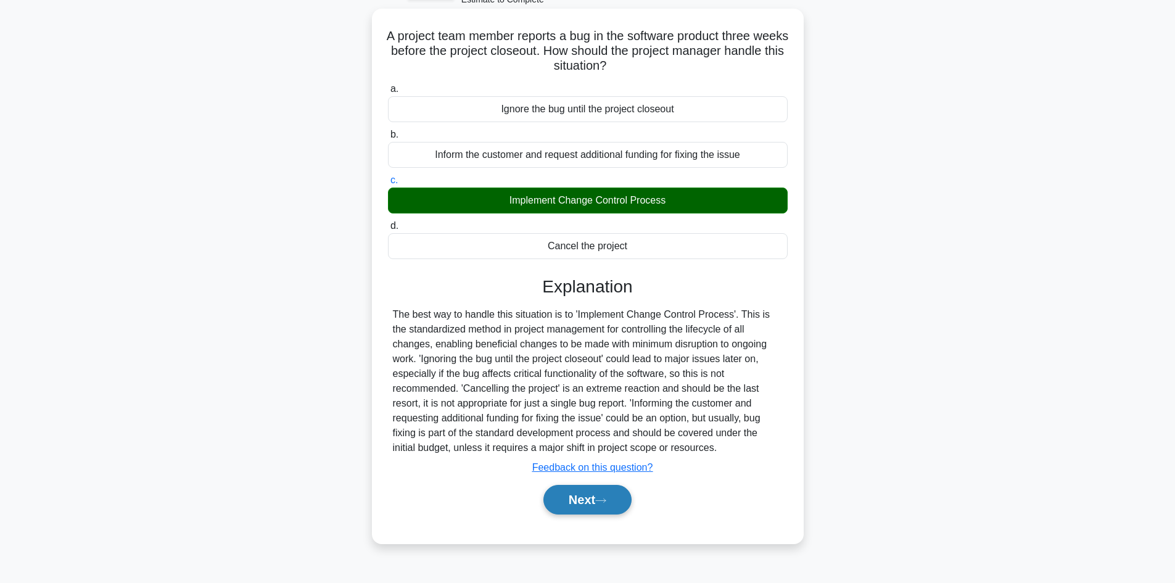
scroll to position [83, 0]
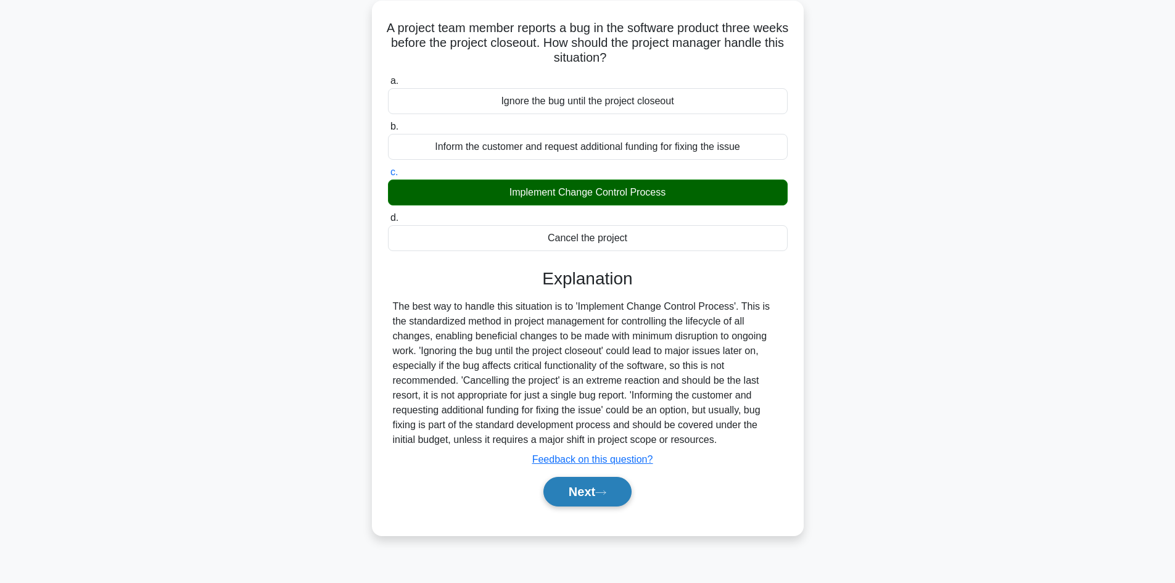
click at [572, 491] on button "Next" at bounding box center [587, 492] width 88 height 30
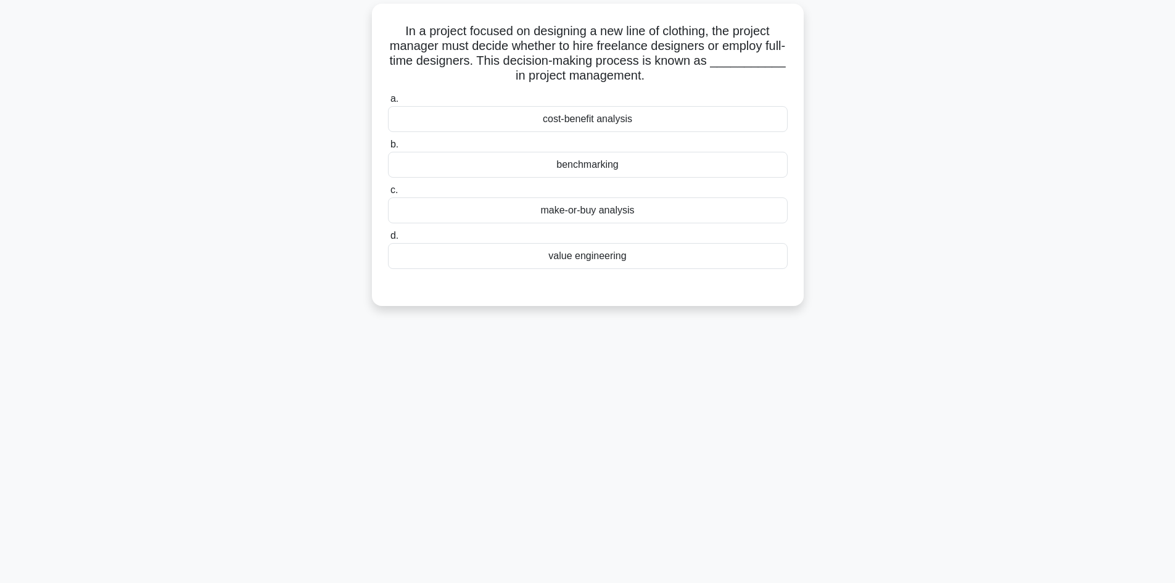
scroll to position [0, 0]
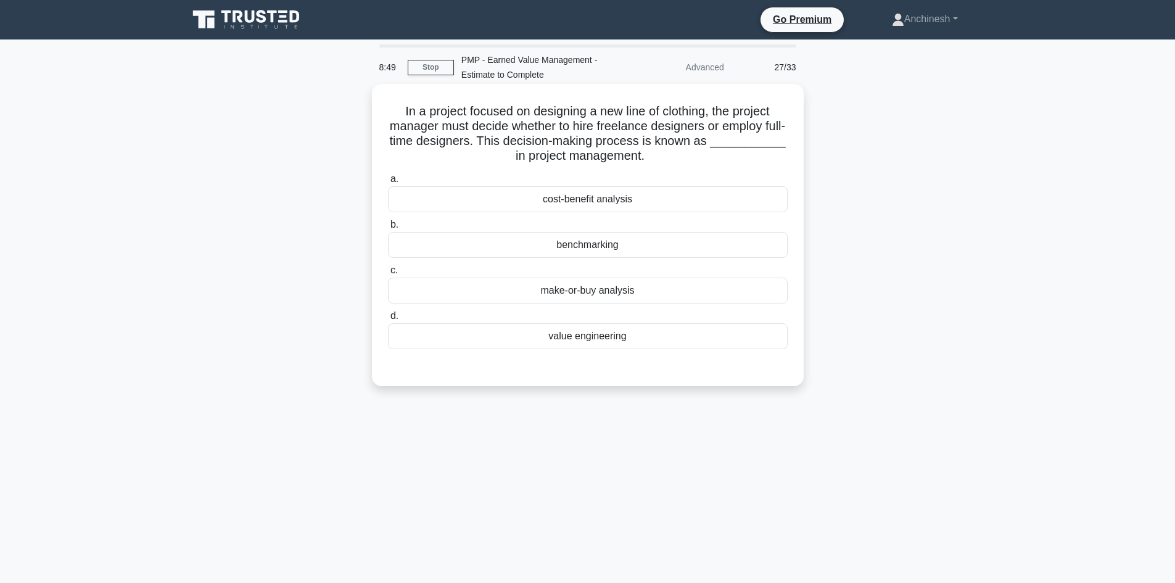
click at [590, 297] on div "make-or-buy analysis" at bounding box center [588, 290] width 400 height 26
click at [388, 274] on input "c. make-or-buy analysis" at bounding box center [388, 270] width 0 height 8
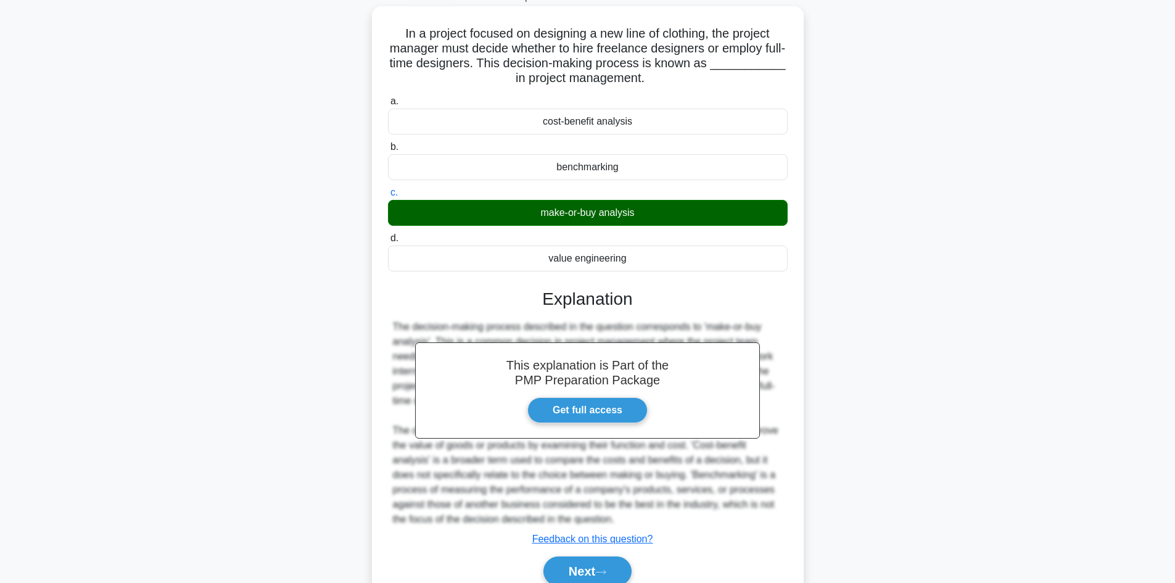
scroll to position [134, 0]
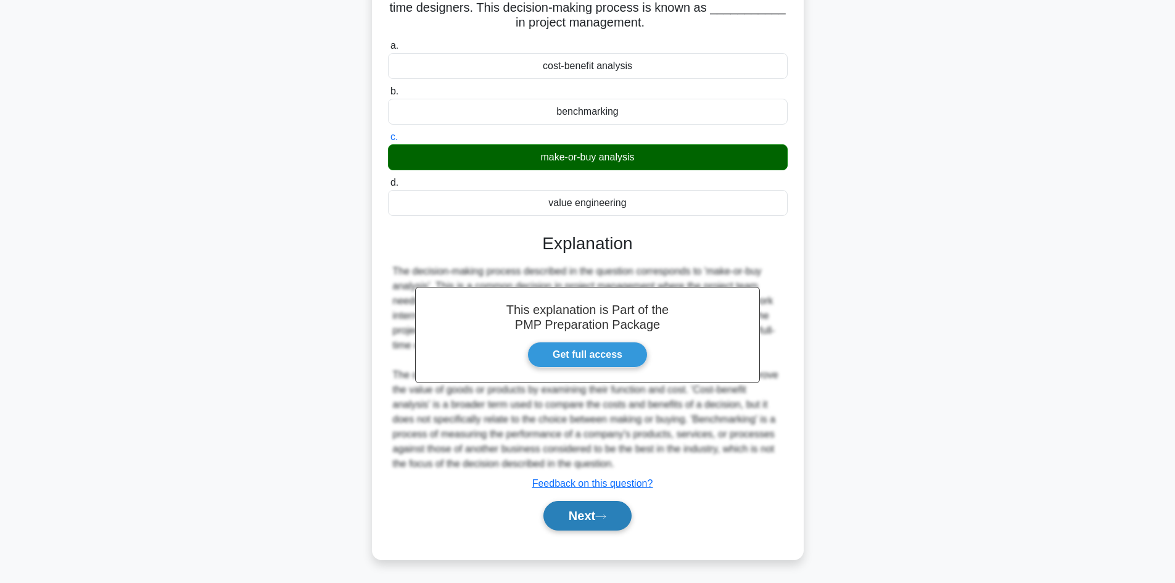
click at [575, 511] on button "Next" at bounding box center [587, 516] width 88 height 30
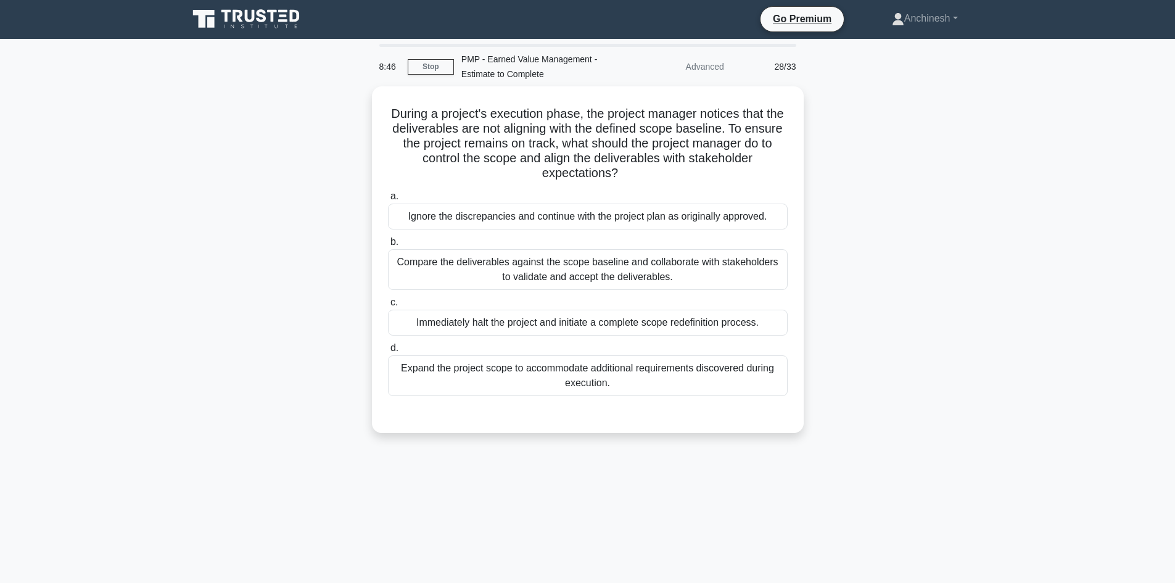
scroll to position [0, 0]
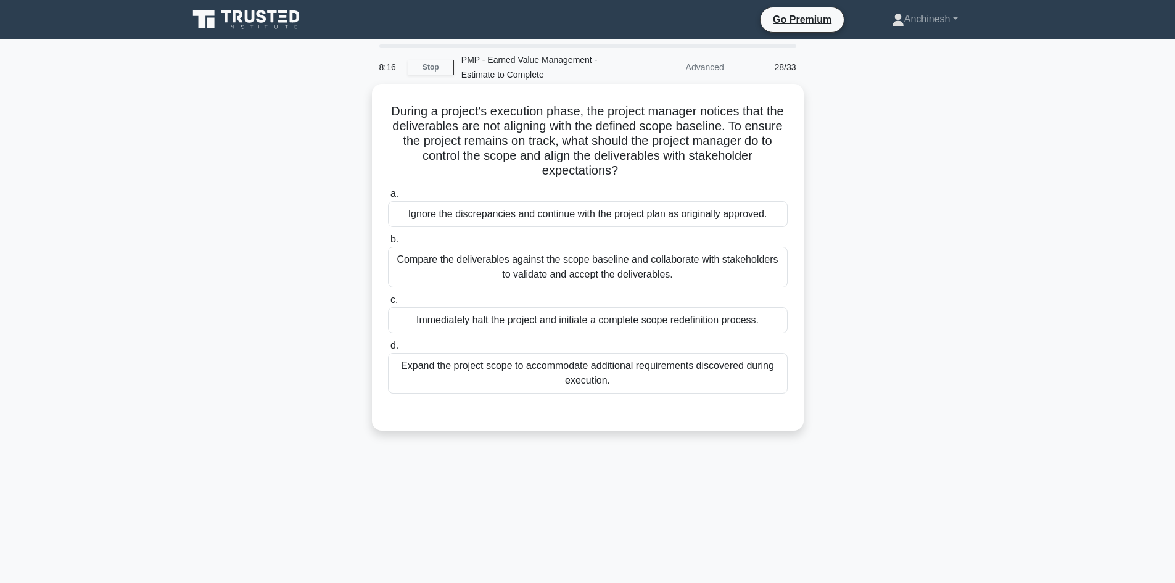
click at [543, 264] on div "Compare the deliverables against the scope baseline and collaborate with stakeh…" at bounding box center [588, 267] width 400 height 41
click at [388, 244] on input "b. Compare the deliverables against the scope baseline and collaborate with sta…" at bounding box center [388, 240] width 0 height 8
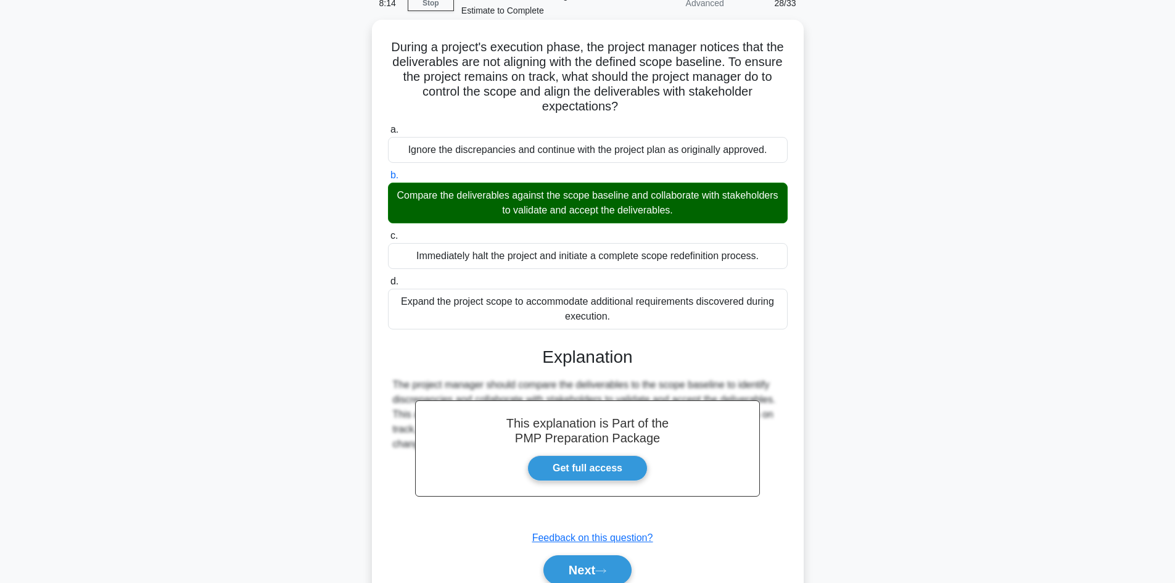
scroll to position [119, 0]
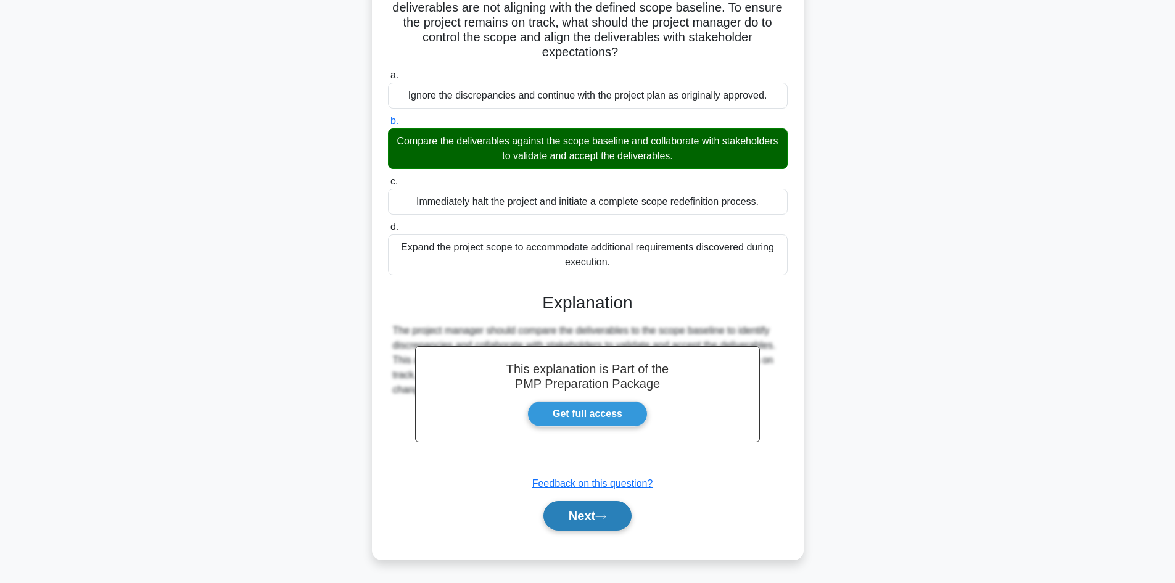
click at [575, 514] on button "Next" at bounding box center [587, 516] width 88 height 30
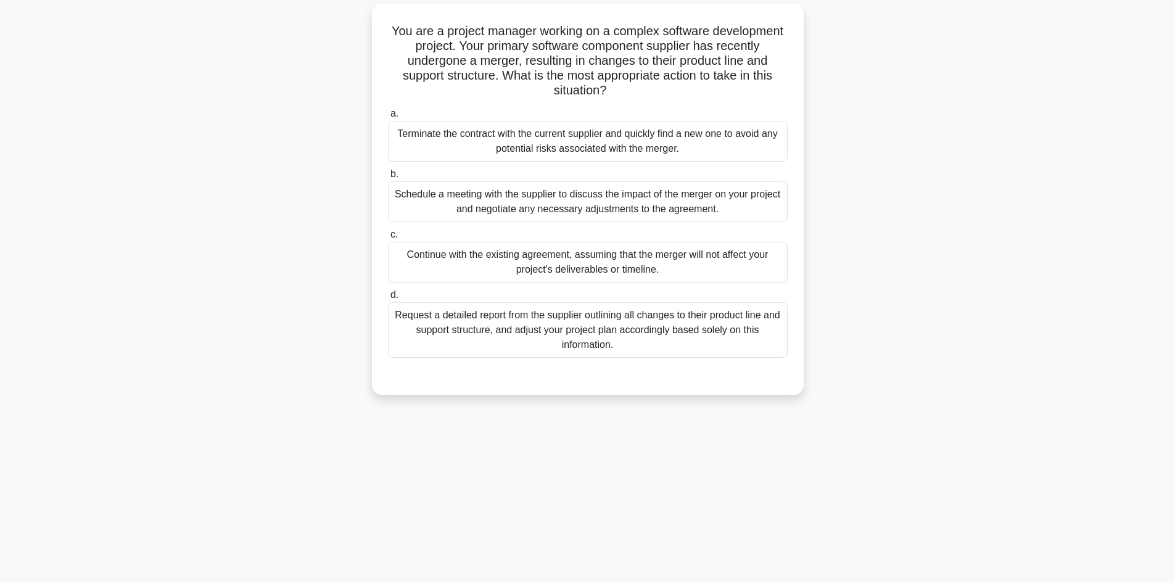
scroll to position [0, 0]
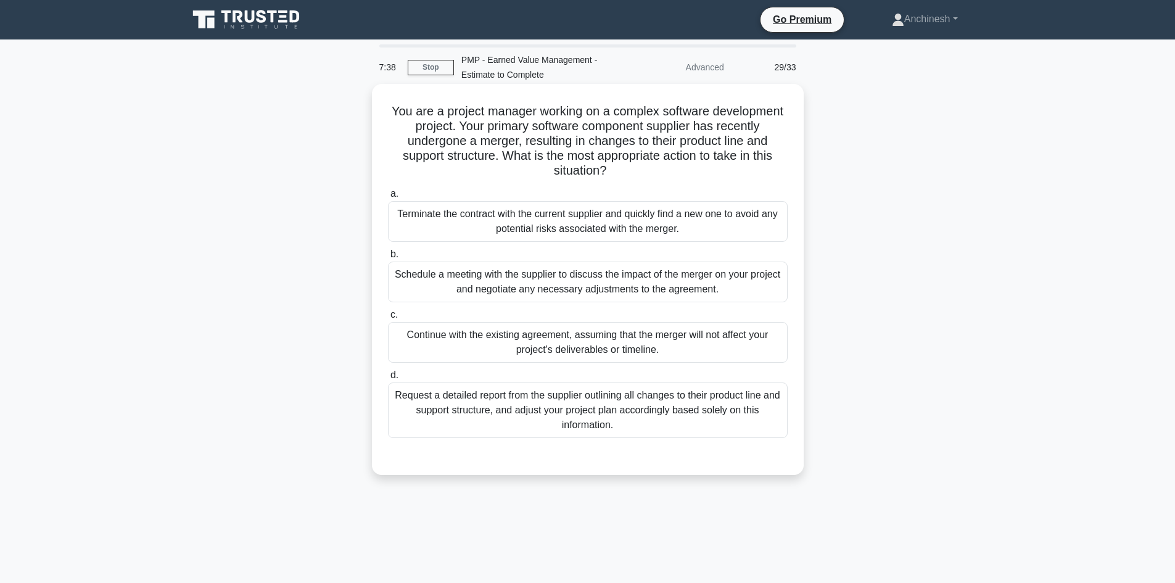
click at [599, 293] on div "Schedule a meeting with the supplier to discuss the impact of the merger on you…" at bounding box center [588, 281] width 400 height 41
click at [388, 258] on input "b. Schedule a meeting with the supplier to discuss the impact of the merger on …" at bounding box center [388, 254] width 0 height 8
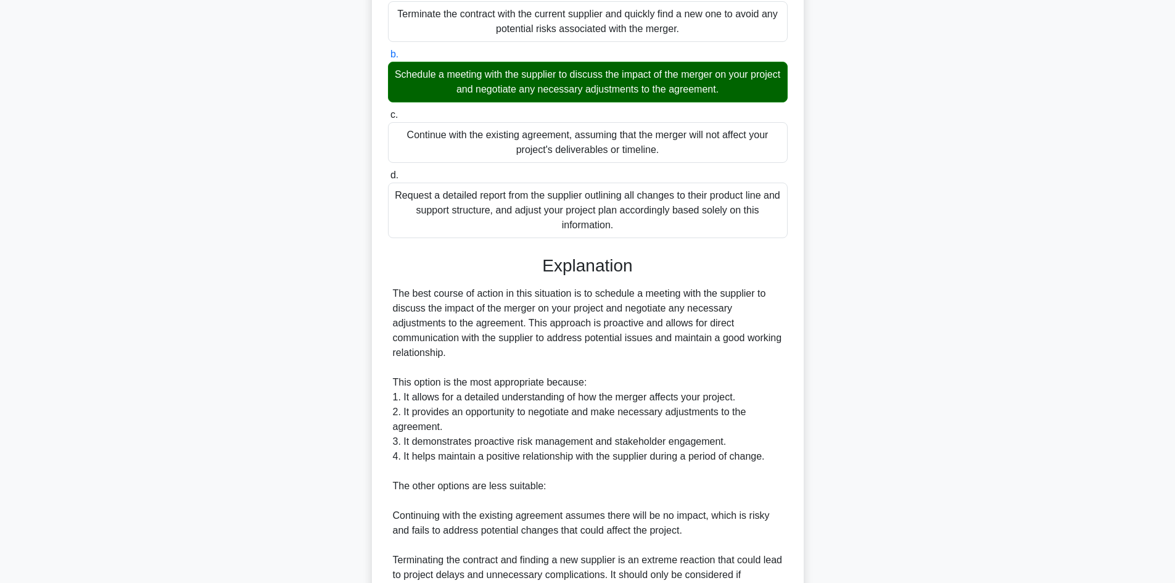
scroll to position [370, 0]
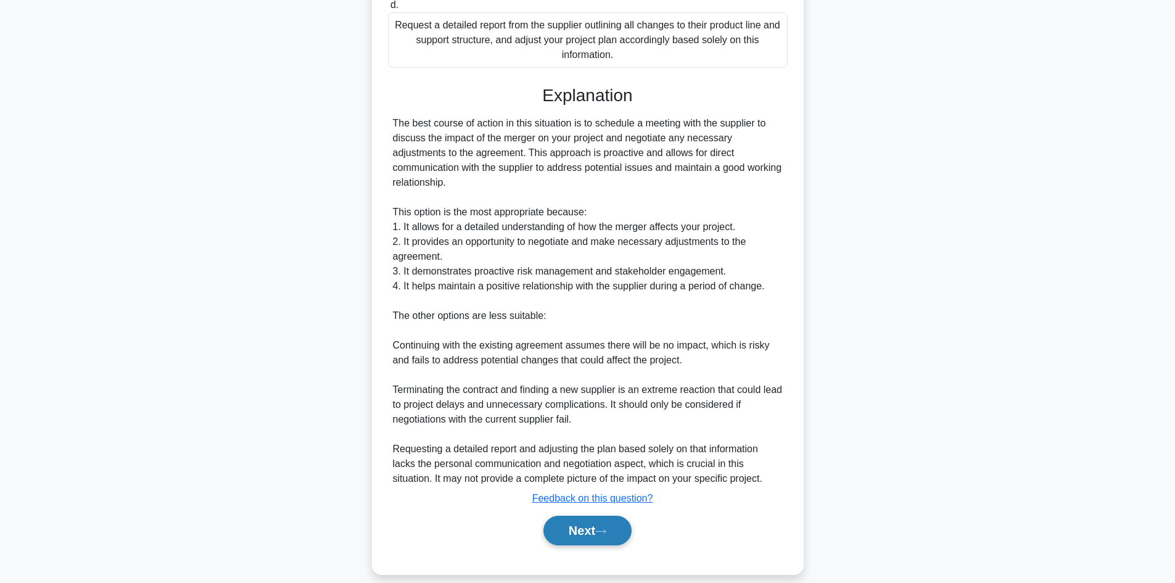
click at [588, 528] on button "Next" at bounding box center [587, 530] width 88 height 30
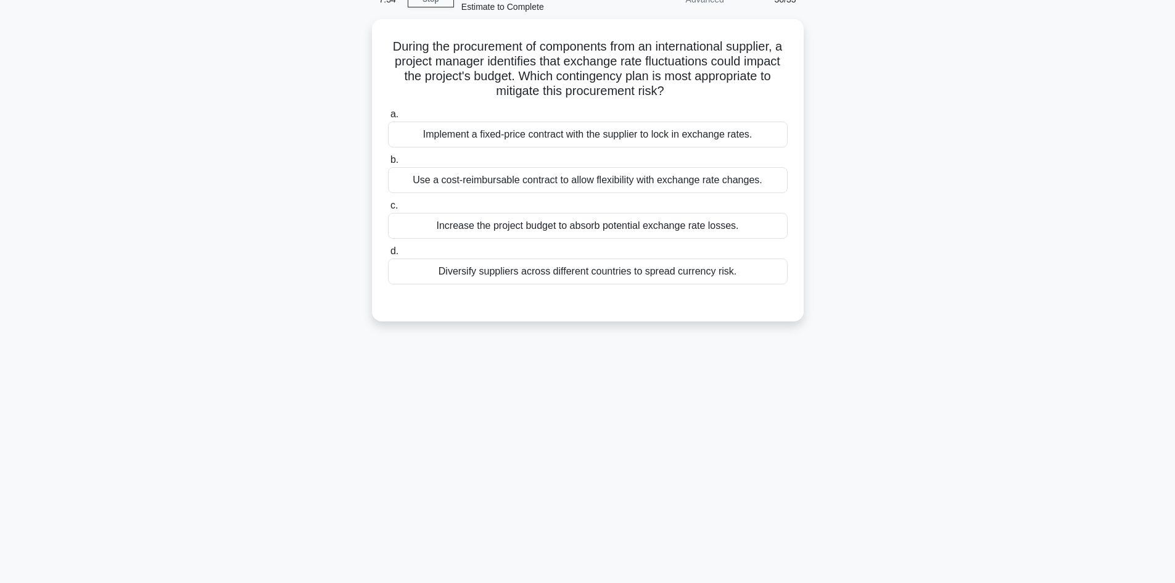
scroll to position [0, 0]
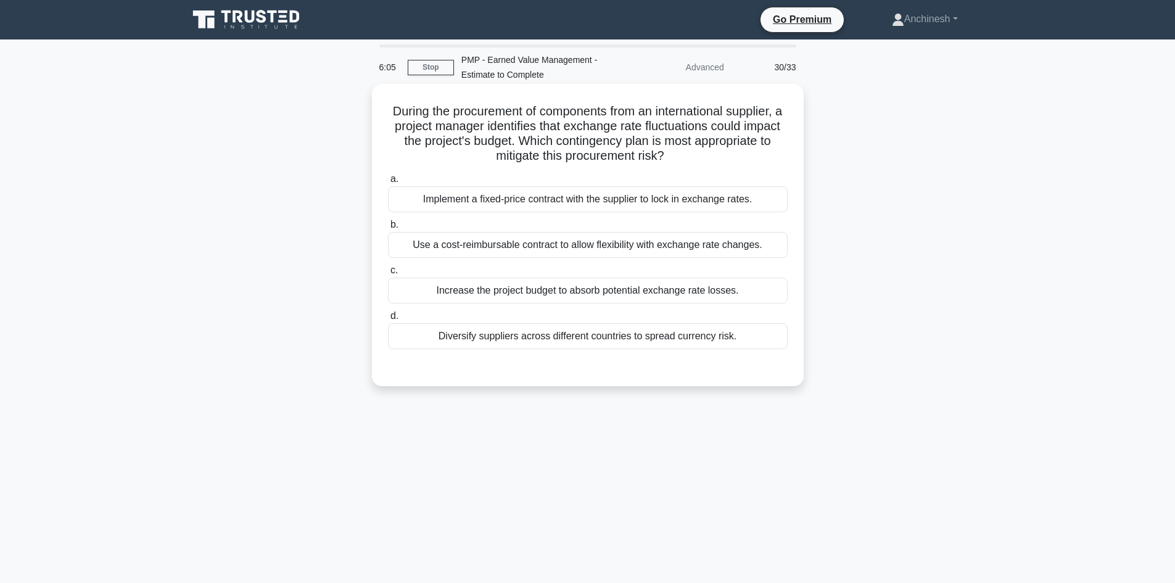
click at [498, 340] on div "Diversify suppliers across different countries to spread currency risk." at bounding box center [588, 336] width 400 height 26
click at [388, 320] on input "d. Diversify suppliers across different countries to spread currency risk." at bounding box center [388, 316] width 0 height 8
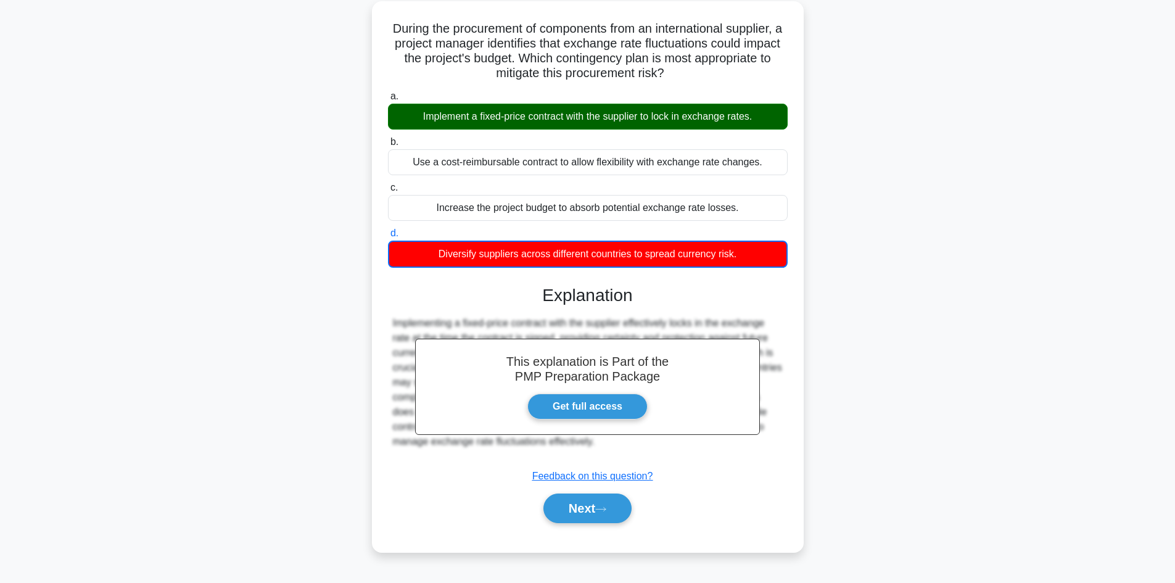
scroll to position [83, 0]
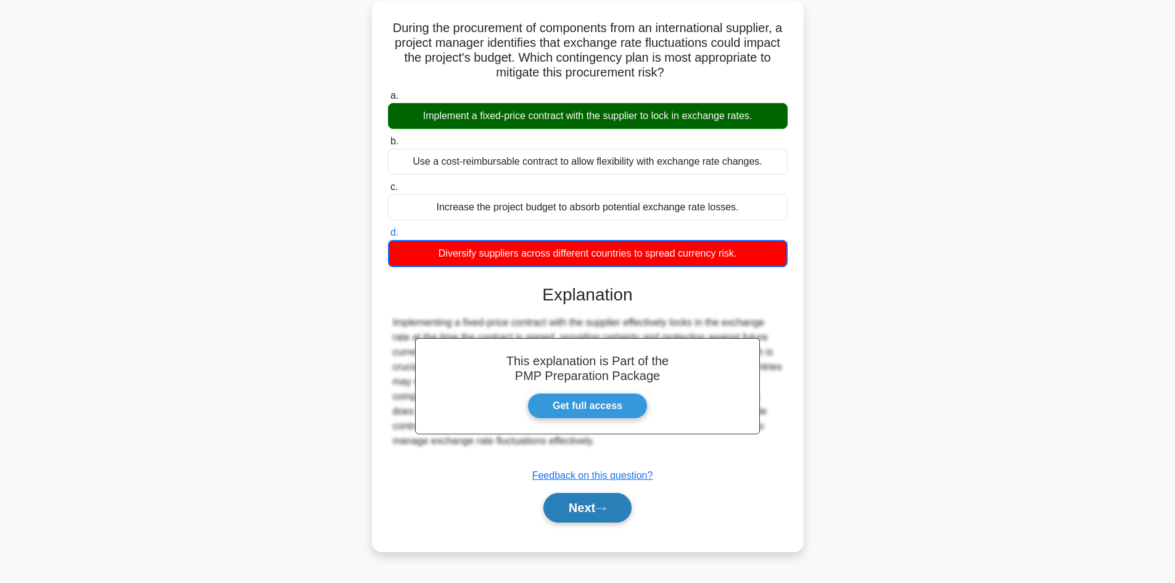
click at [576, 506] on button "Next" at bounding box center [587, 508] width 88 height 30
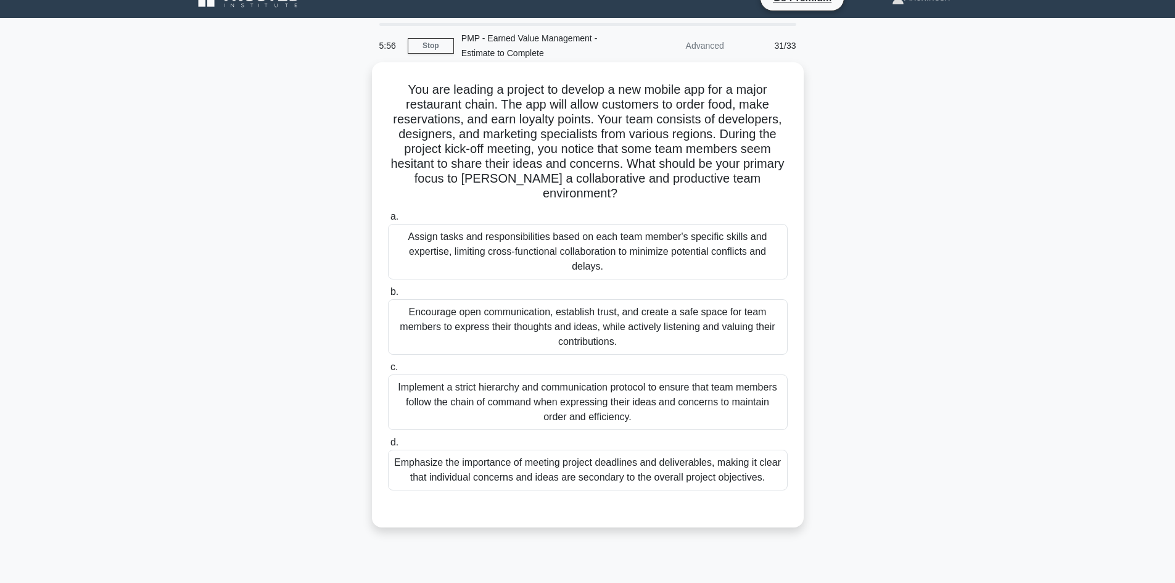
scroll to position [0, 0]
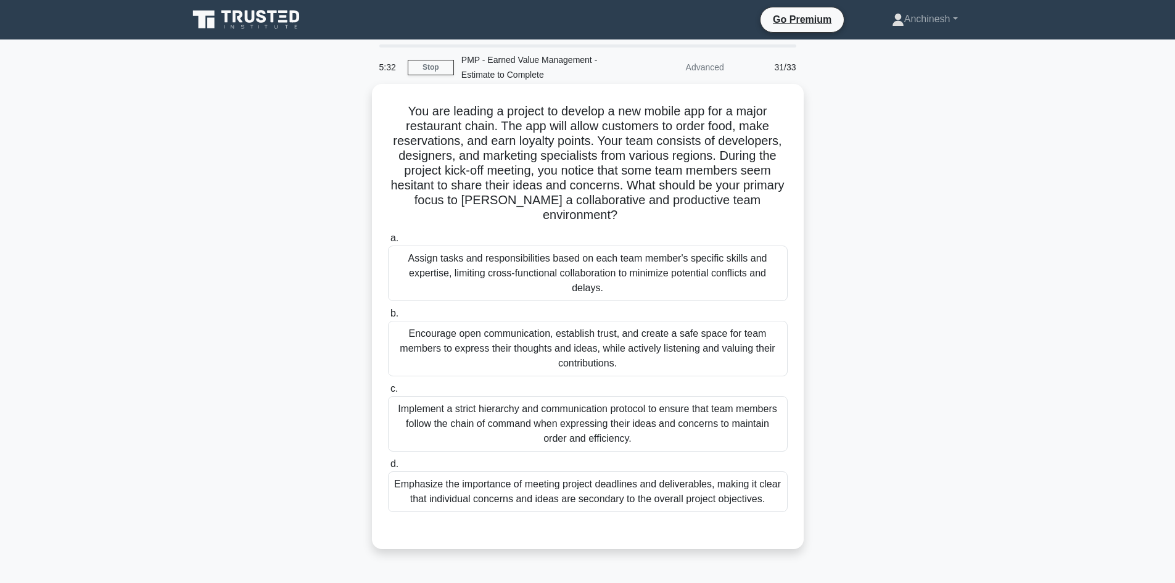
click at [555, 341] on div "Encourage open communication, establish trust, and create a safe space for team…" at bounding box center [588, 348] width 400 height 55
click at [388, 318] on input "b. Encourage open communication, establish trust, and create a safe space for t…" at bounding box center [388, 314] width 0 height 8
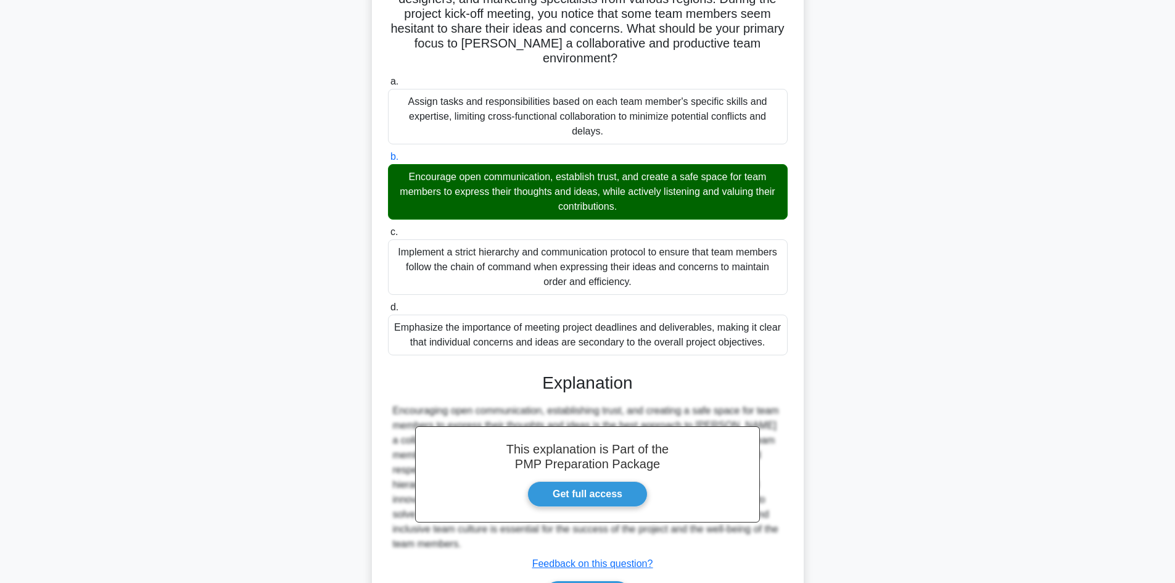
scroll to position [237, 0]
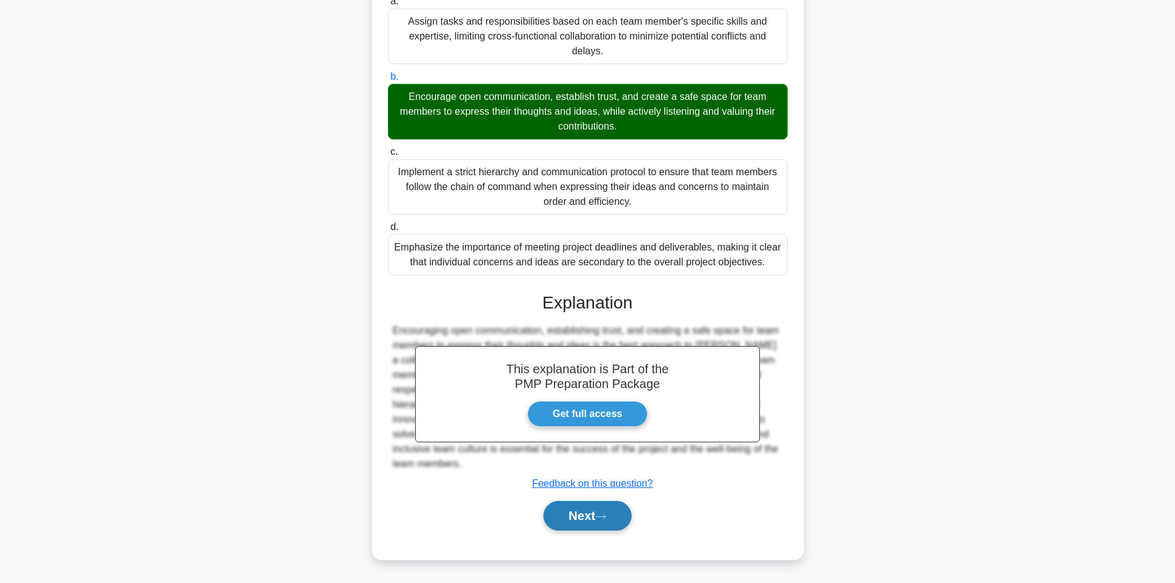
click at [572, 514] on button "Next" at bounding box center [587, 516] width 88 height 30
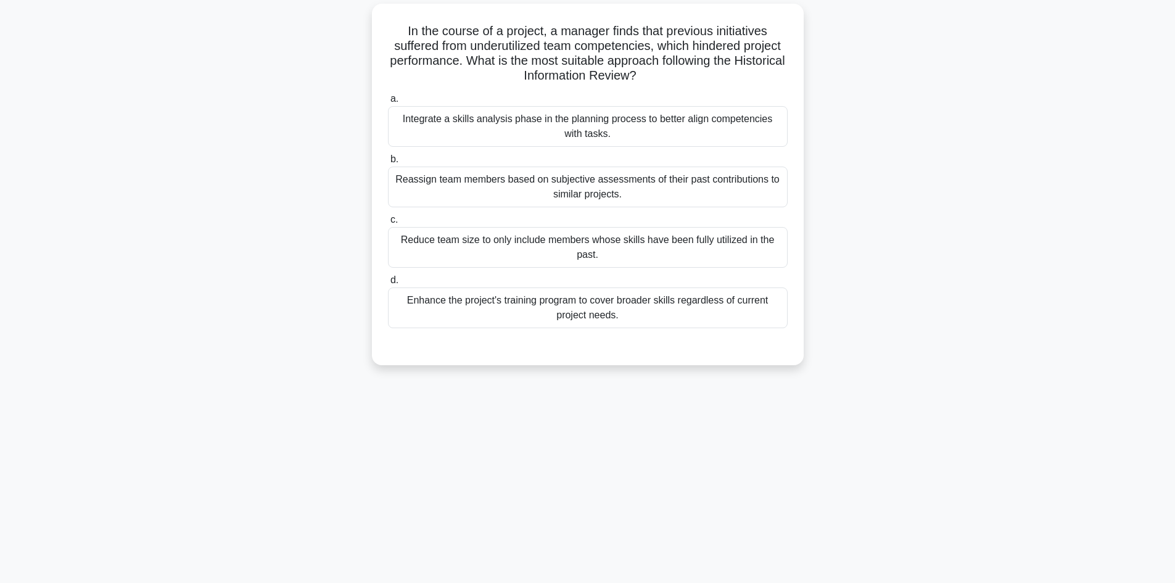
scroll to position [0, 0]
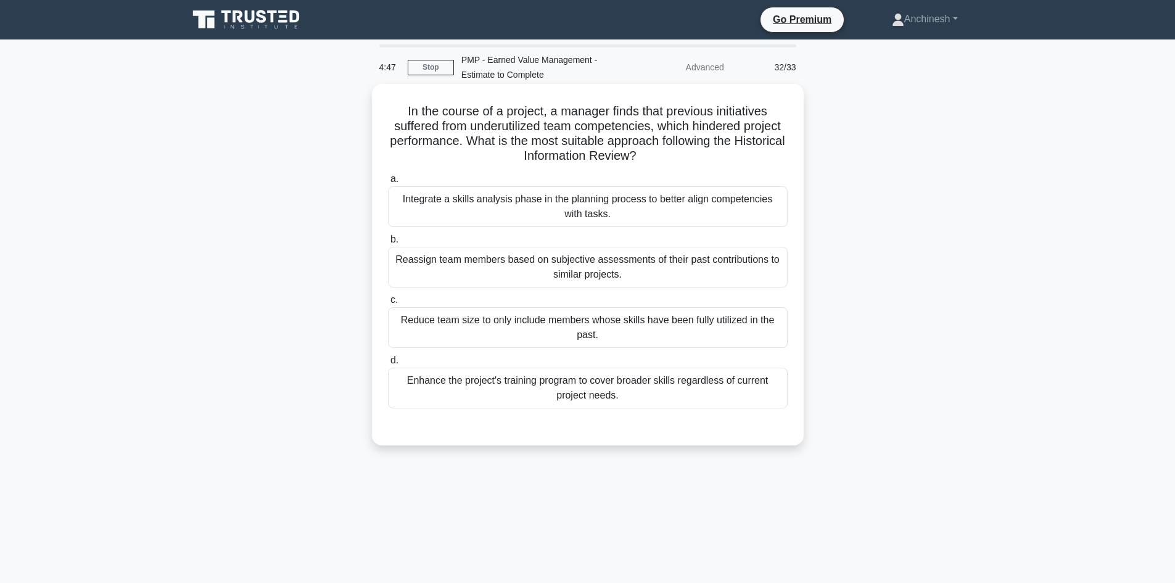
click at [536, 207] on div "Integrate a skills analysis phase in the planning process to better align compe…" at bounding box center [588, 206] width 400 height 41
click at [388, 183] on input "a. Integrate a skills analysis phase in the planning process to better align co…" at bounding box center [388, 179] width 0 height 8
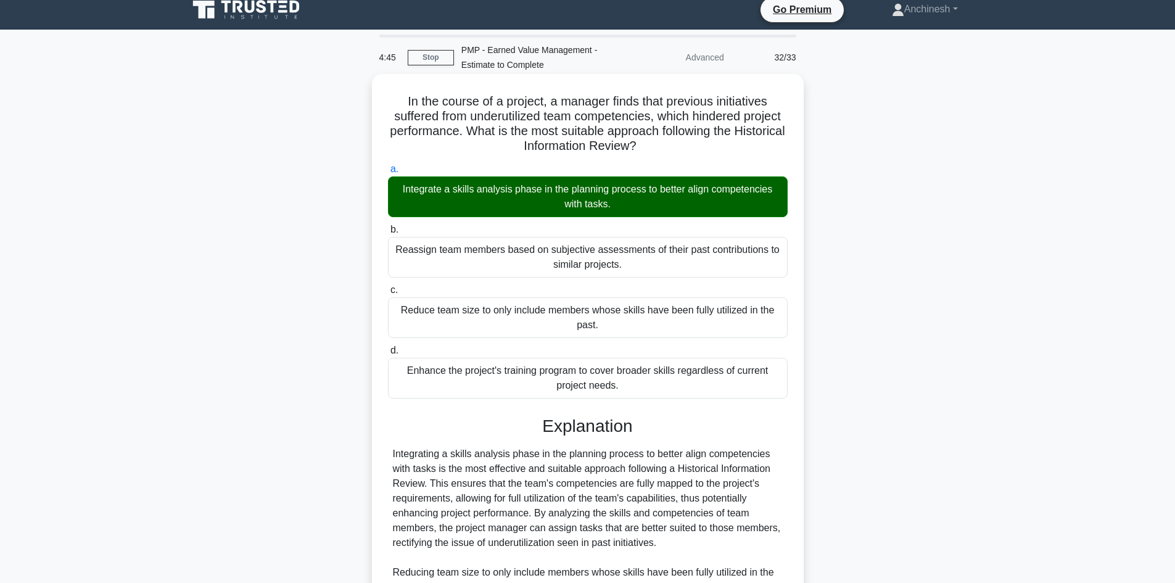
scroll to position [341, 0]
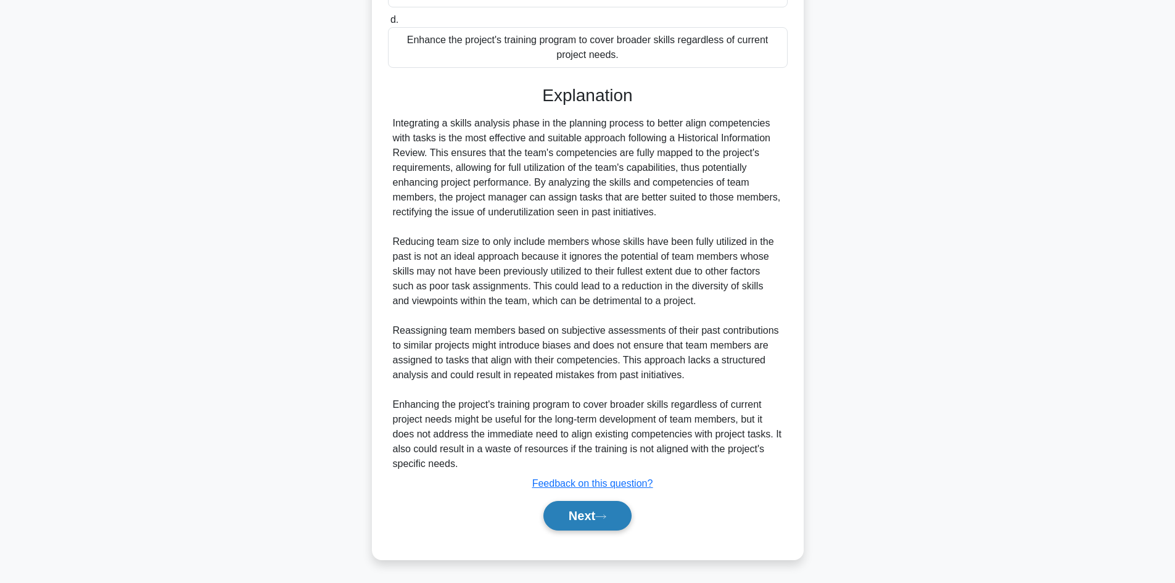
click at [569, 510] on button "Next" at bounding box center [587, 516] width 88 height 30
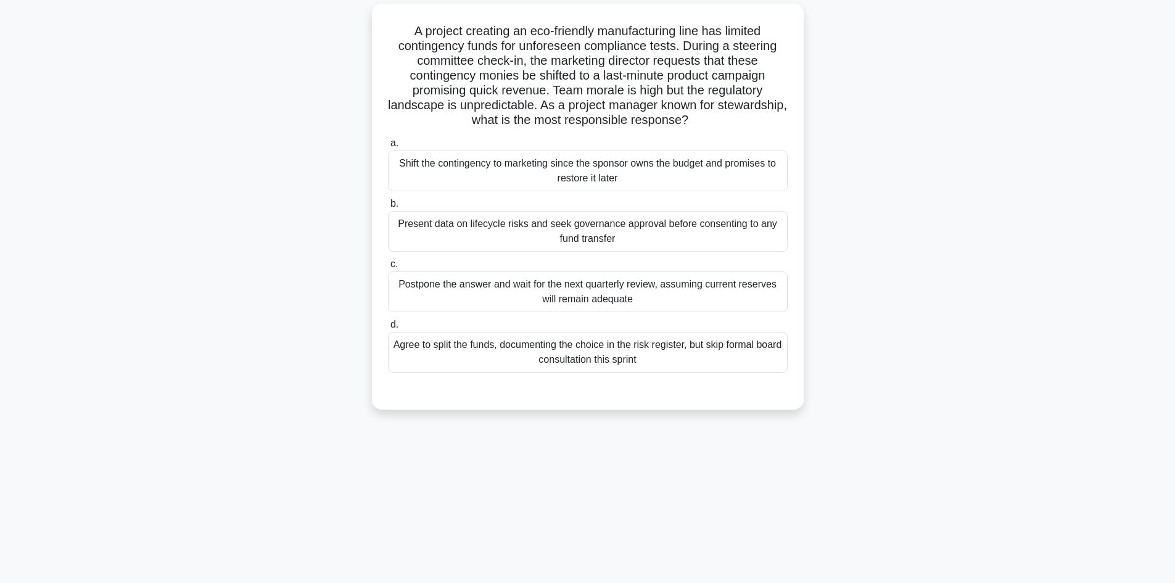
scroll to position [0, 0]
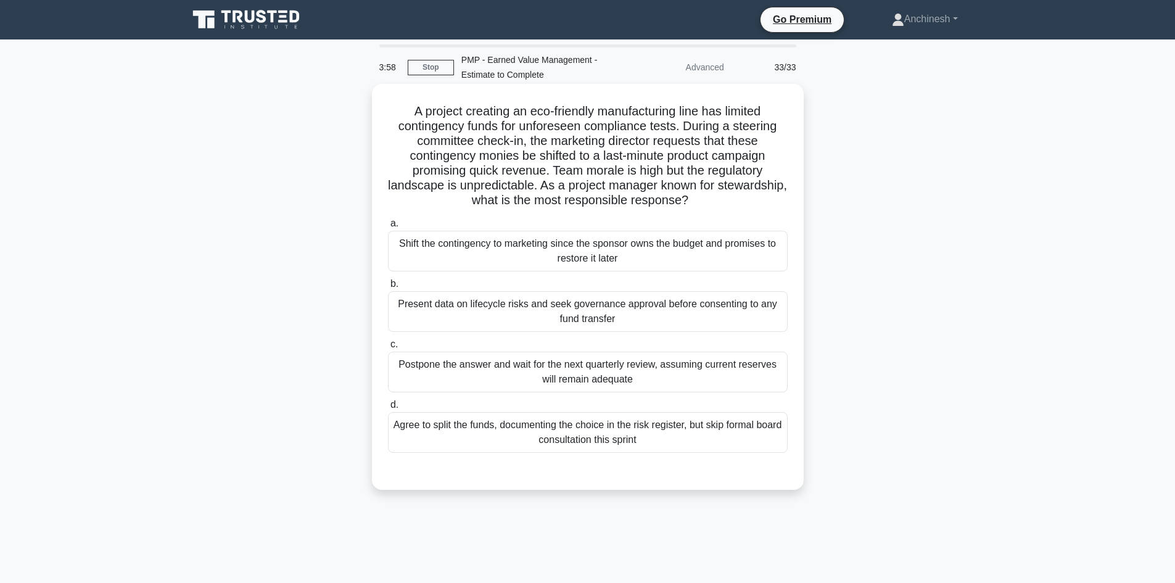
click at [599, 440] on div "Agree to split the funds, documenting the choice in the risk register, but skip…" at bounding box center [588, 432] width 400 height 41
click at [388, 409] on input "d. Agree to split the funds, documenting the choice in the risk register, but s…" at bounding box center [388, 405] width 0 height 8
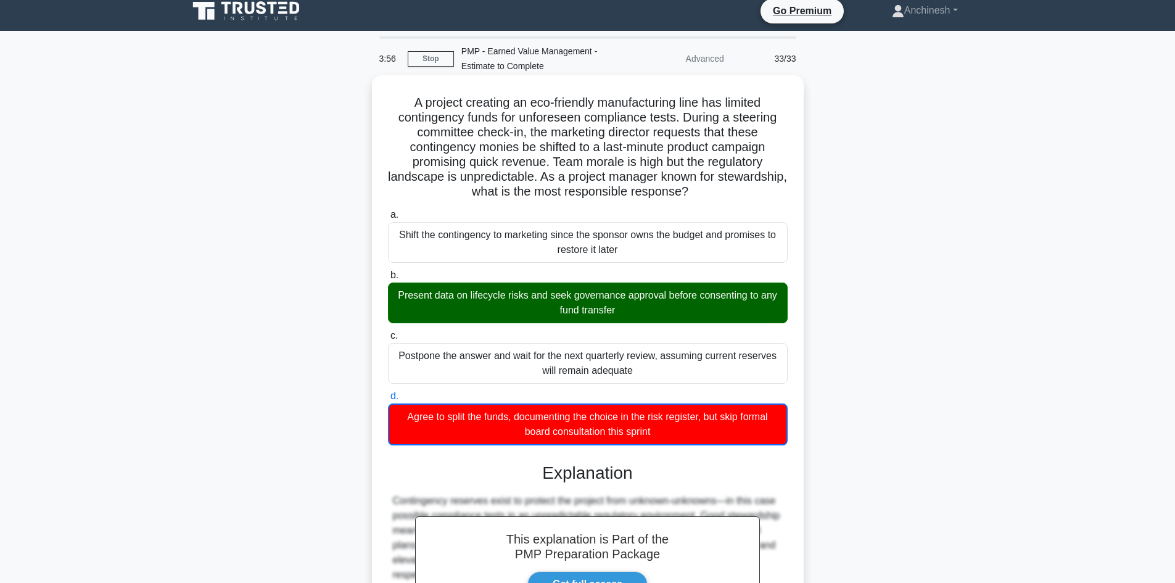
scroll to position [239, 0]
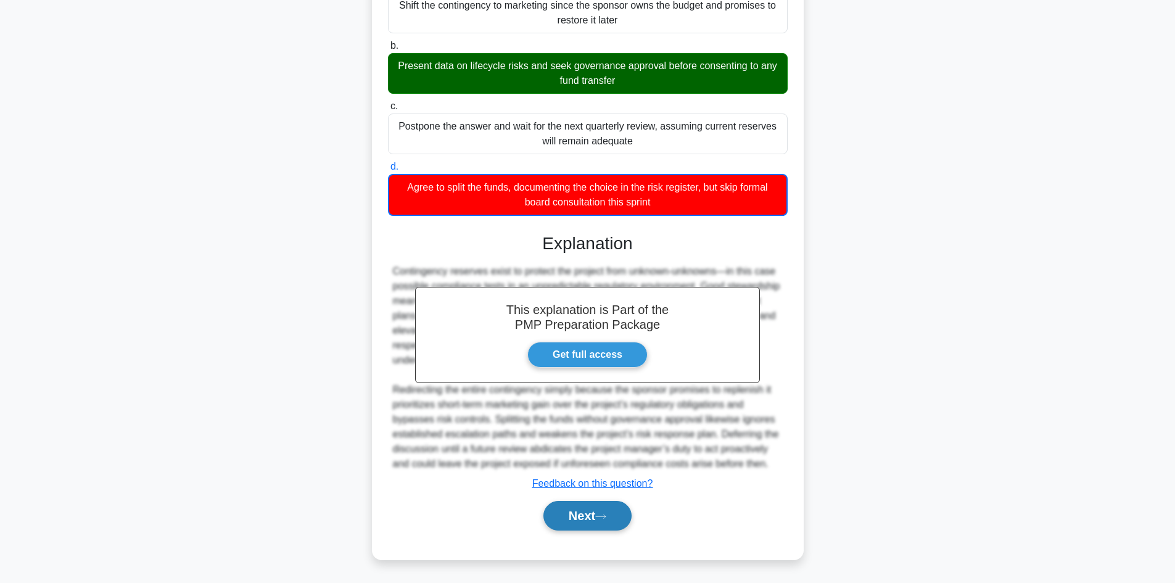
click at [578, 517] on button "Next" at bounding box center [587, 516] width 88 height 30
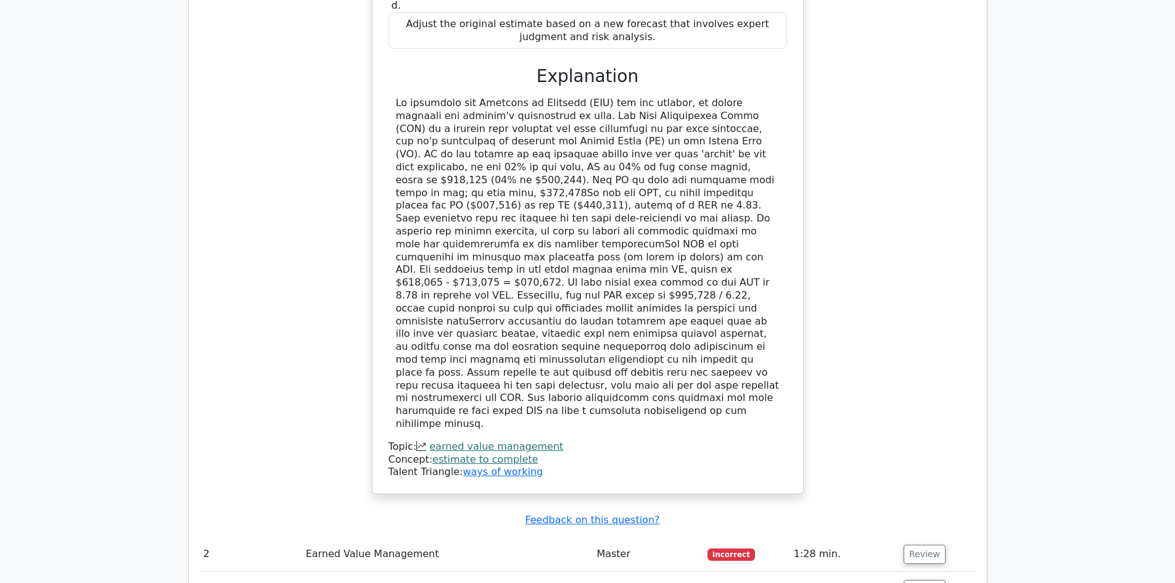
scroll to position [1558, 0]
